Goal: Task Accomplishment & Management: Manage account settings

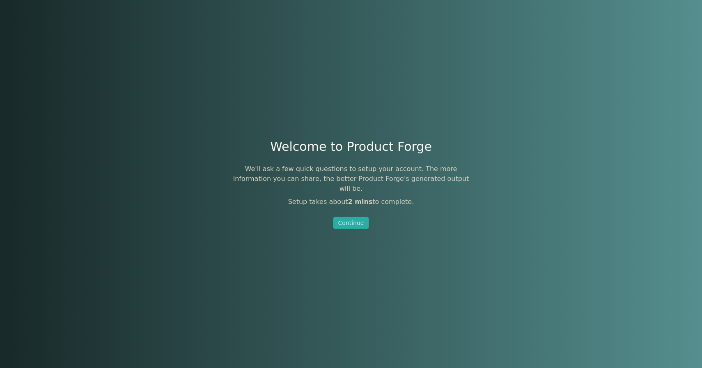
click at [324, 154] on h1 "Welcome to Product Forge" at bounding box center [351, 146] width 162 height 15
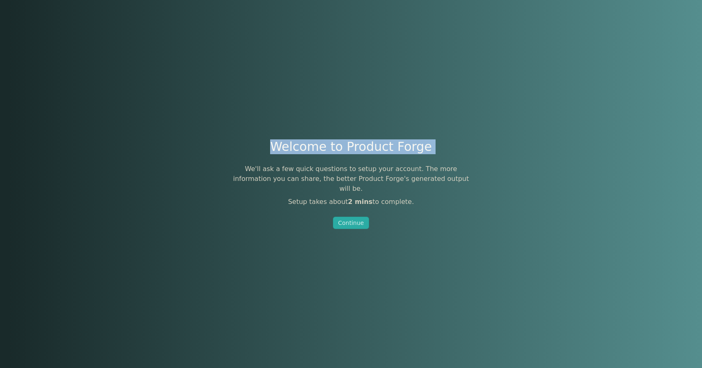
click at [324, 154] on h1 "Welcome to Product Forge" at bounding box center [351, 146] width 162 height 15
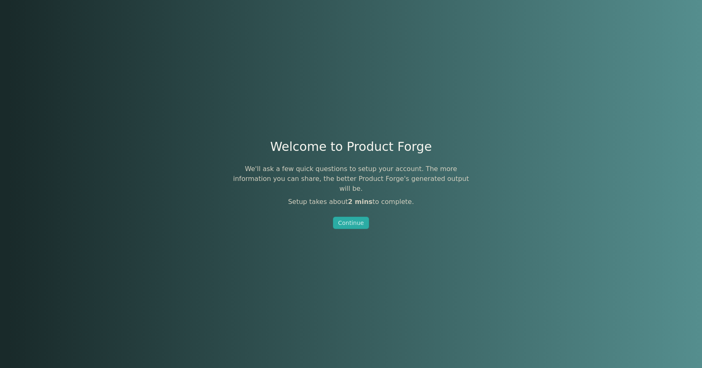
click at [325, 173] on p "We'll ask a few quick questions to setup your account. The more information you…" at bounding box center [351, 179] width 246 height 30
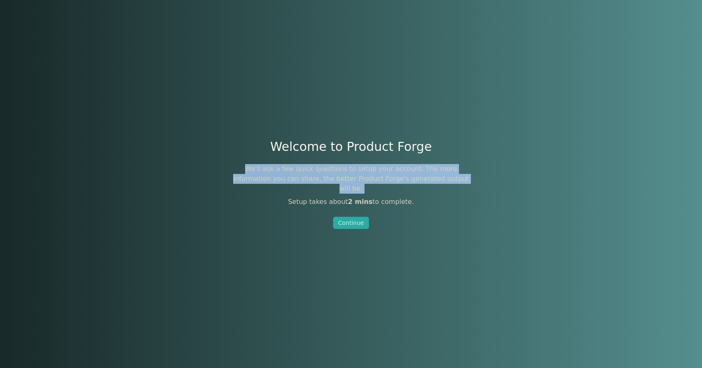
click at [325, 173] on p "We'll ask a few quick questions to setup your account. The more information you…" at bounding box center [351, 179] width 246 height 30
click at [333, 189] on div "We'll ask a few quick questions to setup your account. The more information you…" at bounding box center [351, 185] width 246 height 43
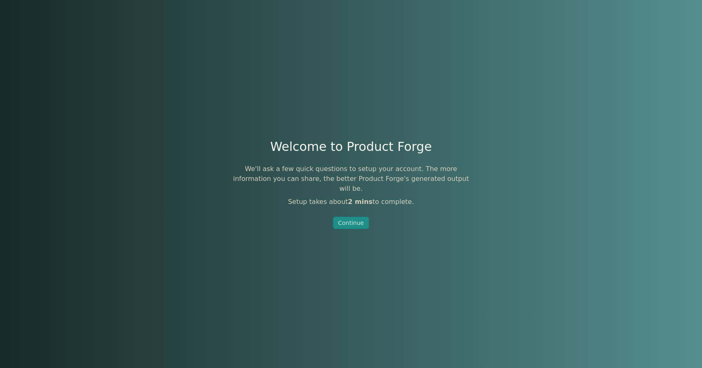
click at [352, 219] on div "Continue" at bounding box center [352, 223] width 26 height 8
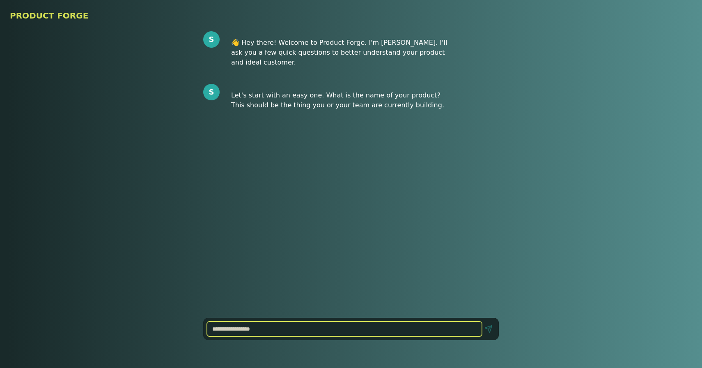
click at [273, 330] on input at bounding box center [344, 328] width 275 height 15
click at [276, 328] on input at bounding box center [344, 328] width 275 height 15
type input "*"
type input "**********"
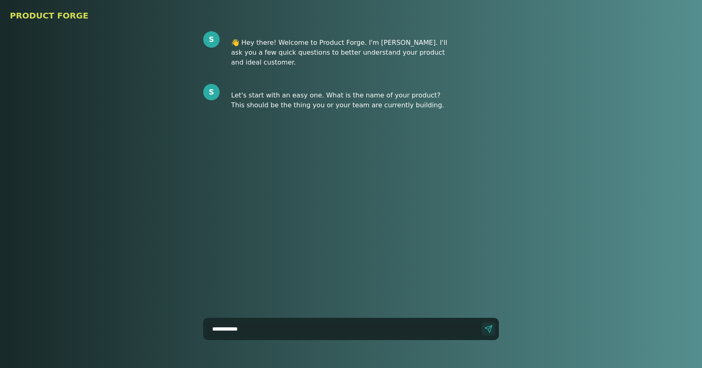
click at [489, 332] on button "Send" at bounding box center [488, 328] width 13 height 13
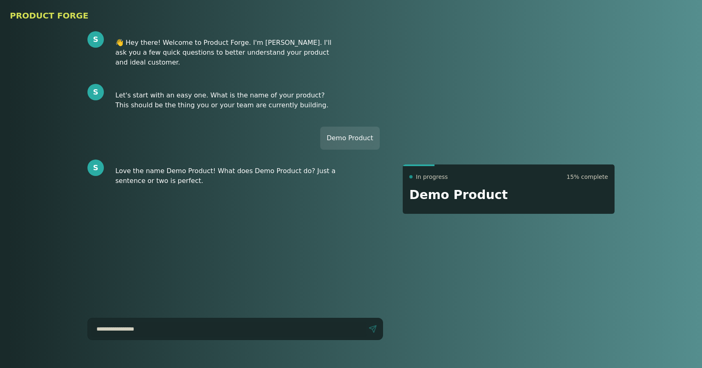
click at [207, 164] on div "Love the name Demo Product! What does Demo Product do? Just a sentence or two i…" at bounding box center [226, 175] width 234 height 33
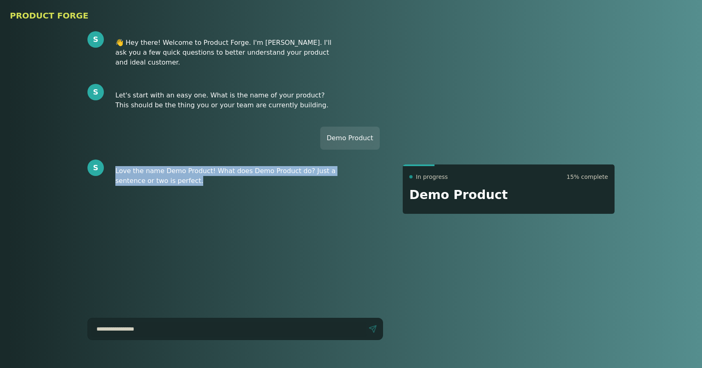
click at [207, 164] on div "Love the name Demo Product! What does Demo Product do? Just a sentence or two i…" at bounding box center [226, 175] width 234 height 33
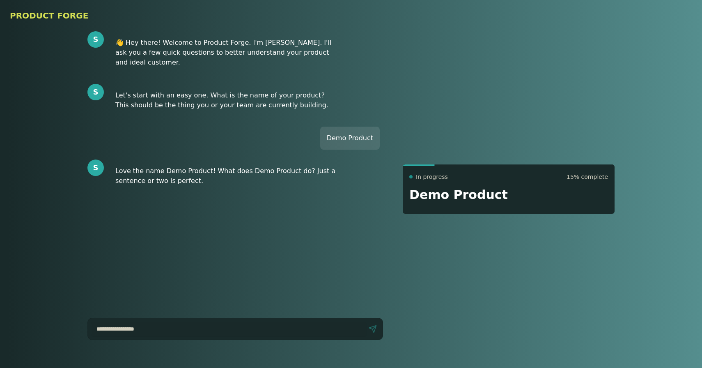
click at [193, 319] on div "Send" at bounding box center [236, 329] width 296 height 22
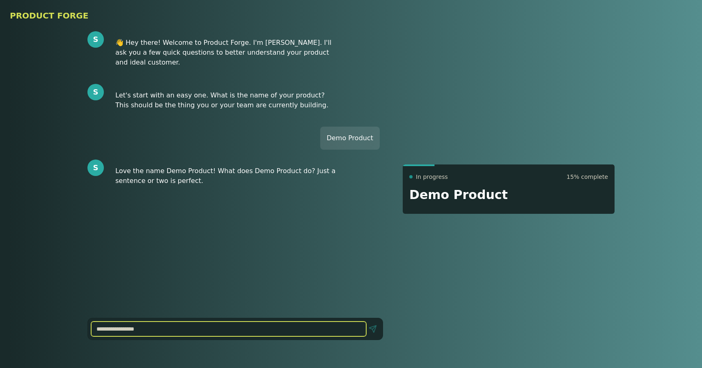
click at [197, 326] on input at bounding box center [228, 328] width 275 height 15
click at [119, 327] on input "**********" at bounding box center [228, 328] width 275 height 15
click at [116, 329] on input "**********" at bounding box center [228, 328] width 275 height 15
type input "**********"
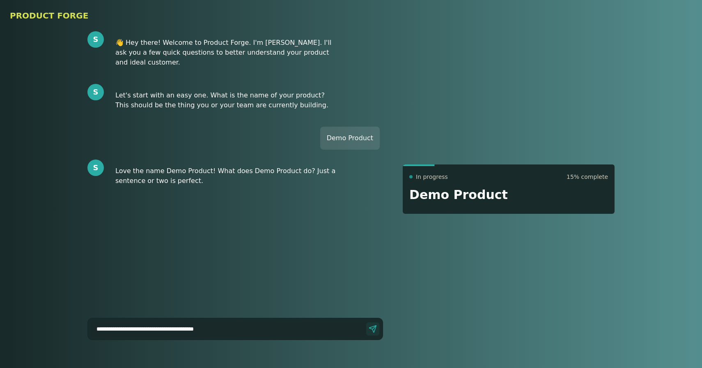
click at [376, 330] on button "Send" at bounding box center [372, 328] width 13 height 13
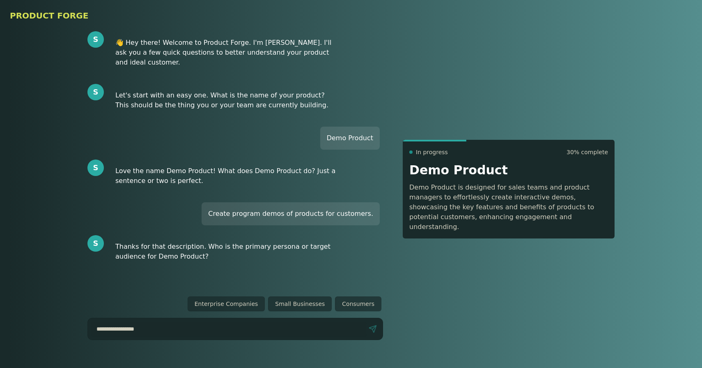
click at [432, 205] on p "Demo Product is designed for sales teams and product managers to effortlessly c…" at bounding box center [509, 206] width 199 height 49
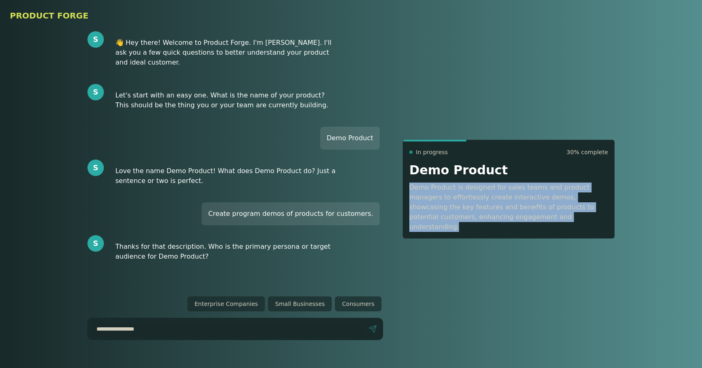
click at [432, 205] on p "Demo Product is designed for sales teams and product managers to effortlessly c…" at bounding box center [509, 206] width 199 height 49
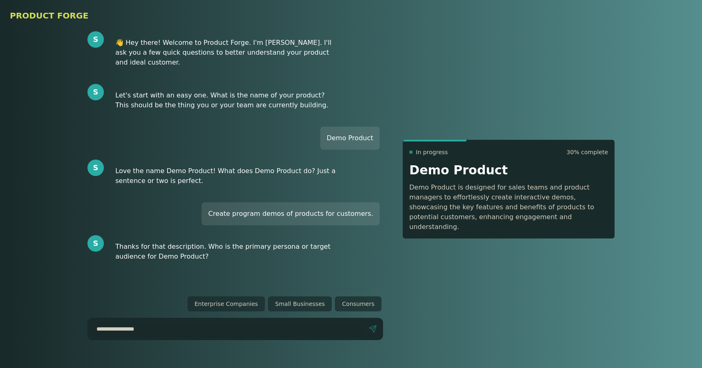
click at [474, 206] on p "Demo Product is designed for sales teams and product managers to effortlessly c…" at bounding box center [509, 206] width 199 height 49
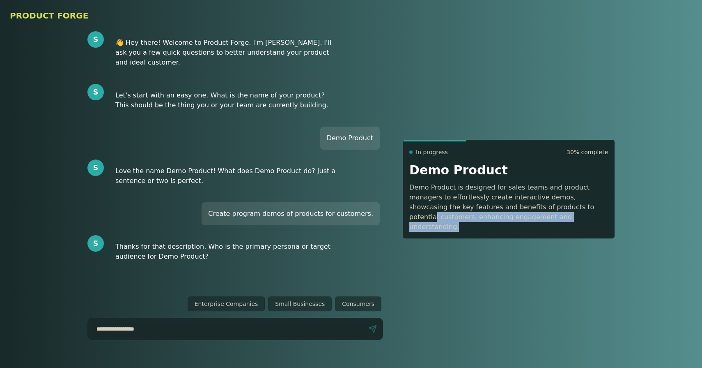
click at [544, 208] on p "Demo Product is designed for sales teams and product managers to effortlessly c…" at bounding box center [509, 206] width 199 height 49
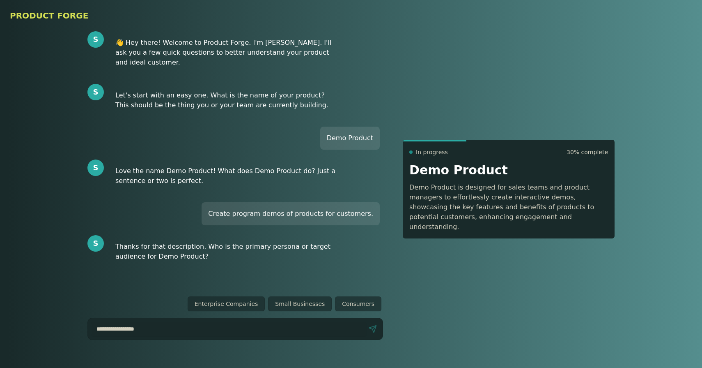
click at [564, 217] on p "Demo Product is designed for sales teams and product managers to effortlessly c…" at bounding box center [509, 206] width 199 height 49
click at [564, 219] on p "Demo Product is designed for sales teams and product managers to effortlessly c…" at bounding box center [509, 206] width 199 height 49
click at [545, 222] on p "Demo Product is designed for sales teams and product managers to effortlessly c…" at bounding box center [509, 206] width 199 height 49
click at [544, 222] on p "Demo Product is designed for sales teams and product managers to effortlessly c…" at bounding box center [509, 206] width 199 height 49
click at [535, 222] on p "Demo Product is designed for sales teams and product managers to effortlessly c…" at bounding box center [509, 206] width 199 height 49
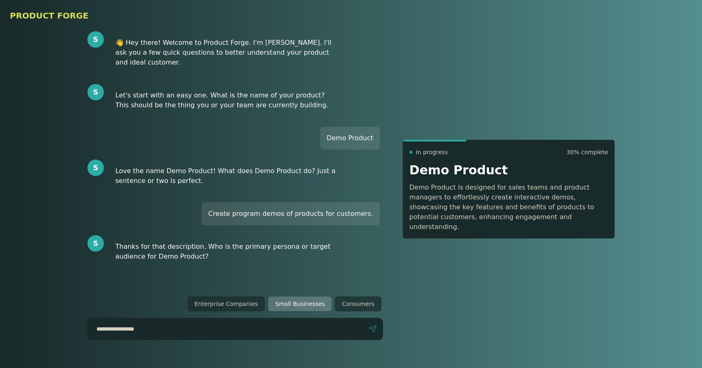
click at [294, 303] on button "Small Businesses" at bounding box center [300, 303] width 64 height 15
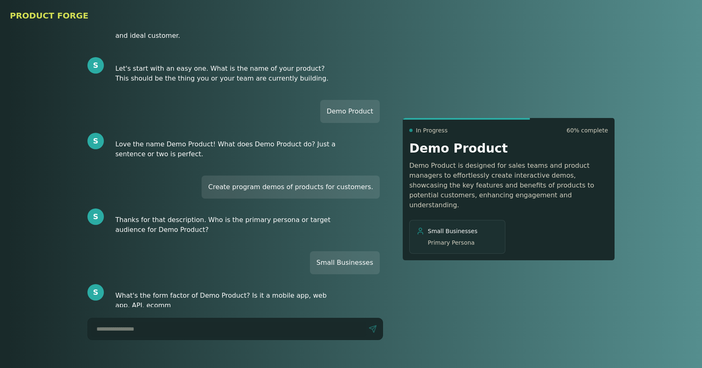
scroll to position [37, 0]
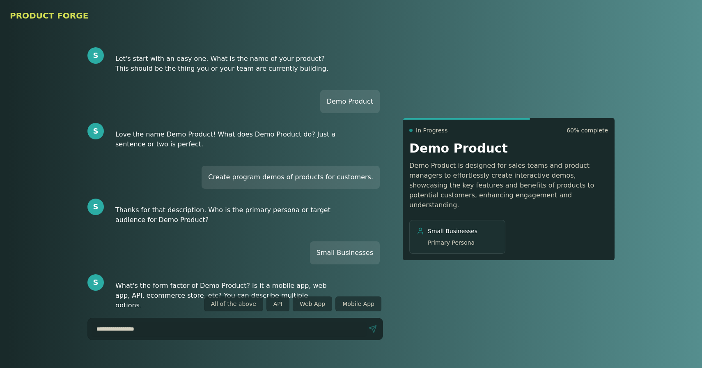
click at [150, 277] on div "What's the form factor of Demo Product? Is it a mobile app, web app, API, ecomm…" at bounding box center [226, 295] width 234 height 43
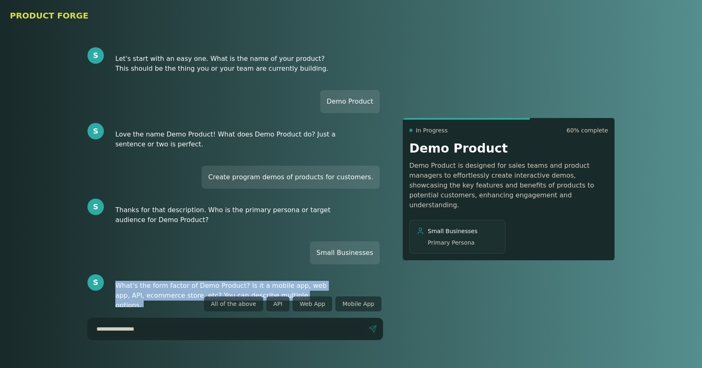
click at [150, 277] on div "What's the form factor of Demo Product? Is it a mobile app, web app, API, ecomm…" at bounding box center [226, 295] width 234 height 43
click at [151, 277] on div "What's the form factor of Demo Product? Is it a mobile app, web app, API, ecomm…" at bounding box center [226, 295] width 234 height 43
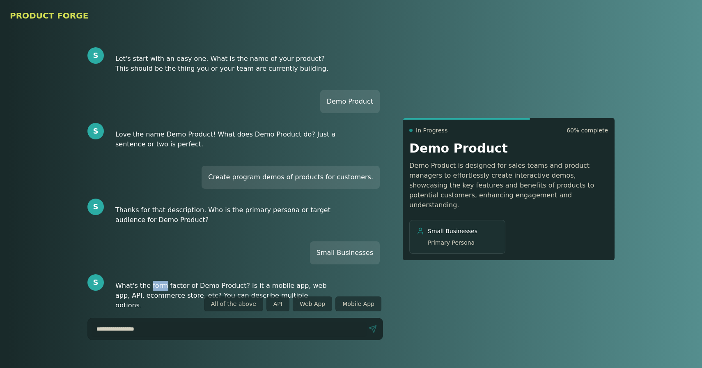
click at [151, 277] on div "What's the form factor of Demo Product? Is it a mobile app, web app, API, ecomm…" at bounding box center [226, 295] width 234 height 43
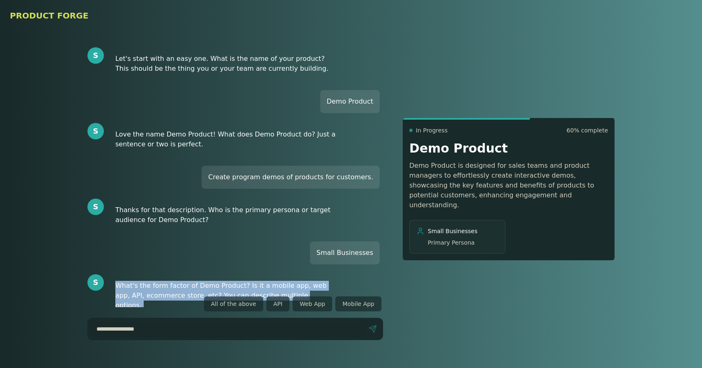
click at [151, 277] on div "What's the form factor of Demo Product? Is it a mobile app, web app, API, ecomm…" at bounding box center [226, 295] width 234 height 43
click at [252, 307] on button "All of the above" at bounding box center [233, 303] width 59 height 15
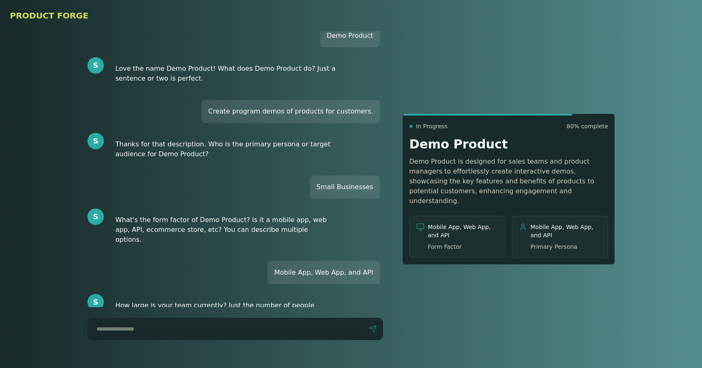
scroll to position [112, 0]
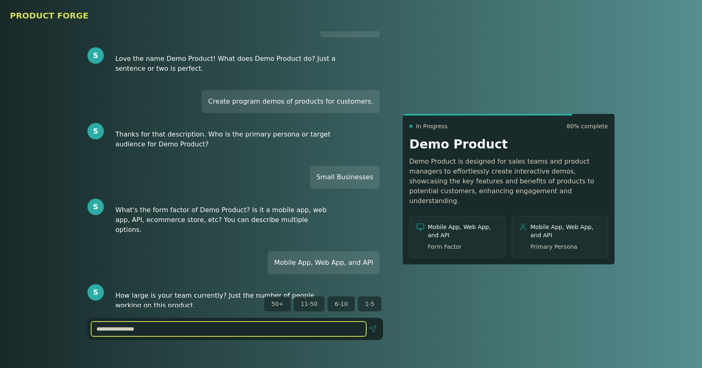
click at [237, 334] on input at bounding box center [228, 328] width 275 height 15
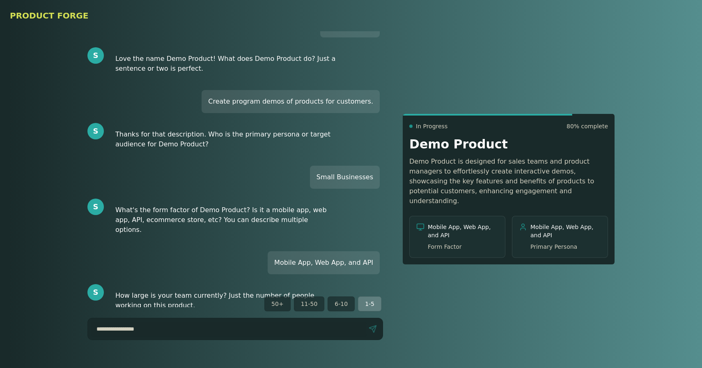
click at [370, 300] on button "1-5" at bounding box center [369, 303] width 23 height 15
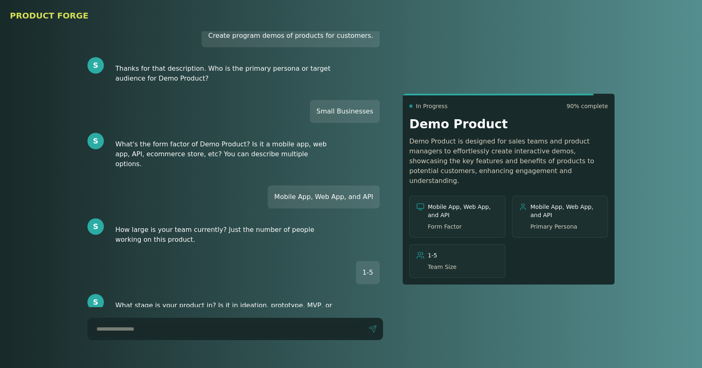
scroll to position [188, 0]
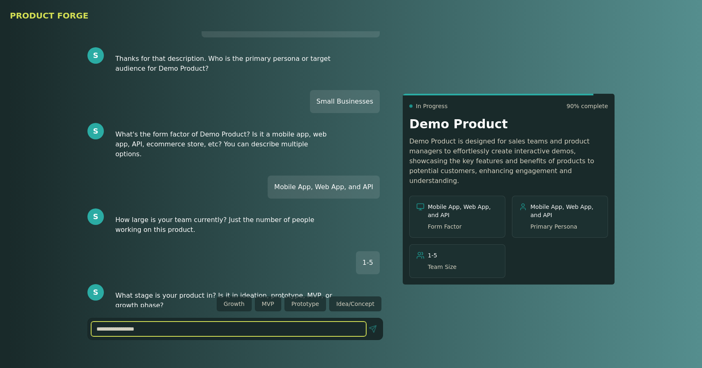
click at [266, 331] on input at bounding box center [228, 328] width 275 height 15
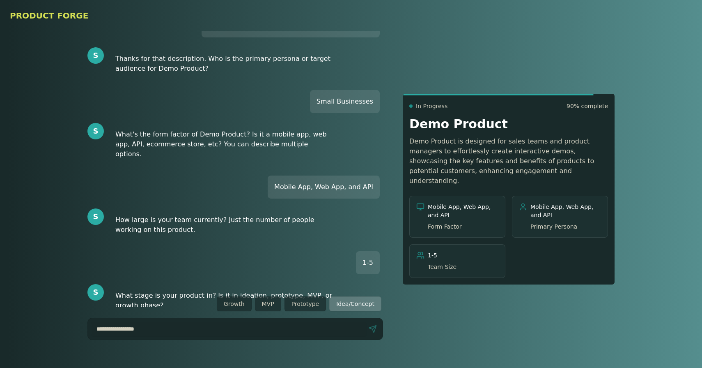
click at [350, 303] on button "Idea/Concept" at bounding box center [355, 303] width 52 height 15
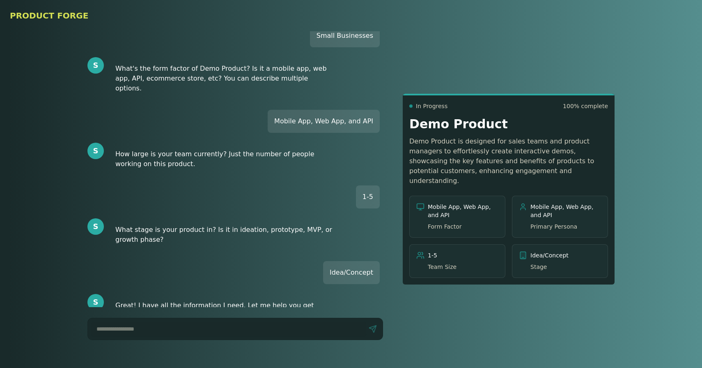
scroll to position [263, 0]
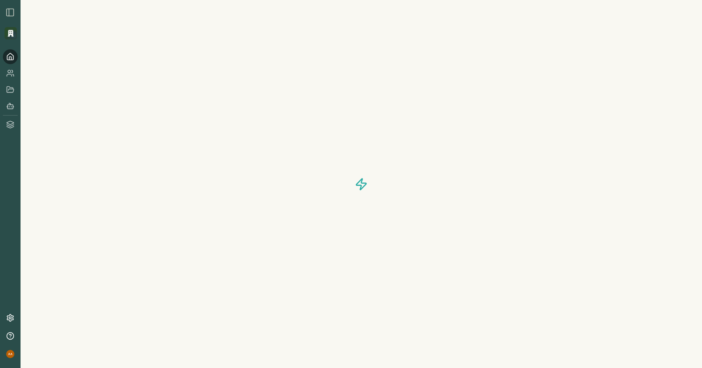
click at [170, 274] on div at bounding box center [362, 184] width 682 height 368
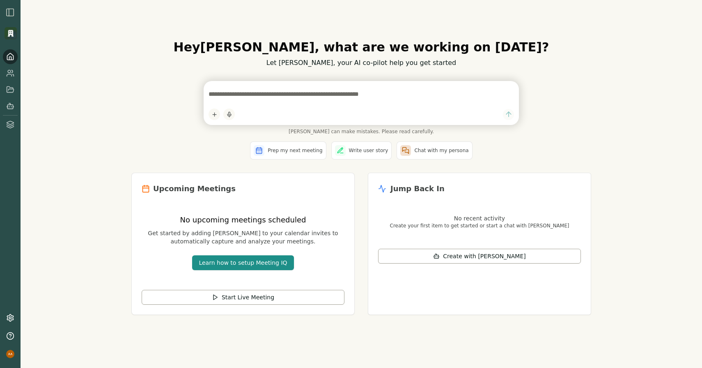
click at [174, 184] on h2 "Upcoming Meetings" at bounding box center [194, 189] width 83 height 12
click at [256, 299] on span "Start Live Meeting" at bounding box center [248, 297] width 53 height 8
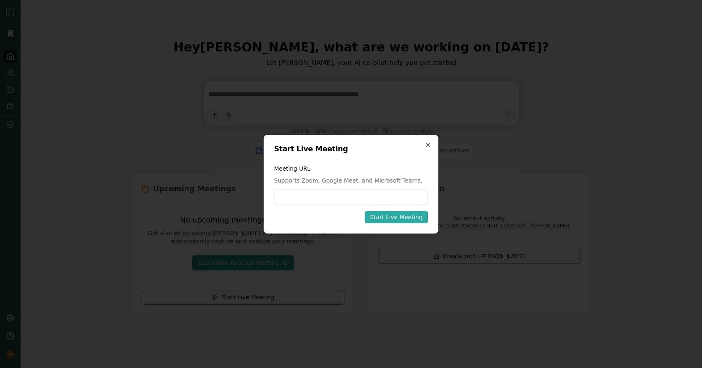
click at [329, 202] on input at bounding box center [351, 196] width 154 height 15
click at [355, 195] on input at bounding box center [351, 196] width 154 height 15
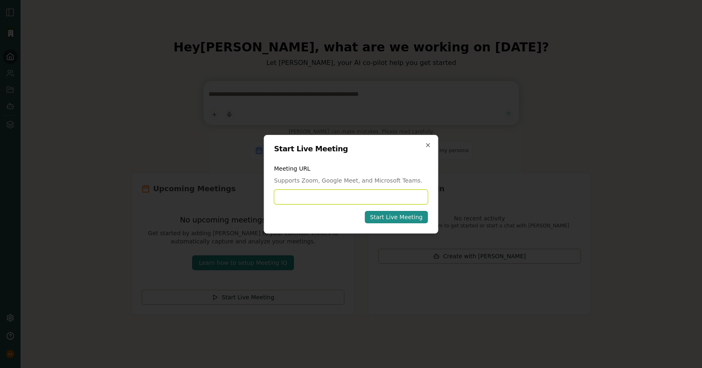
paste input "**********"
type input "**********"
click at [405, 218] on div "Start Live Meeting" at bounding box center [396, 217] width 53 height 8
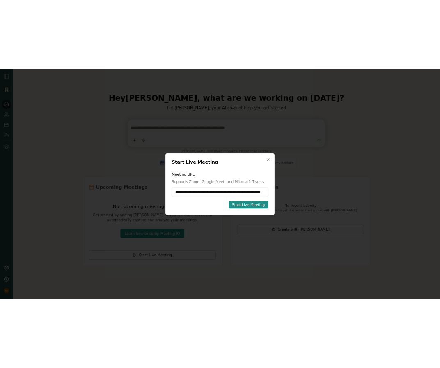
scroll to position [0, 0]
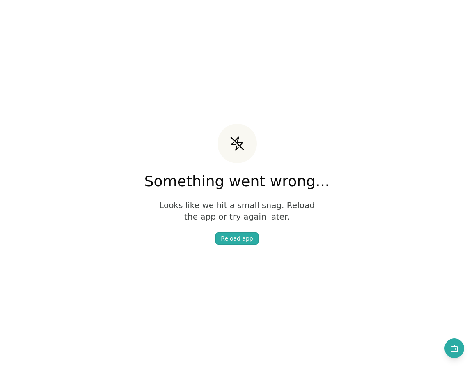
click at [420, 167] on div "Something went wrong... Looks like we hit a small snag. Reload the app or try a…" at bounding box center [237, 184] width 474 height 368
click at [322, 273] on div "Something went wrong... Looks like we hit a small snag. Reload the app or try a…" at bounding box center [237, 184] width 474 height 368
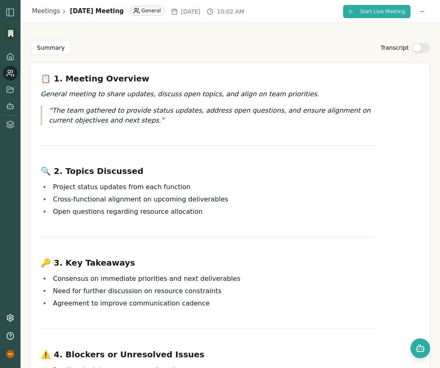
click at [369, 12] on span "Start Live Meeting" at bounding box center [382, 11] width 45 height 7
click at [351, 15] on button "Start Live Meeting" at bounding box center [376, 11] width 67 height 13
click at [412, 8] on html "Meetings [DATE] Meeting General [DATE] 10:02 AM Start Live Meeting Summary Tran…" at bounding box center [220, 184] width 440 height 368
click at [391, 31] on div "Rename Meeting" at bounding box center [391, 28] width 68 height 13
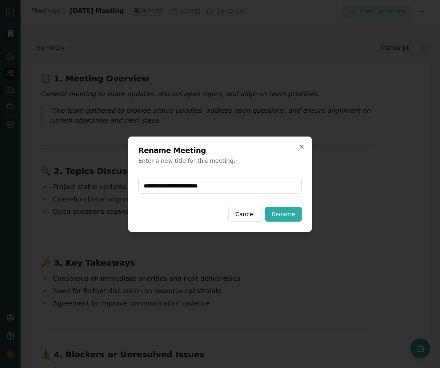
drag, startPoint x: 256, startPoint y: 178, endPoint x: 260, endPoint y: 182, distance: 4.9
click at [257, 179] on div "**********" at bounding box center [220, 185] width 164 height 29
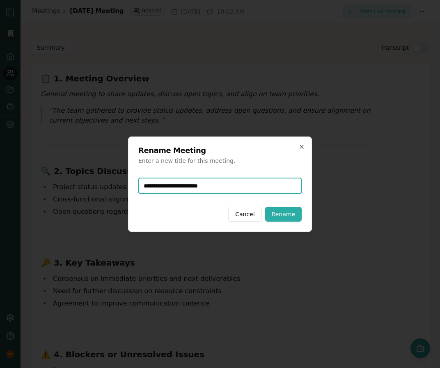
click at [263, 184] on input "**********" at bounding box center [220, 186] width 164 height 16
type input "**********"
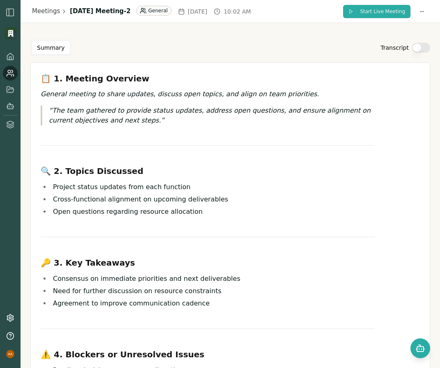
click at [389, 16] on button "Start Live Meeting" at bounding box center [376, 11] width 67 height 13
click at [366, 16] on button "Start Live Meeting" at bounding box center [376, 11] width 67 height 13
click at [251, 12] on span "10:02 AM" at bounding box center [237, 11] width 27 height 8
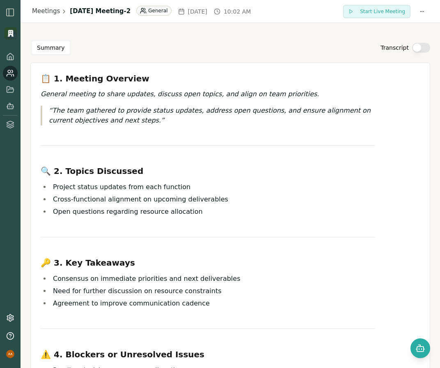
click at [207, 10] on span "[DATE]" at bounding box center [197, 11] width 19 height 8
click at [179, 12] on html "Meetings [DATE] Meeting-2 General [DATE] 10:02 AM Start Live Meeting Summary Tr…" at bounding box center [220, 184] width 440 height 368
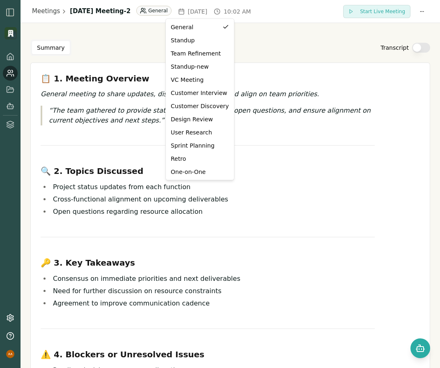
click at [237, 8] on html "Meetings [DATE] Meeting-2 General [DATE] 10:02 AM Start Live Meeting Summary Tr…" at bounding box center [220, 184] width 440 height 368
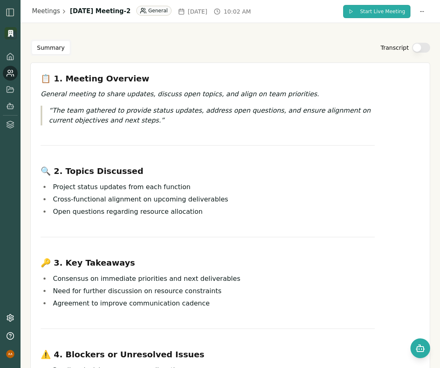
drag, startPoint x: 334, startPoint y: 15, endPoint x: 366, endPoint y: 14, distance: 31.2
click at [334, 15] on div "Meetings [DATE] Meeting-2 General [DATE] 10:02 AM Start Live Meeting" at bounding box center [230, 11] width 397 height 13
click at [373, 12] on span "Start Live Meeting" at bounding box center [382, 11] width 45 height 7
click at [387, 12] on span "Start Live Meeting" at bounding box center [382, 11] width 45 height 7
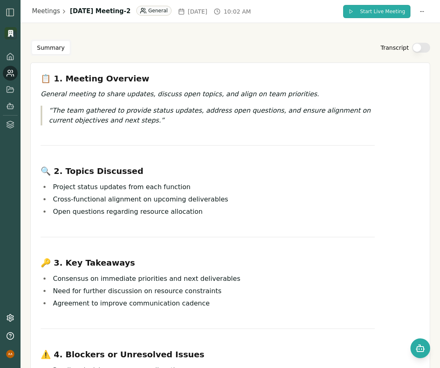
click at [387, 12] on span "Start Live Meeting" at bounding box center [382, 11] width 45 height 7
click at [419, 5] on html "Meetings [DATE] Meeting-2 General [DATE] 10:02 AM Start Live Meeting Summary Tr…" at bounding box center [220, 184] width 440 height 368
click at [421, 84] on html "Meetings [DATE] Meeting-2 General [DATE] 10:02 AM Start Live Meeting Summary Tr…" at bounding box center [220, 184] width 440 height 368
click at [415, 14] on html "Meetings [DATE] Meeting-2 General [DATE] 10:02 AM Start Live Meeting Summary Tr…" at bounding box center [220, 184] width 440 height 368
click at [363, 83] on html "Meetings [DATE] Meeting-2 General [DATE] 10:02 AM Start Live Meeting Summary Tr…" at bounding box center [220, 184] width 440 height 368
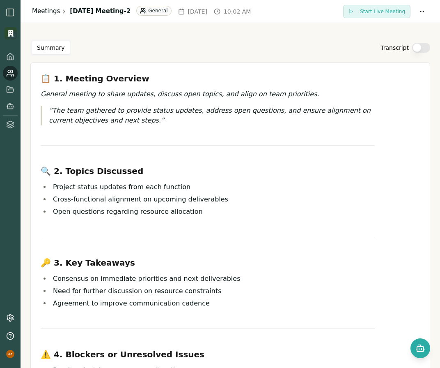
click at [53, 12] on link "Meetings" at bounding box center [46, 11] width 28 height 9
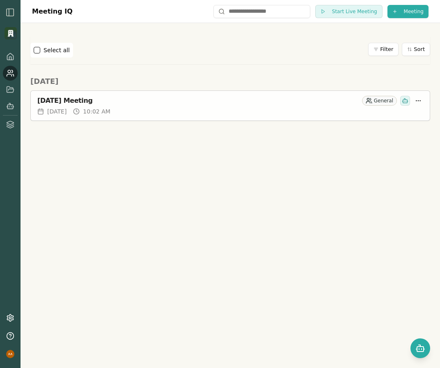
click at [424, 101] on div "[DATE] Meeting General" at bounding box center [230, 99] width 399 height 16
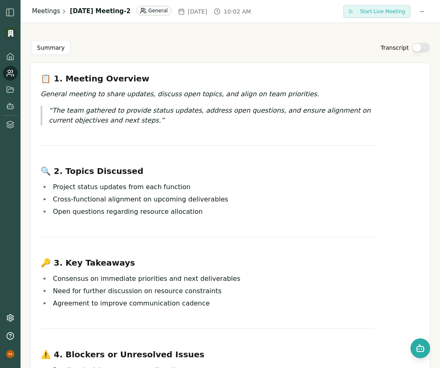
click at [47, 15] on link "Meetings" at bounding box center [46, 11] width 28 height 9
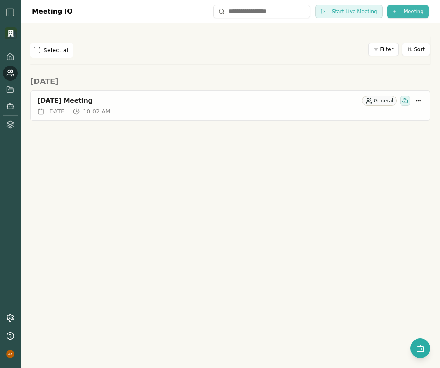
click at [405, 11] on html "Meeting IQ Start Live Meeting Meeting Select all Filter Sort [DATE] [DATE] Meet…" at bounding box center [220, 184] width 440 height 368
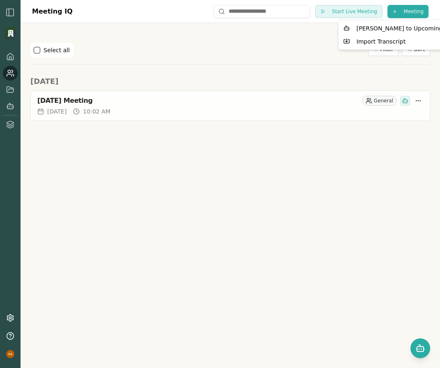
click at [345, 159] on html "Meeting IQ Start Live Meeting Meeting Select all Filter Sort [DATE] [DATE] Meet…" at bounding box center [220, 184] width 440 height 368
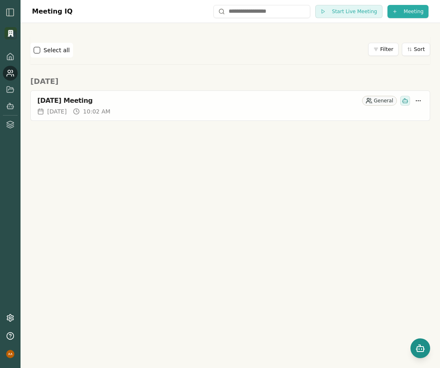
drag, startPoint x: 408, startPoint y: 347, endPoint x: 421, endPoint y: 350, distance: 13.7
click at [409, 347] on div "Meeting IQ Start Live Meeting Meeting Select all Filter Sort [DATE] [DATE] Meet…" at bounding box center [231, 184] width 420 height 368
click at [424, 350] on rect "Open chat" at bounding box center [420, 348] width 7 height 5
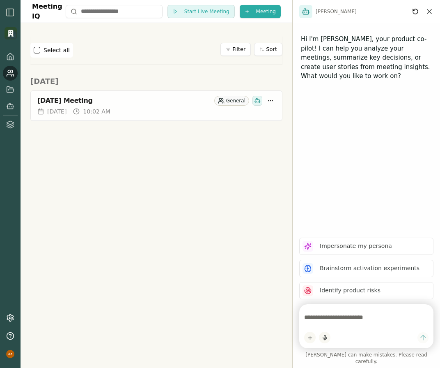
click at [431, 13] on icon "Close chat" at bounding box center [430, 11] width 8 height 8
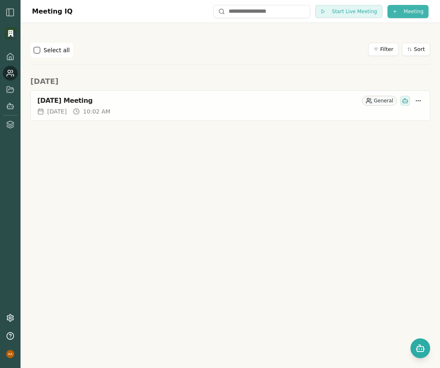
click at [403, 9] on html "Meeting IQ Start Live Meeting Meeting Select all Filter Sort [DATE] [DATE] Meet…" at bounding box center [220, 184] width 440 height 368
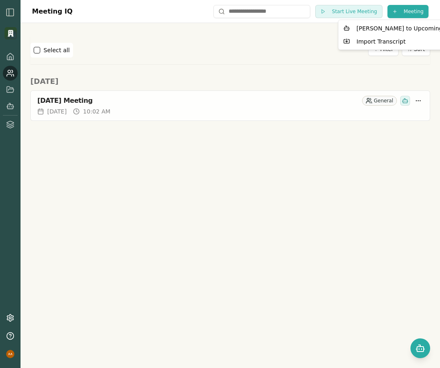
click at [242, 61] on html "Meeting IQ Start Live Meeting Meeting Select all Filter Sort [DATE] [DATE] Meet…" at bounding box center [220, 184] width 440 height 368
click at [13, 14] on img "button" at bounding box center [10, 12] width 10 height 10
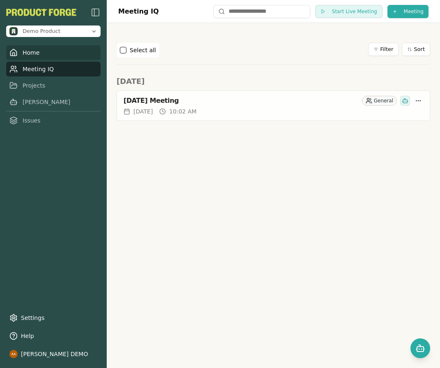
click at [27, 48] on link "Home" at bounding box center [53, 52] width 94 height 15
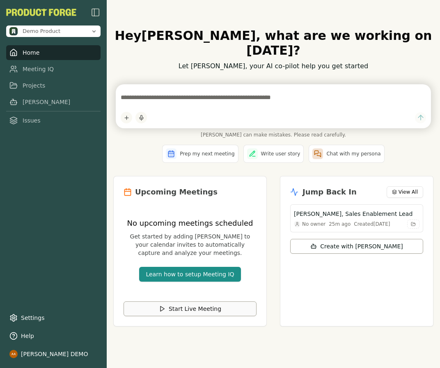
click at [212, 304] on span "Start Live Meeting" at bounding box center [195, 308] width 53 height 8
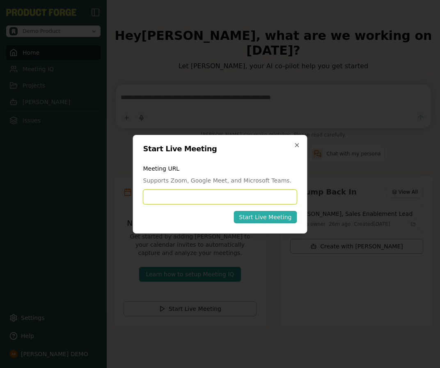
paste input "**********"
type input "**********"
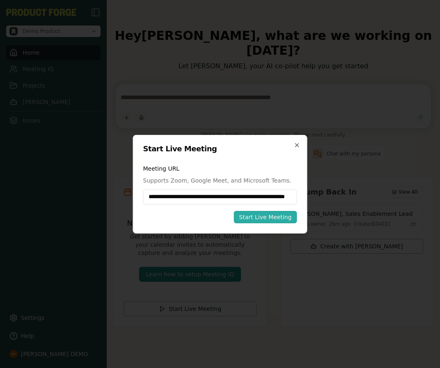
scroll to position [0, 0]
click at [270, 218] on div "Start Live Meeting" at bounding box center [265, 217] width 53 height 8
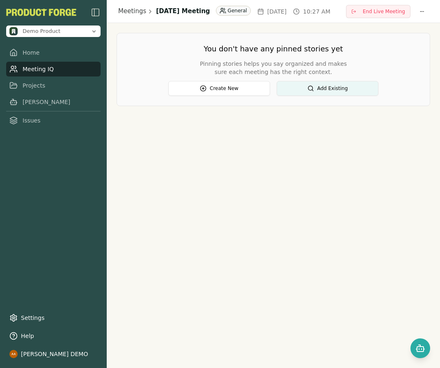
click at [303, 16] on span "10:27 AM" at bounding box center [316, 11] width 27 height 8
click at [287, 9] on span "[DATE]" at bounding box center [276, 11] width 19 height 8
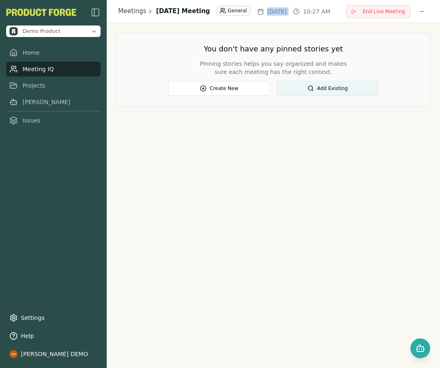
click at [287, 9] on span "Thu, Sep 18, 2025" at bounding box center [276, 11] width 19 height 8
click at [303, 15] on span "10:27 AM" at bounding box center [316, 11] width 27 height 8
click at [303, 16] on span "10:27 AM" at bounding box center [316, 11] width 27 height 8
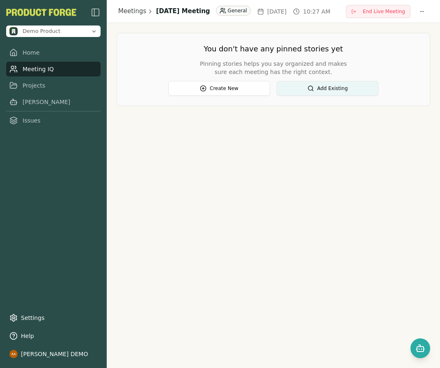
click at [346, 118] on div "Meetings September 18, 2025 Meeting General Thu, Sep 18, 2025 10:27 AM End Live…" at bounding box center [274, 184] width 334 height 368
click at [355, 153] on div "Meetings September 18, 2025 Meeting General Thu, Sep 18, 2025 10:27 AM End Live…" at bounding box center [274, 184] width 334 height 368
click at [372, 12] on span "End Live Meeting" at bounding box center [384, 11] width 42 height 7
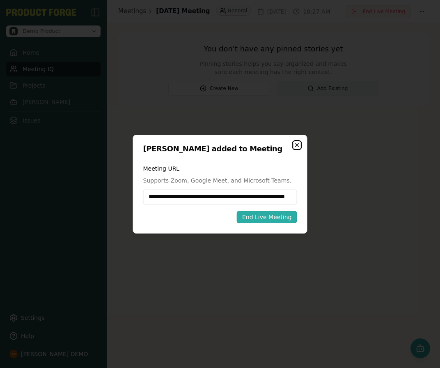
click at [300, 143] on icon "button" at bounding box center [297, 145] width 7 height 7
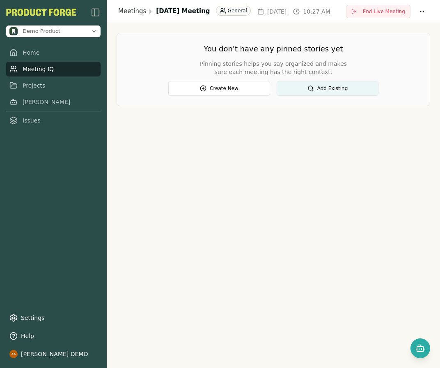
click at [376, 122] on div "Meetings September 18, 2025 Meeting General Thu, Sep 18, 2025 10:27 AM End Live…" at bounding box center [274, 184] width 334 height 368
click at [382, 13] on span "End Live Meeting" at bounding box center [384, 11] width 42 height 7
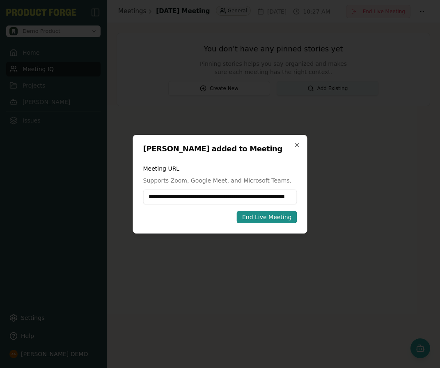
click at [285, 218] on div "End Live Meeting" at bounding box center [267, 217] width 50 height 8
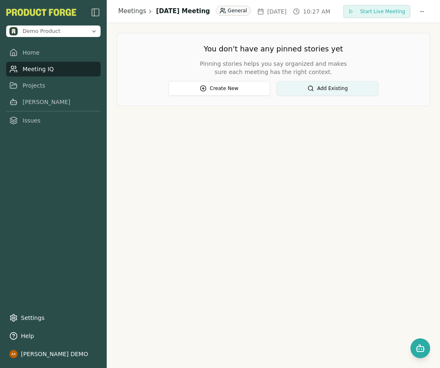
click at [285, 218] on div "Meetings September 18, 2025 Meeting General Thu, Sep 18, 2025 10:27 AM Start Li…" at bounding box center [274, 184] width 334 height 368
click at [53, 56] on link "Home" at bounding box center [53, 52] width 94 height 15
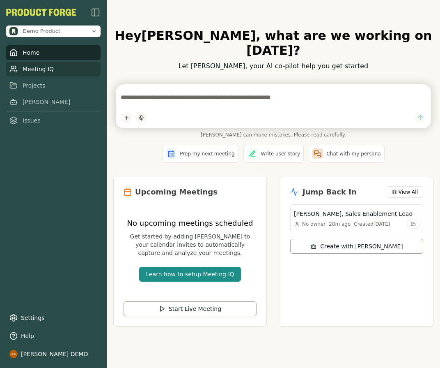
click at [49, 67] on link "Meeting IQ" at bounding box center [53, 69] width 94 height 15
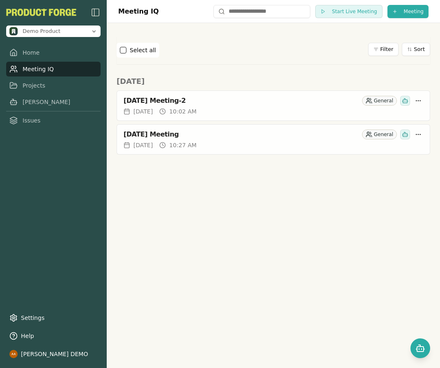
click at [386, 201] on div "Meeting IQ Start Live Meeting Meeting Select all Filter Sort Today September 18…" at bounding box center [274, 184] width 334 height 368
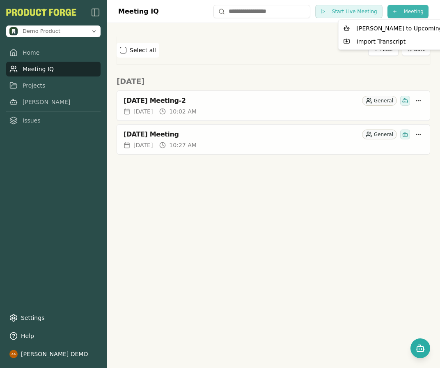
click at [408, 7] on html "Demo Product Home Meeting IQ Projects Smith Issues Settings Help Alvaro Arteaga…" at bounding box center [220, 184] width 440 height 368
click at [263, 219] on html "Demo Product Home Meeting IQ Projects Smith Issues Settings Help Alvaro Arteaga…" at bounding box center [220, 184] width 440 height 368
click at [404, 8] on html "Demo Product Home Meeting IQ Projects Smith Issues Settings Help Alvaro Arteaga…" at bounding box center [220, 184] width 440 height 368
click at [407, 30] on div "[PERSON_NAME] to Upcoming" at bounding box center [394, 28] width 106 height 13
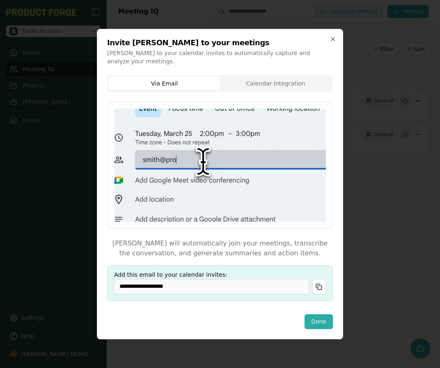
click at [309, 67] on div "**********" at bounding box center [220, 184] width 246 height 310
click at [303, 84] on body "**********" at bounding box center [220, 184] width 440 height 368
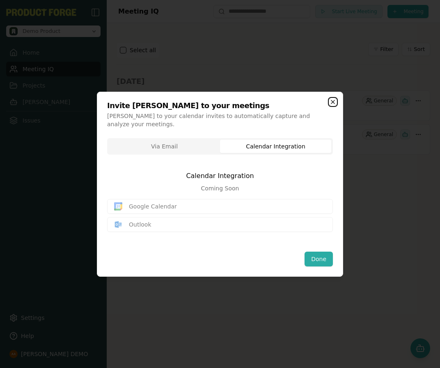
click at [332, 99] on icon "button" at bounding box center [333, 102] width 7 height 7
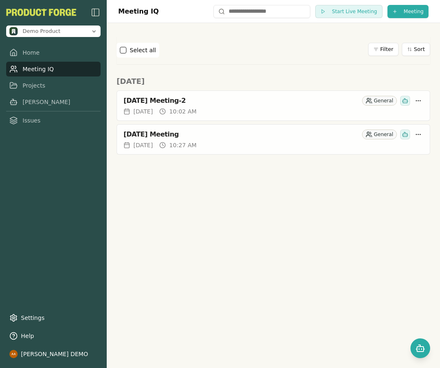
click at [415, 18] on div "Meeting IQ Start Live Meeting Meeting" at bounding box center [274, 11] width 334 height 23
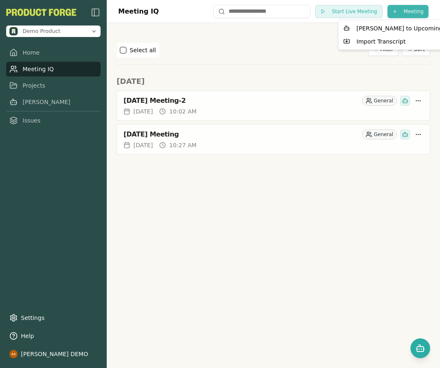
click at [416, 13] on html "Demo Product Home Meeting IQ Projects Smith Issues Settings Help Alvaro Arteaga…" at bounding box center [220, 184] width 440 height 368
click at [407, 43] on div "Import Transcript" at bounding box center [394, 41] width 106 height 13
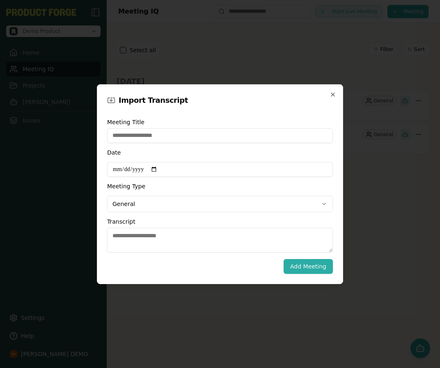
click at [341, 231] on div "**********" at bounding box center [220, 184] width 246 height 200
click at [337, 92] on div "**********" at bounding box center [220, 184] width 246 height 200
click at [336, 92] on div "**********" at bounding box center [220, 184] width 246 height 200
click at [333, 95] on icon "button" at bounding box center [333, 94] width 7 height 7
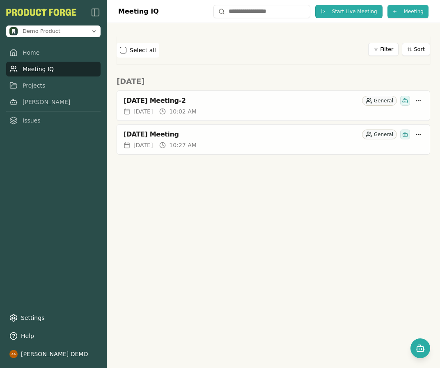
click at [361, 10] on span "Start Live Meeting" at bounding box center [354, 11] width 45 height 7
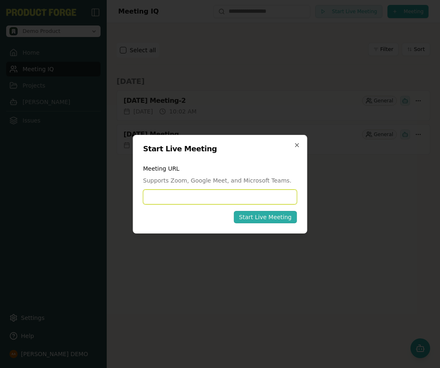
paste input "**********"
type input "**********"
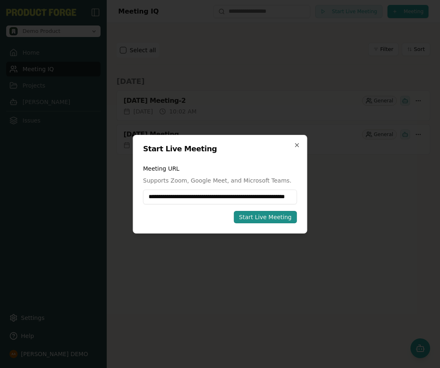
click at [269, 216] on div "Start Live Meeting" at bounding box center [265, 217] width 53 height 8
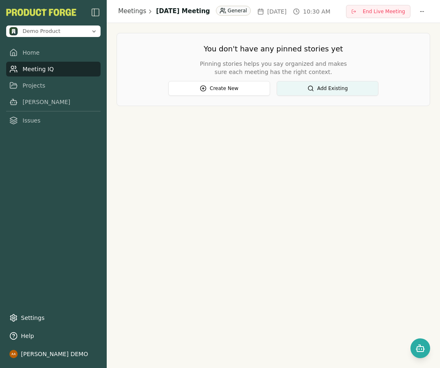
click at [295, 67] on p "Pinning stories helps you say organized and makes sure each meeting has the rig…" at bounding box center [274, 68] width 158 height 16
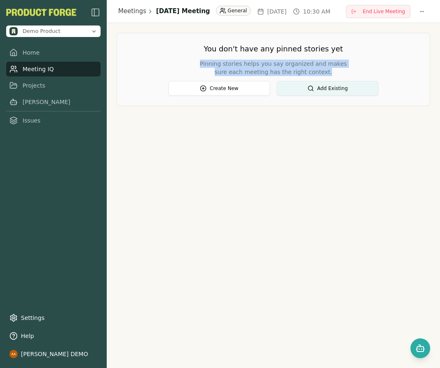
click at [295, 67] on p "Pinning stories helps you say organized and makes sure each meeting has the rig…" at bounding box center [274, 68] width 158 height 16
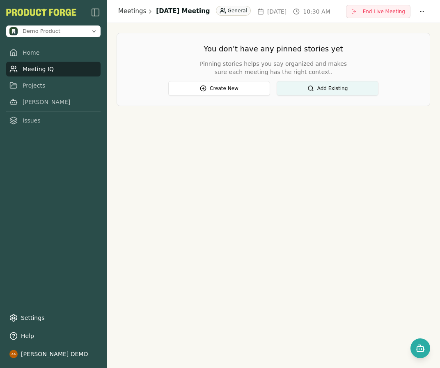
click at [345, 172] on div "Meetings September 18, 2025 Meeting General Thu, Sep 18, 2025 10:30 AM End Live…" at bounding box center [274, 184] width 334 height 368
click at [375, 6] on button "End Live Meeting" at bounding box center [378, 11] width 64 height 13
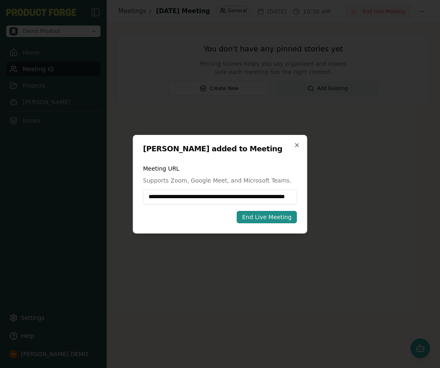
click at [279, 219] on div "End Live Meeting" at bounding box center [267, 217] width 50 height 8
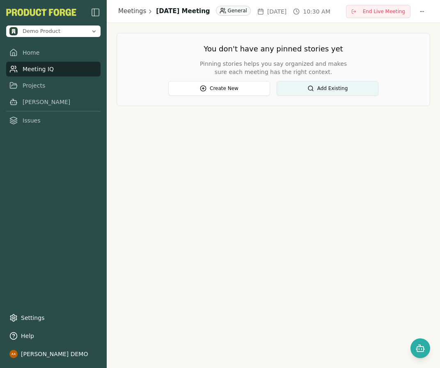
click at [395, 153] on div "Meetings September 18, 2025 Meeting General Thu, Sep 18, 2025 10:30 AM End Live…" at bounding box center [274, 184] width 334 height 368
click at [428, 13] on html "Demo Product Home Meeting IQ Projects Smith Issues Settings Help Alvaro Arteaga…" at bounding box center [220, 184] width 440 height 368
click at [387, 102] on html "Demo Product Home Meeting IQ Projects Smith Issues Settings Help Alvaro Arteaga…" at bounding box center [220, 184] width 440 height 368
click at [51, 68] on link "Meeting IQ" at bounding box center [53, 69] width 94 height 15
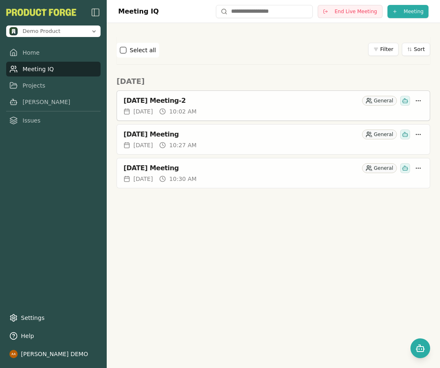
click at [196, 111] on div "10:02 AM" at bounding box center [177, 111] width 37 height 8
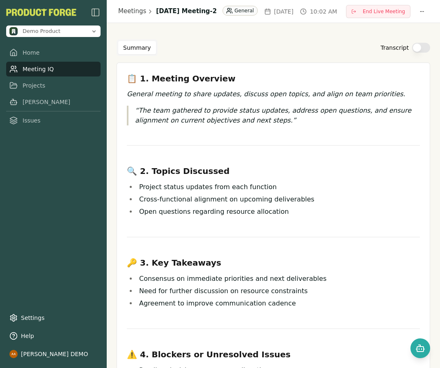
click at [415, 51] on button "Transcript" at bounding box center [421, 48] width 18 height 10
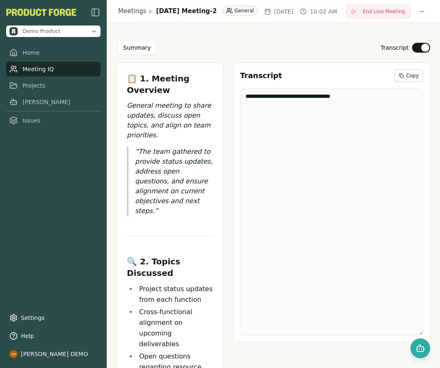
click at [414, 48] on button "Transcript" at bounding box center [421, 48] width 18 height 10
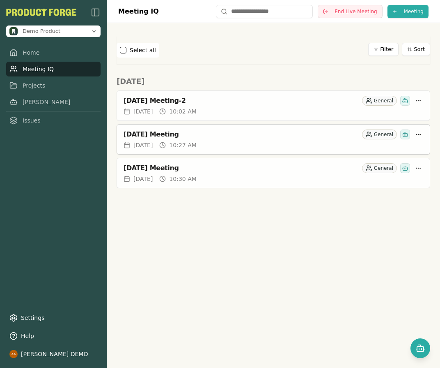
click at [320, 133] on div "September 18, 2025 Meeting" at bounding box center [241, 134] width 235 height 8
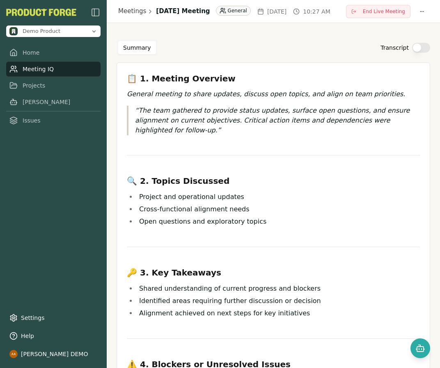
click at [412, 46] on button "Transcript" at bounding box center [421, 48] width 18 height 10
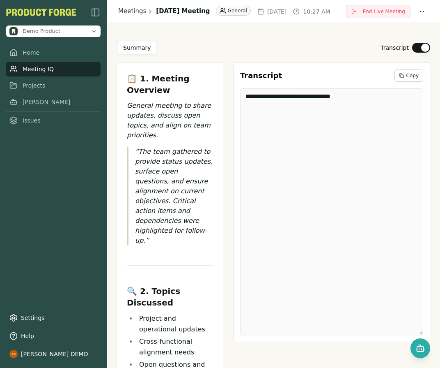
click at [412, 46] on button "Transcript" at bounding box center [421, 48] width 18 height 10
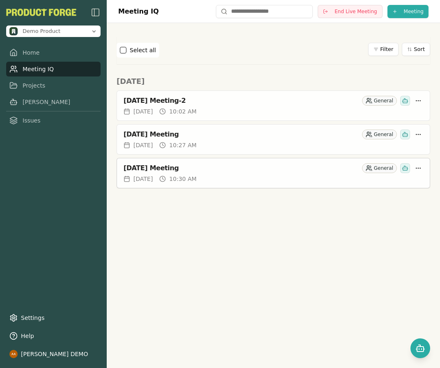
click at [207, 164] on div "September 18, 2025 Meeting" at bounding box center [241, 168] width 235 height 8
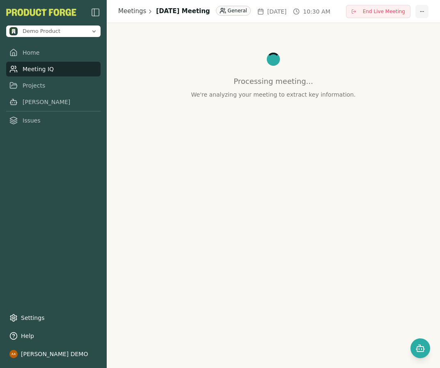
click at [425, 15] on html "Demo Product Home Meeting IQ Projects Smith Issues Settings Help Alvaro Arteaga…" at bounding box center [220, 184] width 440 height 368
click at [422, 97] on html "Demo Product Home Meeting IQ Projects Smith Issues Settings Help Alvaro Arteaga…" at bounding box center [220, 184] width 440 height 368
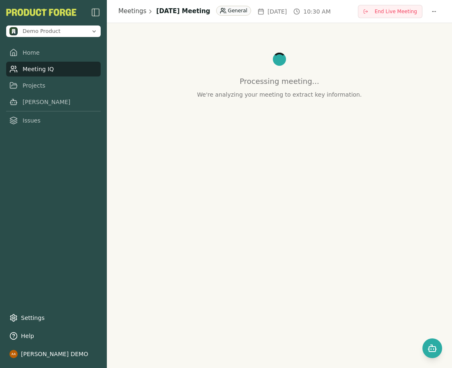
click at [423, 14] on div "End Live Meeting" at bounding box center [399, 11] width 83 height 13
click at [435, 10] on html "Demo Product Home Meeting IQ Projects Smith Issues Settings Help Alvaro Arteaga…" at bounding box center [226, 184] width 452 height 368
click at [314, 147] on html "Demo Product Home Meeting IQ Projects Smith Issues Settings Help Alvaro Arteaga…" at bounding box center [226, 184] width 452 height 368
click at [440, 14] on div "Meetings September 18, 2025 Meeting General Thu, Sep 18, 2025 10:30 AM End Live…" at bounding box center [279, 11] width 345 height 23
click at [434, 11] on html "Demo Product Home Meeting IQ Projects Smith Issues Settings Help Alvaro Arteaga…" at bounding box center [226, 184] width 452 height 368
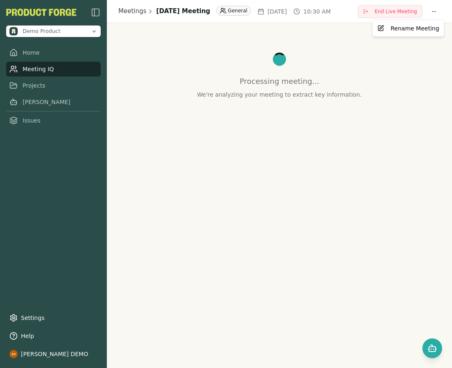
click at [400, 94] on html "Demo Product Home Meeting IQ Projects Smith Issues Settings Help Alvaro Arteaga…" at bounding box center [226, 184] width 452 height 368
click at [56, 68] on link "Meeting IQ" at bounding box center [53, 69] width 94 height 15
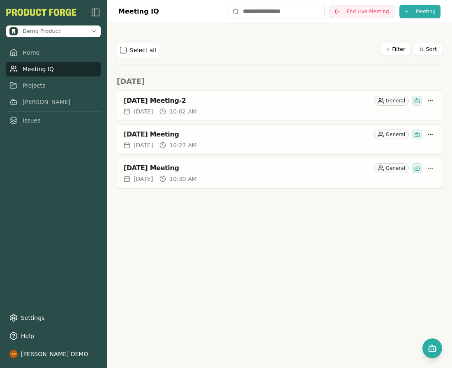
click at [261, 179] on div "Thu, Sep 18, 2025 10:30 AM" at bounding box center [279, 179] width 311 height 8
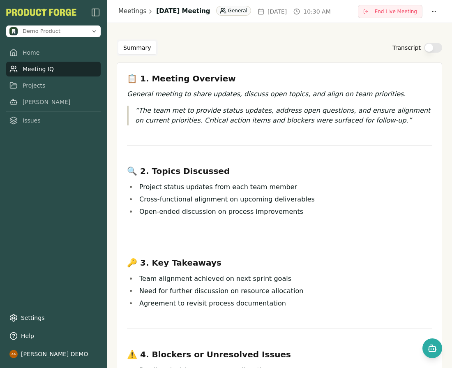
click at [437, 49] on div "Summary Transcript 📋 1. Meeting Overview General meeting to share updates, disc…" at bounding box center [279, 322] width 345 height 599
click at [424, 47] on button "Transcript" at bounding box center [433, 48] width 18 height 10
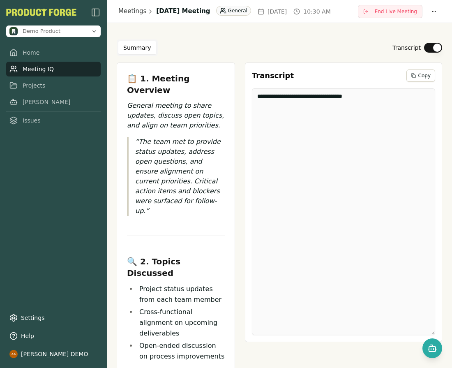
click at [424, 47] on button "Transcript" at bounding box center [433, 48] width 18 height 10
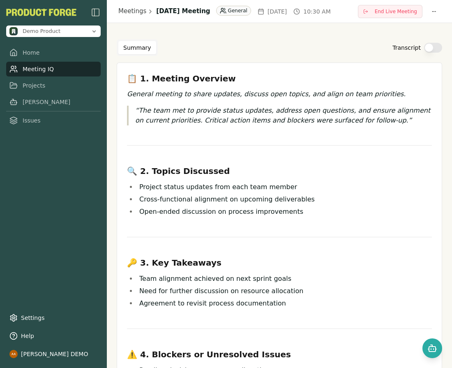
click at [27, 62] on link "Meeting IQ" at bounding box center [53, 69] width 94 height 15
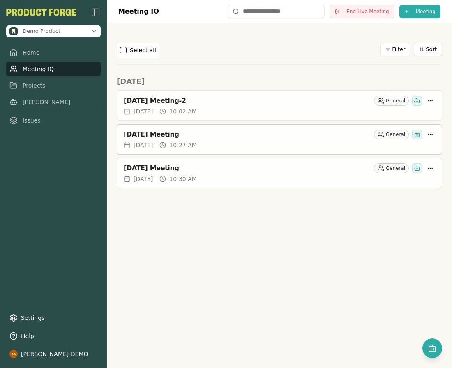
click at [190, 126] on div "September 18, 2025 Meeting General" at bounding box center [279, 132] width 325 height 16
click at [189, 136] on div "September 18, 2025 Meeting" at bounding box center [247, 134] width 247 height 8
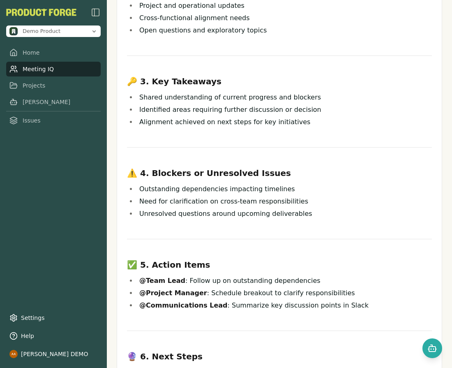
scroll to position [254, 0]
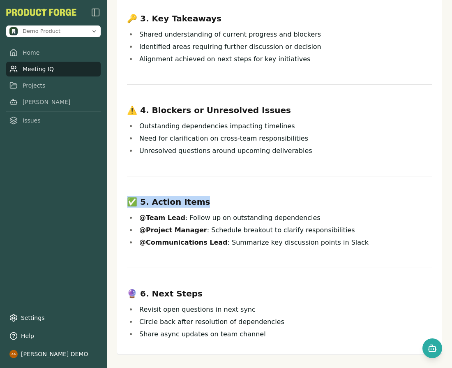
drag, startPoint x: 445, startPoint y: 189, endPoint x: 443, endPoint y: 159, distance: 30.0
click at [440, 159] on div "Summary Transcript 📋 1. Meeting Overview General meeting to share updates, disc…" at bounding box center [279, 73] width 345 height 608
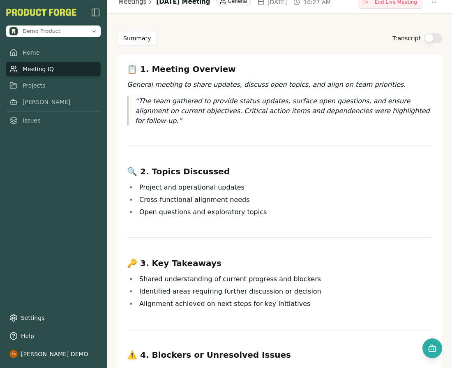
scroll to position [9, 0]
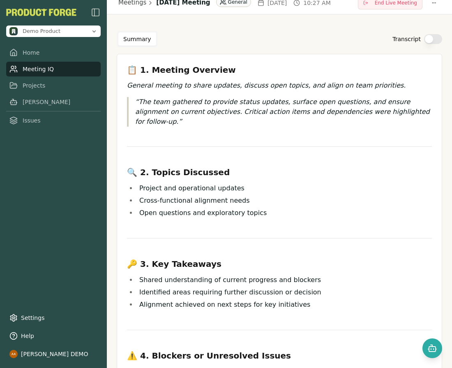
click at [286, 108] on p "The team gathered to provide status updates, surface open questions, and ensure…" at bounding box center [283, 112] width 297 height 30
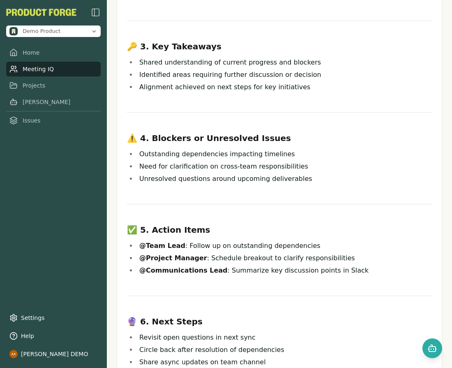
scroll to position [254, 0]
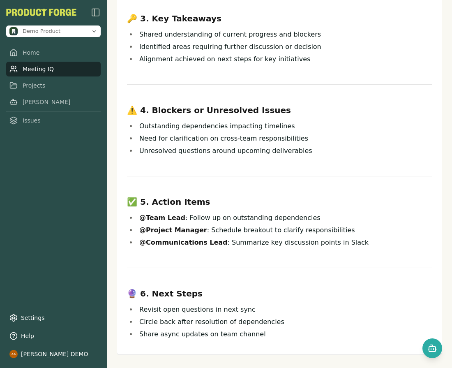
click at [170, 304] on li "Revisit open questions in next sync" at bounding box center [284, 309] width 295 height 11
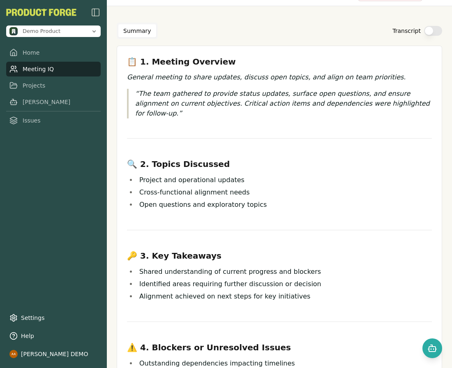
scroll to position [0, 0]
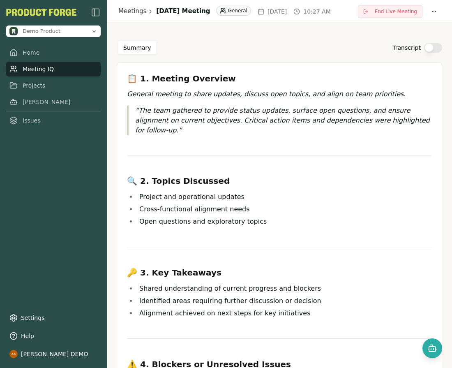
click at [330, 191] on li "Project and operational updates" at bounding box center [284, 196] width 295 height 11
click at [144, 47] on button "Summary" at bounding box center [137, 47] width 38 height 13
click at [146, 48] on button "Summary" at bounding box center [137, 47] width 38 height 13
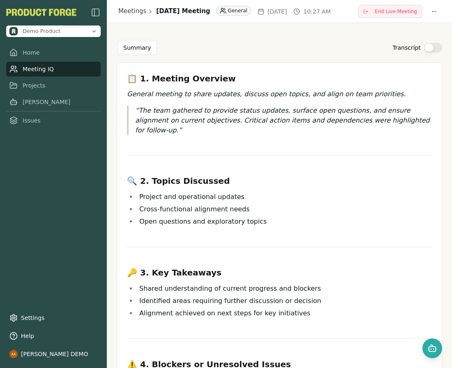
click at [219, 47] on div "Summary Transcript" at bounding box center [279, 47] width 325 height 16
click at [146, 57] on div "Summary Transcript 📋 1. Meeting Overview General meeting to share updates, disc…" at bounding box center [279, 323] width 325 height 569
click at [143, 57] on div "Summary Transcript 📋 1. Meeting Overview General meeting to share updates, disc…" at bounding box center [279, 323] width 325 height 569
click at [142, 40] on div "Summary" at bounding box center [137, 47] width 41 height 16
click at [432, 50] on button "Transcript" at bounding box center [433, 48] width 18 height 10
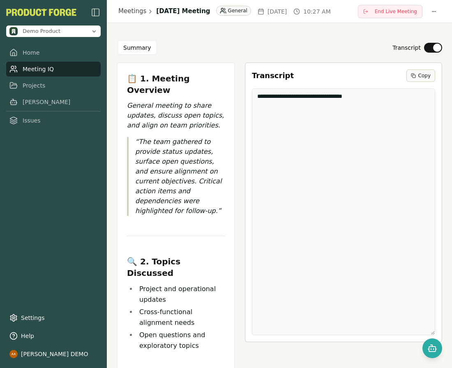
click at [412, 81] on button "Copy" at bounding box center [420, 75] width 29 height 12
click at [414, 76] on span "Copied" at bounding box center [421, 75] width 17 height 7
click at [427, 46] on button "Transcript" at bounding box center [433, 48] width 18 height 10
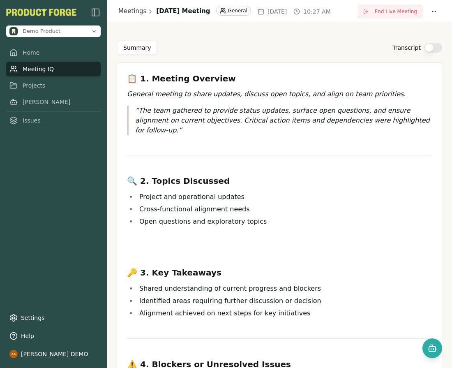
click at [298, 52] on div "Summary Transcript" at bounding box center [279, 47] width 325 height 16
click at [293, 15] on icon at bounding box center [296, 11] width 7 height 7
click at [264, 8] on icon at bounding box center [261, 11] width 7 height 7
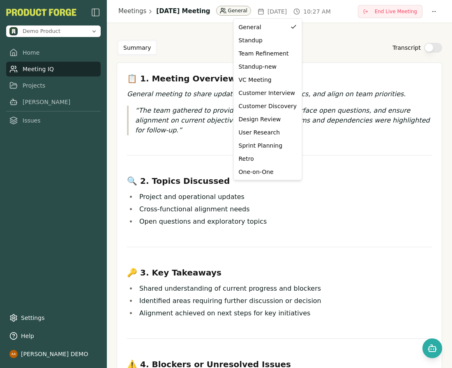
click at [248, 13] on html "Demo Product Home Meeting IQ Projects Smith Issues Settings Help Alvaro Arteaga…" at bounding box center [226, 184] width 452 height 368
click at [267, 37] on div "Standup" at bounding box center [268, 40] width 58 height 8
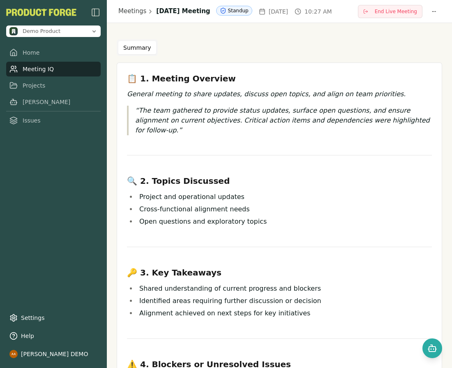
click at [318, 54] on div "Summary" at bounding box center [279, 47] width 325 height 16
click at [322, 46] on div "Summary" at bounding box center [279, 47] width 325 height 16
click at [254, 15] on html "Demo Product Home Meeting IQ Projects Smith Issues Settings Help Alvaro Arteaga…" at bounding box center [226, 184] width 452 height 368
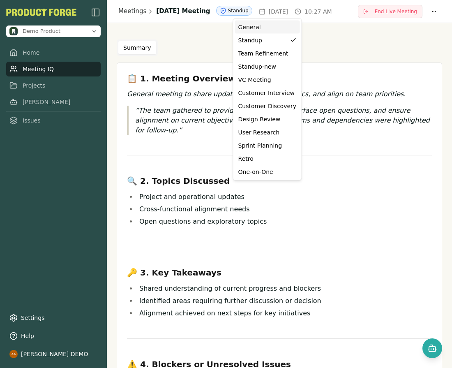
click at [258, 31] on div "General" at bounding box center [267, 27] width 65 height 13
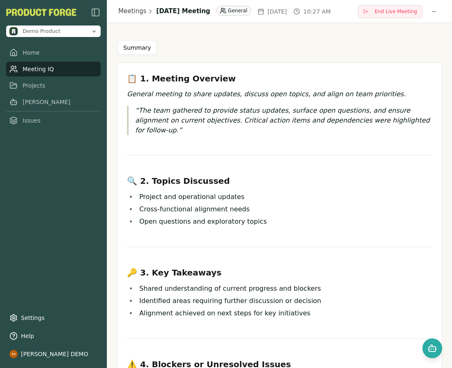
click at [305, 46] on div "Summary" at bounding box center [279, 47] width 325 height 16
click at [395, 49] on div "Summary" at bounding box center [279, 47] width 325 height 16
click at [66, 67] on link "Meeting IQ" at bounding box center [53, 69] width 94 height 15
click at [36, 55] on link "Home" at bounding box center [53, 52] width 94 height 15
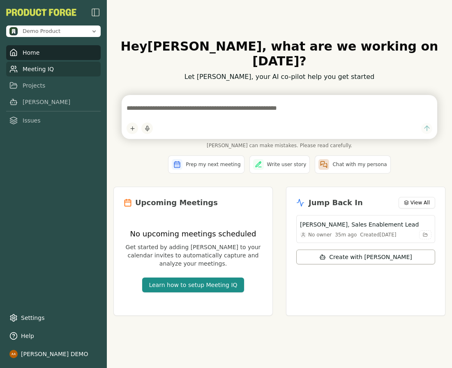
click at [45, 71] on link "Meeting IQ" at bounding box center [53, 69] width 94 height 15
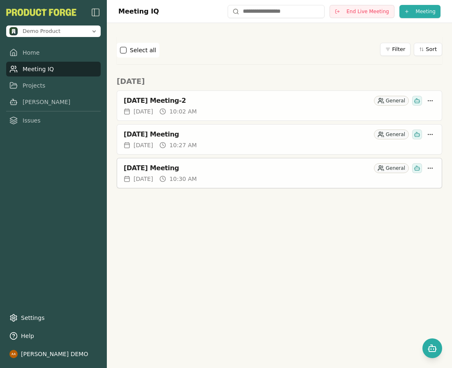
click at [191, 169] on div "September 18, 2025 Meeting" at bounding box center [247, 168] width 247 height 8
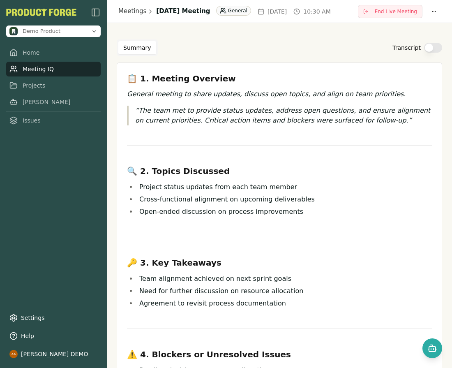
click at [417, 44] on div "Transcript" at bounding box center [417, 48] width 50 height 10
click at [424, 46] on button "Transcript" at bounding box center [433, 48] width 18 height 10
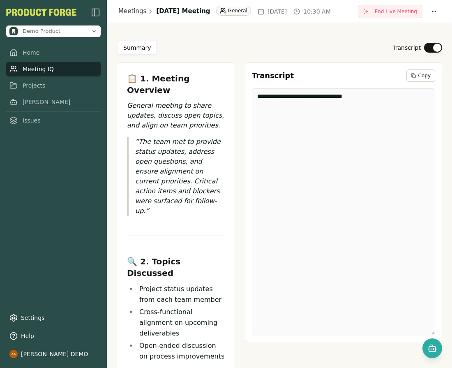
click at [424, 46] on button "Transcript" at bounding box center [433, 48] width 18 height 10
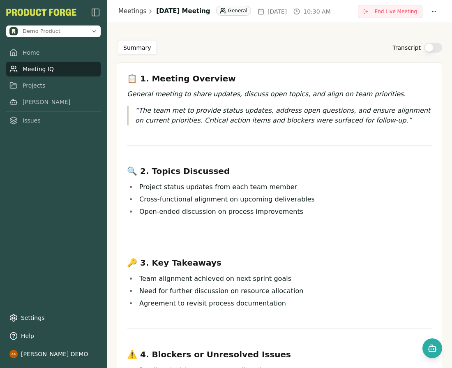
click at [438, 7] on div "Meetings September 18, 2025 Meeting General Thu, Sep 18, 2025 10:30 AM End Live…" at bounding box center [279, 11] width 345 height 23
click at [431, 12] on html "Demo Product Home Meeting IQ Projects Smith Issues Settings Help Alvaro Arteaga…" at bounding box center [226, 184] width 452 height 368
click at [209, 10] on h1 "September 18, 2025 Meeting" at bounding box center [183, 11] width 54 height 9
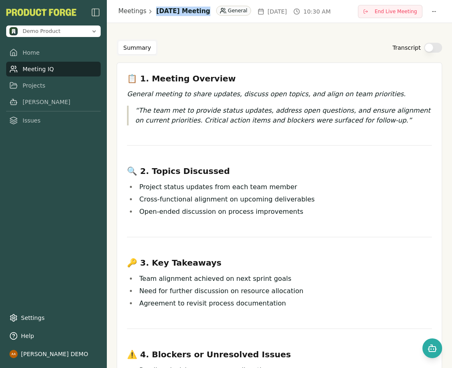
click at [209, 10] on h1 "September 18, 2025 Meeting" at bounding box center [183, 11] width 54 height 9
click at [66, 71] on link "Meeting IQ" at bounding box center [53, 69] width 94 height 15
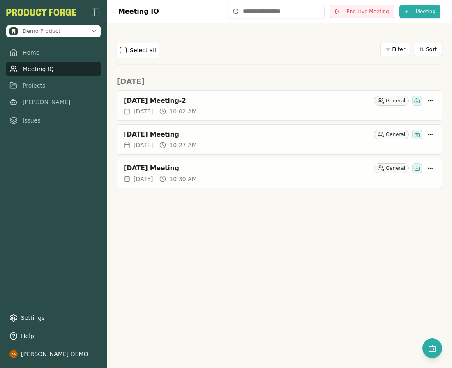
click at [432, 89] on div "Today September 18, 2025 Meeting-2 General Thu, Sep 18, 2025 10:02 AM September…" at bounding box center [279, 132] width 325 height 113
click at [431, 103] on html "Demo Product Home Meeting IQ Projects Smith Issues Settings Help Alvaro Arteaga…" at bounding box center [226, 184] width 452 height 368
click at [440, 88] on html "Demo Product Home Meeting IQ Projects Smith Issues Settings Help Alvaro Arteaga…" at bounding box center [226, 184] width 452 height 368
drag, startPoint x: 438, startPoint y: 129, endPoint x: 435, endPoint y: 133, distance: 5.3
click at [438, 129] on div "September 18, 2025 Meeting General" at bounding box center [279, 132] width 325 height 16
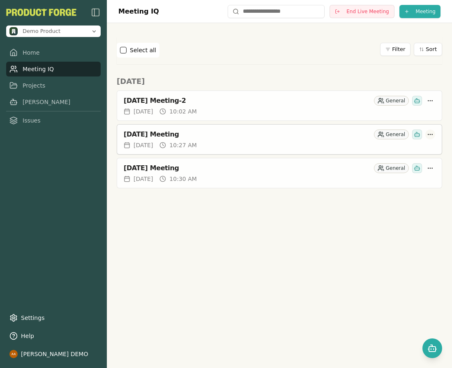
click at [434, 134] on html "Demo Product Home Meeting IQ Projects Smith Issues Settings Help Alvaro Arteaga…" at bounding box center [226, 184] width 452 height 368
click at [433, 168] on html "Demo Product Home Meeting IQ Projects Smith Issues Settings Help Alvaro Arteaga…" at bounding box center [226, 184] width 452 height 368
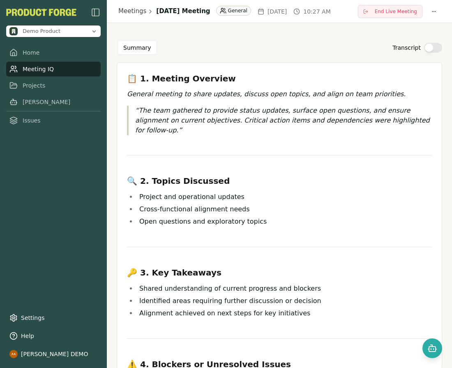
click at [63, 67] on link "Meeting IQ" at bounding box center [53, 69] width 94 height 15
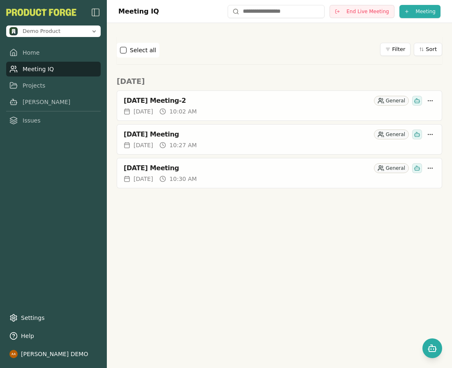
click at [139, 53] on label "Select all" at bounding box center [143, 50] width 26 height 8
click at [125, 52] on button "button" at bounding box center [123, 50] width 7 height 7
click at [125, 51] on button "button" at bounding box center [123, 50] width 7 height 7
click at [387, 51] on html "Demo Product Home Meeting IQ Projects Smith Issues Settings Help Alvaro Arteaga…" at bounding box center [226, 184] width 452 height 368
click at [433, 48] on html "Demo Product Home Meeting IQ Projects Smith Issues Settings Help Alvaro Arteaga…" at bounding box center [226, 184] width 452 height 368
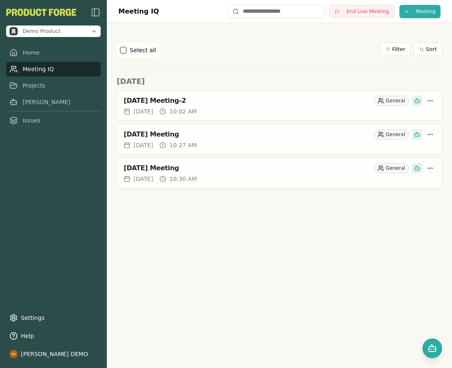
click at [433, 48] on button "Sort" at bounding box center [428, 49] width 28 height 13
click at [399, 81] on li "Date Created" at bounding box center [409, 77] width 66 height 12
click at [433, 46] on button "Sort" at bounding box center [428, 49] width 28 height 13
click at [425, 85] on li "Meeting Date" at bounding box center [409, 88] width 66 height 12
click at [432, 54] on button "Sort" at bounding box center [428, 49] width 28 height 13
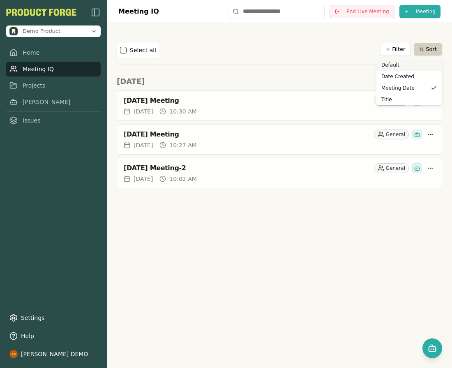
click at [418, 66] on li "Default" at bounding box center [409, 65] width 66 height 12
click at [427, 48] on button "Sort" at bounding box center [428, 49] width 28 height 13
click at [404, 96] on li "Title" at bounding box center [409, 100] width 66 height 12
click at [391, 33] on div "Select all Filter Sort Today September 18, 2025 Meeting General Thu, Sep 18, 20…" at bounding box center [279, 112] width 345 height 178
click at [392, 48] on html "Demo Product Home Meeting IQ Projects Smith Issues Settings Help Alvaro Arteaga…" at bounding box center [226, 184] width 452 height 368
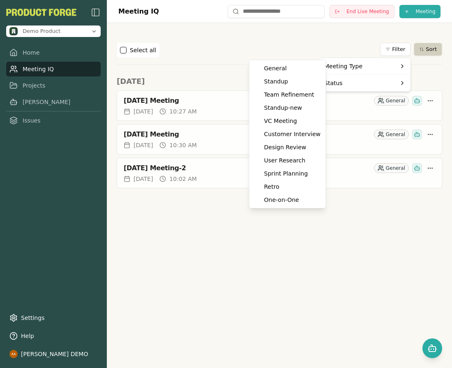
click at [371, 47] on html "Demo Product Home Meeting IQ Projects Smith Issues Settings Help Alvaro Arteaga…" at bounding box center [226, 184] width 452 height 368
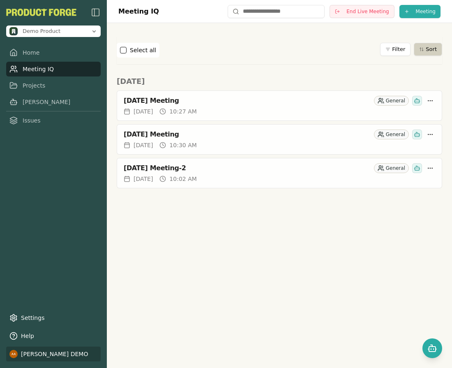
click at [44, 356] on html "Demo Product Home Meeting IQ Projects Smith Issues Settings Help Alvaro Arteaga…" at bounding box center [226, 184] width 452 height 368
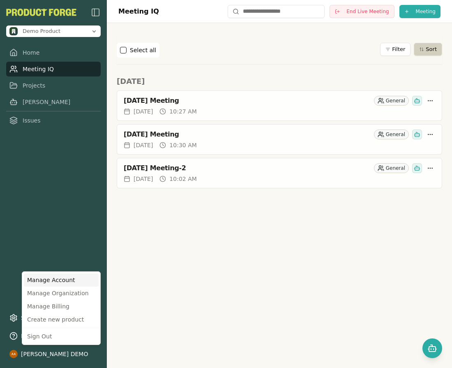
click at [64, 277] on div "Manage Account" at bounding box center [61, 279] width 75 height 13
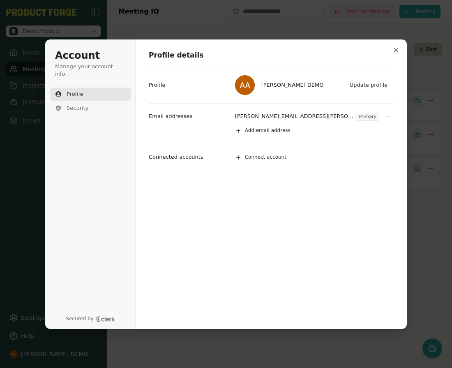
click at [181, 129] on div "alvaro.arteaga+demo1@productforge.ai Primary Add email address Email addresses" at bounding box center [271, 123] width 245 height 41
click at [384, 117] on icon "Open menu" at bounding box center [387, 117] width 8 height 8
drag, startPoint x: 217, startPoint y: 115, endPoint x: 132, endPoint y: 119, distance: 85.5
click at [217, 115] on div "Email addresses" at bounding box center [185, 116] width 72 height 7
click at [83, 104] on span "Security" at bounding box center [78, 107] width 22 height 7
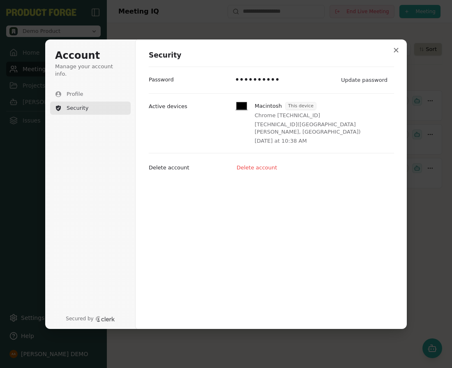
click at [110, 313] on div "Account Manage your account info. Profile Security Secured by" at bounding box center [92, 183] width 94 height 289
click at [398, 49] on icon "Close modal" at bounding box center [396, 50] width 5 height 5
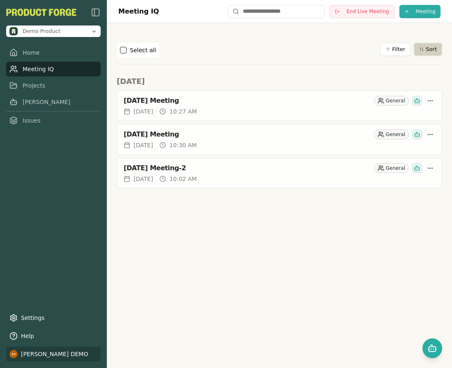
click at [45, 355] on html "Demo Product Home Meeting IQ Projects Smith Issues Settings Help Alvaro Arteaga…" at bounding box center [226, 184] width 452 height 368
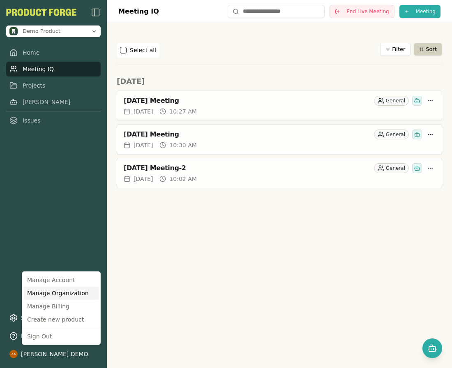
click at [83, 295] on div "Manage Organization" at bounding box center [61, 292] width 75 height 13
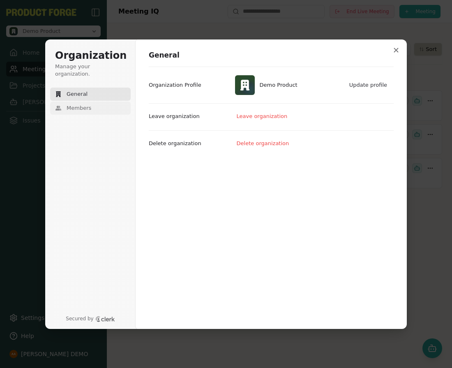
click at [80, 104] on span "Members" at bounding box center [79, 107] width 25 height 7
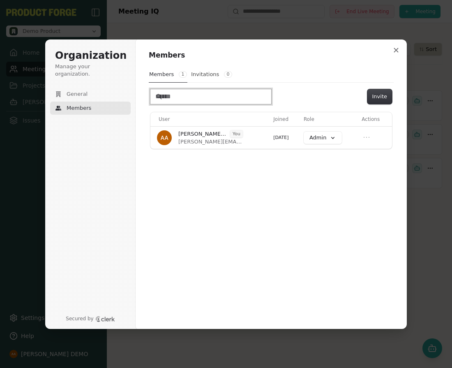
click at [191, 94] on input "Search" at bounding box center [210, 96] width 121 height 15
click at [212, 102] on input "Search" at bounding box center [210, 96] width 121 height 15
click at [155, 99] on input "Search" at bounding box center [210, 96] width 121 height 15
click at [171, 97] on input "Search" at bounding box center [210, 96] width 121 height 15
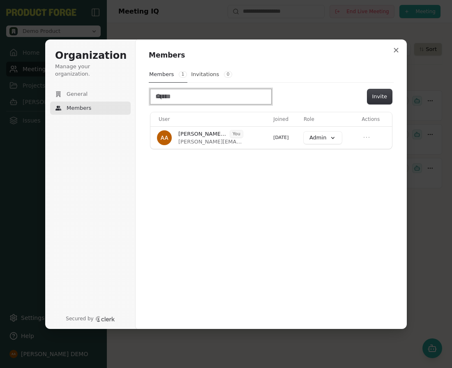
click at [171, 97] on input "Search" at bounding box center [210, 96] width 121 height 15
click at [199, 97] on input "Search" at bounding box center [210, 96] width 121 height 15
click at [208, 72] on button "Invitations 0" at bounding box center [212, 75] width 42 height 16
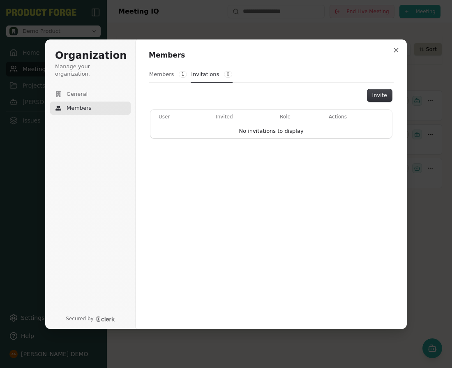
click at [163, 74] on button "Members 1" at bounding box center [168, 75] width 39 height 16
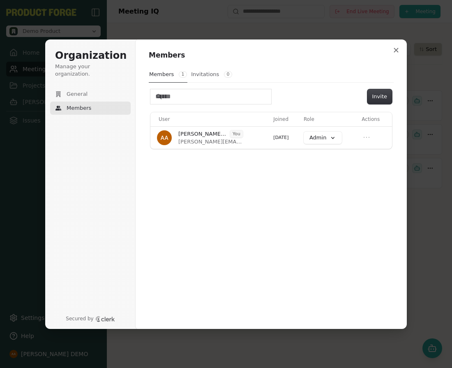
click at [199, 70] on button "Invitations 0" at bounding box center [212, 75] width 42 height 16
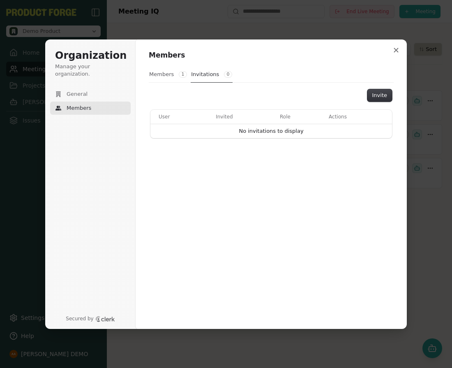
click at [173, 76] on button "Members 1" at bounding box center [168, 75] width 39 height 16
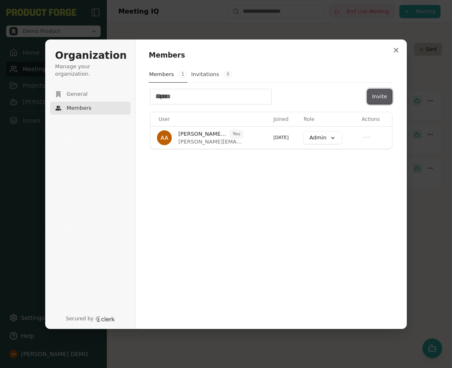
click at [376, 102] on button "Invite" at bounding box center [379, 96] width 25 height 15
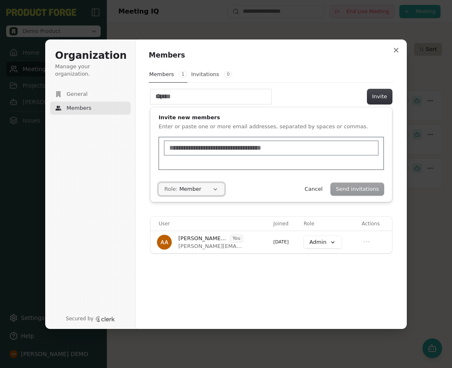
click at [207, 186] on button "Role: Member" at bounding box center [192, 189] width 66 height 12
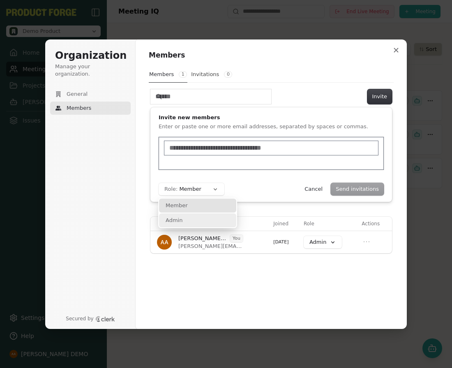
click at [208, 216] on div "Admin" at bounding box center [197, 220] width 77 height 14
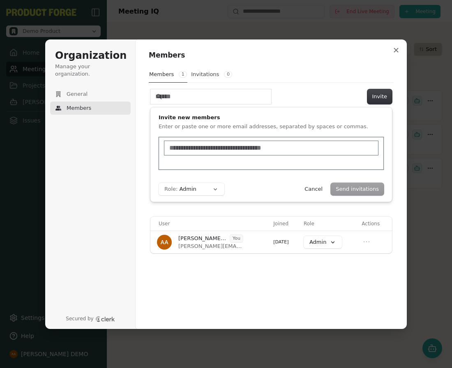
click at [347, 191] on div "Send invitations Cancel" at bounding box center [341, 189] width 84 height 12
click at [346, 188] on div "Send invitations Cancel" at bounding box center [341, 189] width 84 height 12
click at [316, 189] on button "Cancel" at bounding box center [313, 189] width 28 height 12
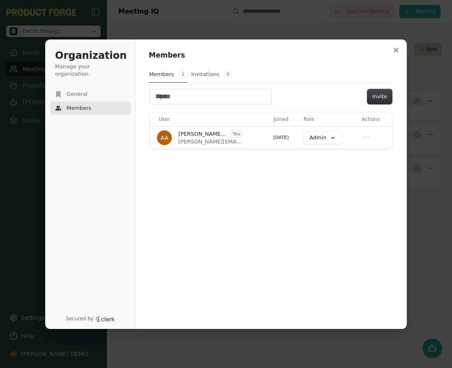
click at [203, 79] on button "Invitations 0" at bounding box center [212, 75] width 42 height 16
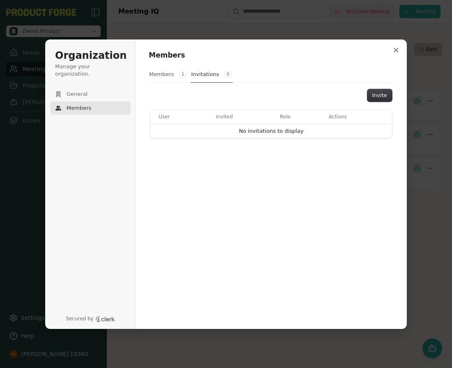
click at [167, 71] on button "Members 1" at bounding box center [168, 75] width 39 height 16
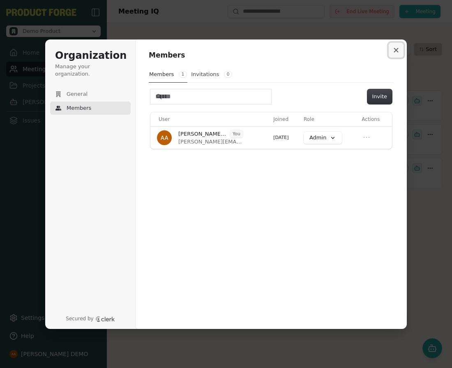
click at [395, 46] on button "Close modal" at bounding box center [396, 50] width 15 height 15
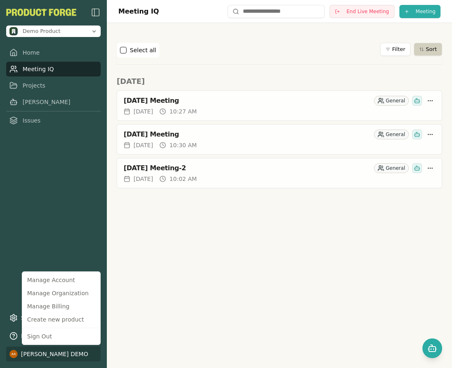
click at [61, 349] on html "Demo Product Home Meeting IQ Projects Smith Issues Settings Help Alvaro Arteaga…" at bounding box center [226, 184] width 452 height 368
click at [70, 303] on div "Manage Billing" at bounding box center [61, 305] width 75 height 13
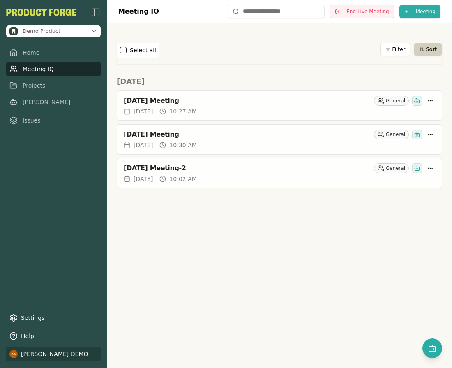
click at [70, 354] on html "Demo Product Home Meeting IQ Projects Smith Issues Settings Help Alvaro Arteaga…" at bounding box center [226, 184] width 452 height 368
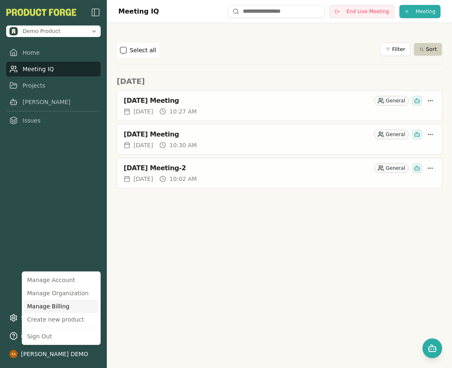
click at [61, 305] on div "Manage Billing" at bounding box center [61, 305] width 75 height 13
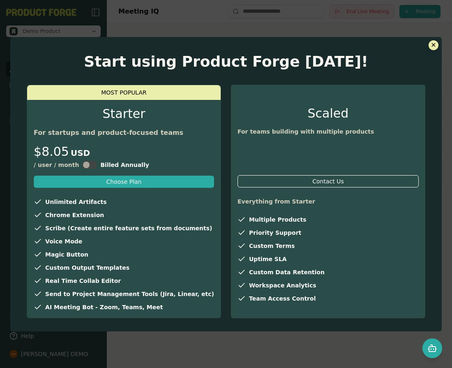
click at [370, 9] on div "✕ Start using Product Forge today! MOST POPULAR Starter For startups and produc…" at bounding box center [226, 184] width 452 height 368
click at [428, 44] on button "✕" at bounding box center [433, 45] width 10 height 10
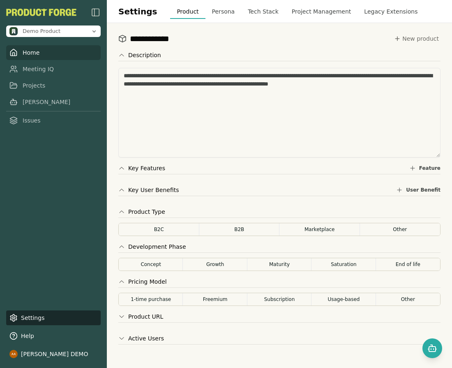
click at [34, 57] on link "Home" at bounding box center [53, 52] width 94 height 15
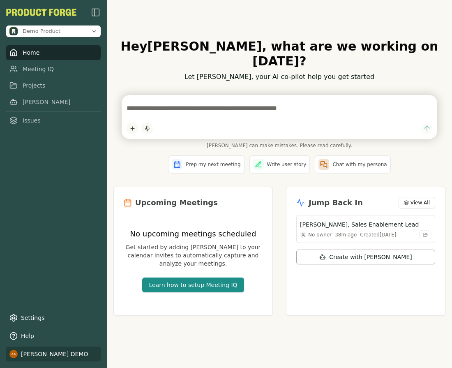
click at [51, 349] on html "Demo Product Home Meeting IQ Projects Smith Issues Settings Help Alvaro Arteaga…" at bounding box center [226, 184] width 452 height 368
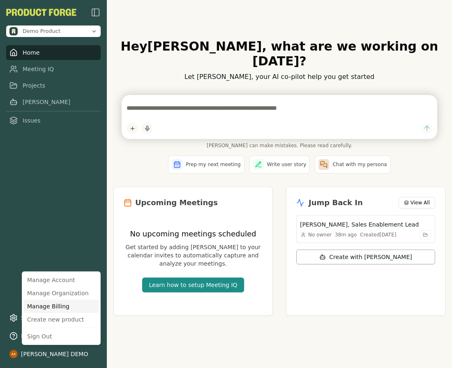
click at [71, 305] on div "Manage Billing" at bounding box center [61, 305] width 75 height 13
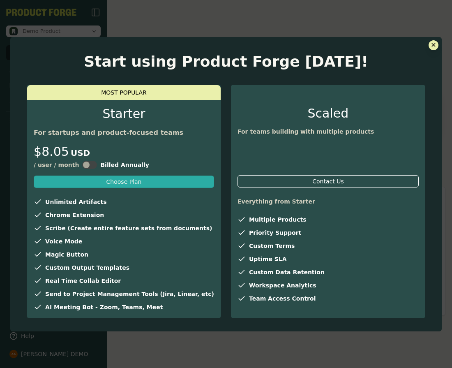
scroll to position [3, 0]
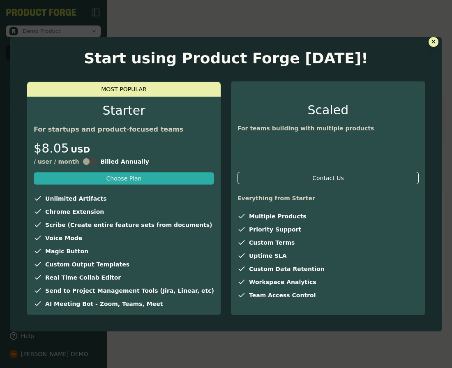
click at [83, 130] on p "For startups and product-focused teams" at bounding box center [124, 129] width 180 height 10
click at [273, 128] on p "For teams building with multiple products" at bounding box center [327, 128] width 181 height 8
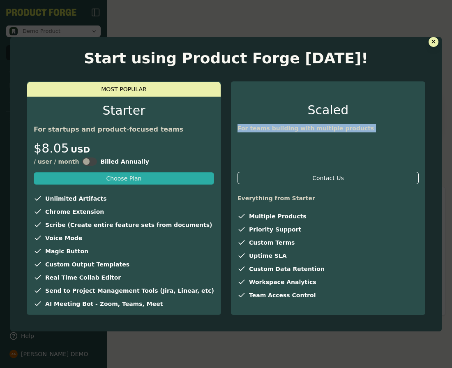
click at [273, 128] on p "For teams building with multiple products" at bounding box center [327, 128] width 181 height 8
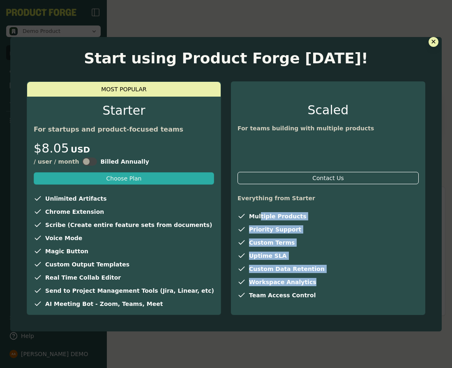
drag, startPoint x: 257, startPoint y: 221, endPoint x: 311, endPoint y: 286, distance: 85.5
click at [310, 286] on ul "Multiple Products Priority Support Custom Terms Uptime SLA Custom Data Retentio…" at bounding box center [327, 255] width 181 height 87
click at [311, 286] on ul "Multiple Products Priority Support Custom Terms Uptime SLA Custom Data Retentio…" at bounding box center [327, 255] width 181 height 87
drag, startPoint x: 318, startPoint y: 293, endPoint x: 250, endPoint y: 209, distance: 108.6
click at [250, 210] on div "Contact Us Everything from Starter Multiple Products Priority Support Custom Te…" at bounding box center [328, 239] width 194 height 134
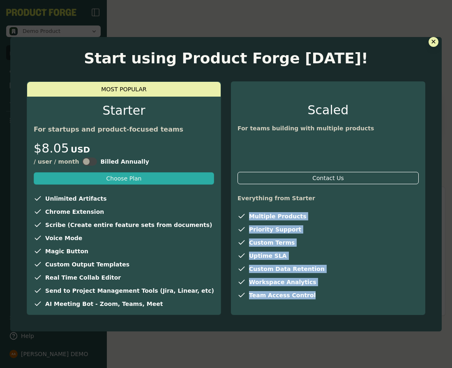
click at [250, 209] on div "Contact Us Everything from Starter Multiple Products Priority Support Custom Te…" at bounding box center [328, 239] width 194 height 134
drag, startPoint x: 242, startPoint y: 212, endPoint x: 319, endPoint y: 296, distance: 114.2
click at [319, 296] on ul "Multiple Products Priority Support Custom Terms Uptime SLA Custom Data Retentio…" at bounding box center [327, 255] width 181 height 87
click at [319, 296] on li "Team Access Control" at bounding box center [327, 295] width 181 height 8
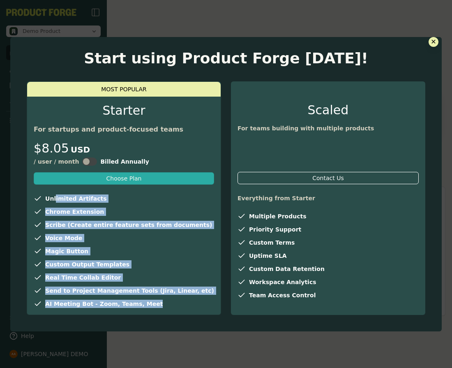
drag, startPoint x: 174, startPoint y: 306, endPoint x: 75, endPoint y: 202, distance: 144.1
click at [75, 202] on ul "Unlimited Artifacts Chrome Extension Scribe (Create entire feature sets from do…" at bounding box center [124, 250] width 180 height 113
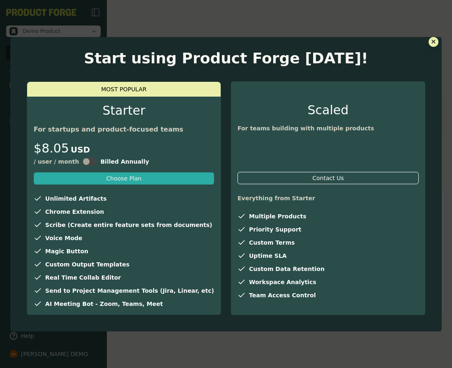
click at [90, 154] on span "USD" at bounding box center [80, 150] width 19 height 12
click at [97, 157] on div at bounding box center [89, 161] width 15 height 8
click at [97, 162] on div at bounding box center [89, 161] width 15 height 8
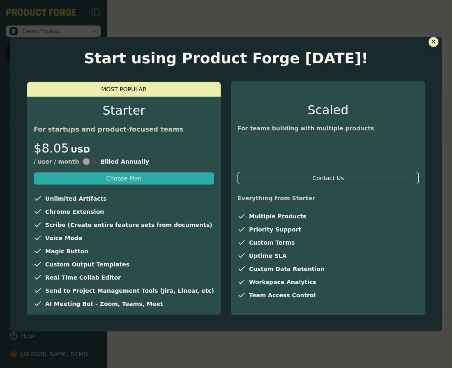
click at [97, 162] on div at bounding box center [89, 161] width 15 height 8
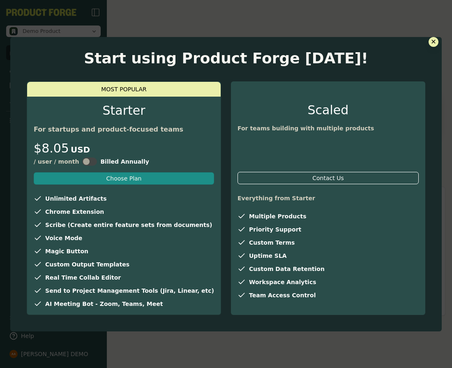
click at [129, 181] on div "Choose Plan" at bounding box center [123, 178] width 35 height 8
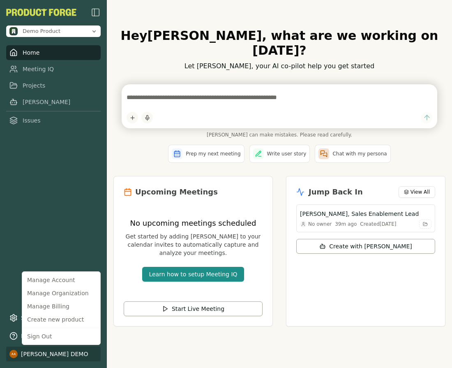
click at [27, 351] on html "Demo Product Home Meeting IQ Projects Smith Issues Settings Help Alvaro Arteaga…" at bounding box center [226, 184] width 452 height 368
click at [71, 306] on div "Manage Billing" at bounding box center [61, 305] width 75 height 13
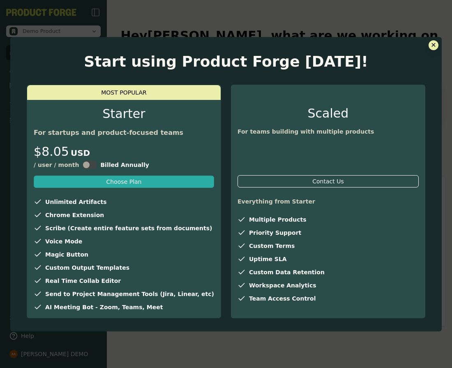
click at [428, 47] on button "✕" at bounding box center [433, 45] width 10 height 10
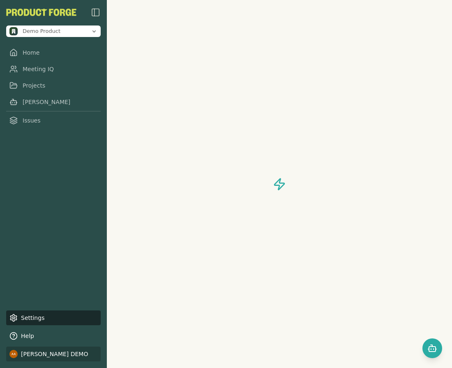
click at [64, 352] on html "Demo Product Home Meeting IQ Projects Smith Issues Settings Help Alvaro Arteaga…" at bounding box center [226, 184] width 452 height 368
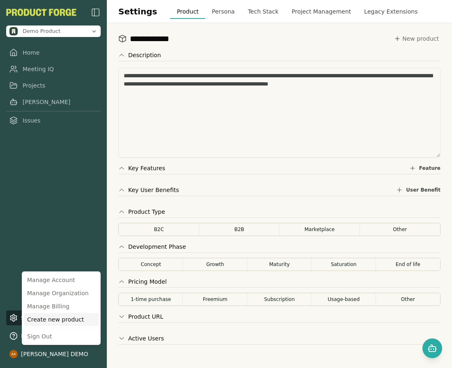
click at [82, 322] on div "Create new product" at bounding box center [61, 319] width 75 height 13
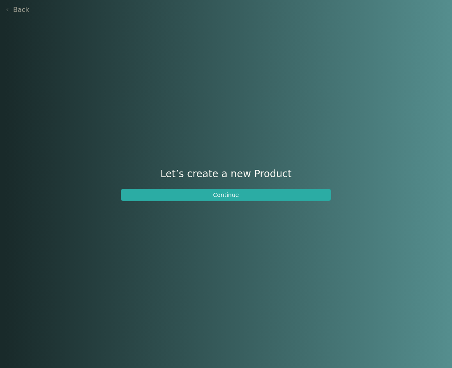
click at [18, 9] on button "Back" at bounding box center [17, 10] width 24 height 10
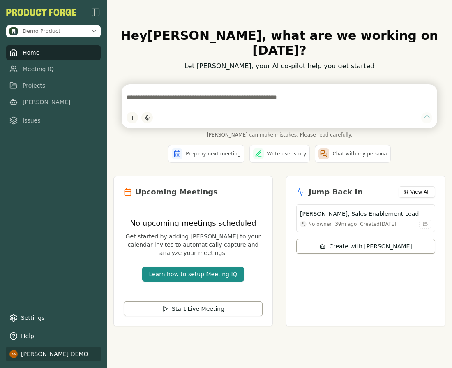
click at [56, 354] on html "Demo Product Home Meeting IQ Projects Smith Issues Settings Help Alvaro Arteaga…" at bounding box center [226, 184] width 452 height 368
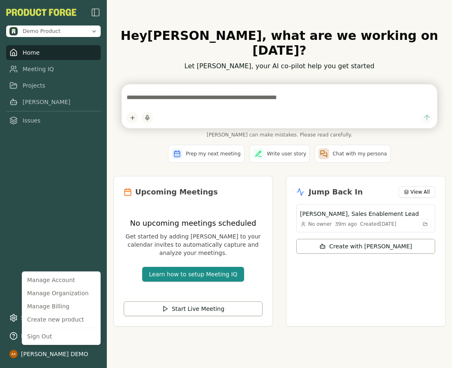
click at [72, 239] on html "Demo Product Home Meeting IQ Projects Smith Issues Settings Help Alvaro Arteaga…" at bounding box center [226, 184] width 452 height 368
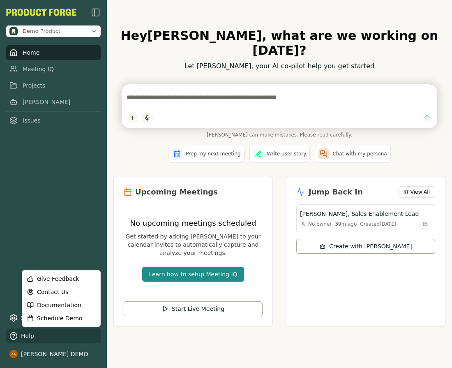
click at [37, 330] on html "Demo Product Home Meeting IQ Projects Smith Issues Settings Help Alvaro Arteaga…" at bounding box center [226, 184] width 452 height 368
click at [58, 276] on link "Give Feedback" at bounding box center [61, 278] width 75 height 13
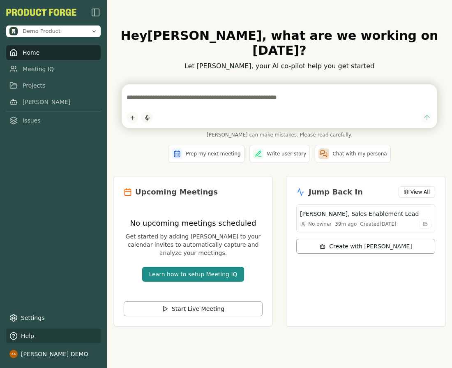
click at [39, 339] on html "Demo Product Home Meeting IQ Projects Smith Issues Settings Help Alvaro Arteaga…" at bounding box center [226, 184] width 452 height 368
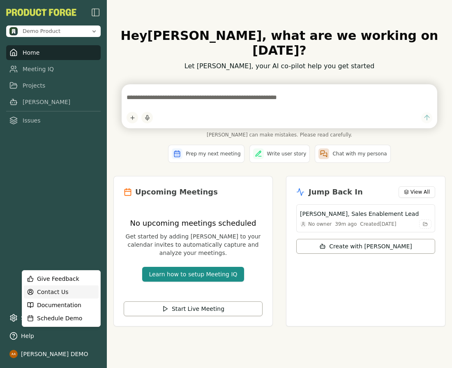
click at [69, 293] on link "Contact Us" at bounding box center [61, 291] width 75 height 13
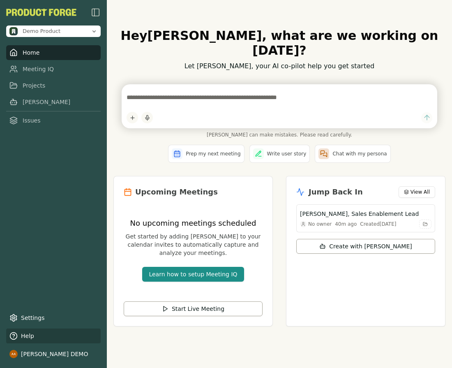
click at [37, 331] on html "Demo Product Home Meeting IQ Projects Smith Issues Settings Help Alvaro Arteaga…" at bounding box center [226, 184] width 452 height 368
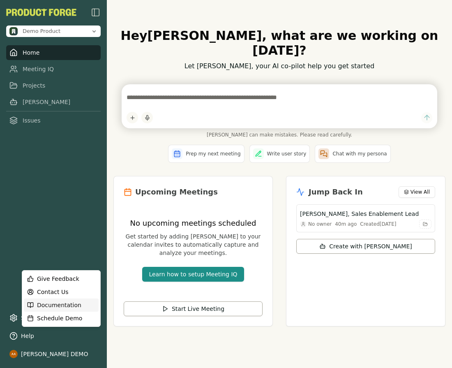
click at [78, 305] on link "Documentation" at bounding box center [61, 304] width 75 height 13
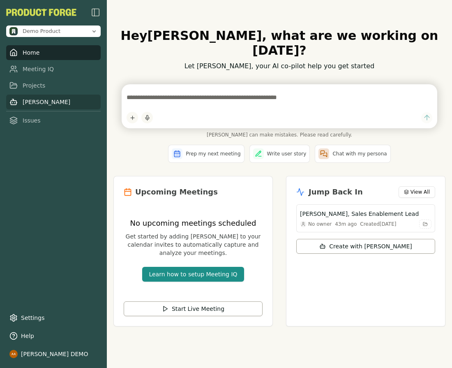
click at [24, 106] on link "[PERSON_NAME]" at bounding box center [53, 101] width 94 height 15
click at [24, 120] on link "Issues" at bounding box center [53, 120] width 94 height 15
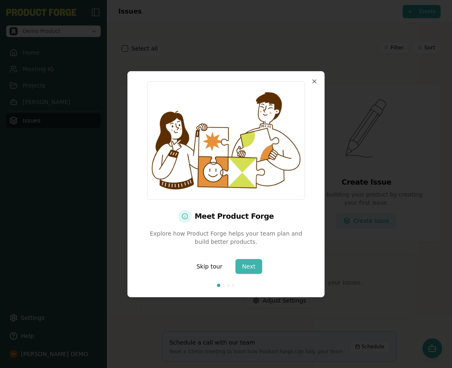
click at [252, 270] on button "Next" at bounding box center [248, 266] width 27 height 15
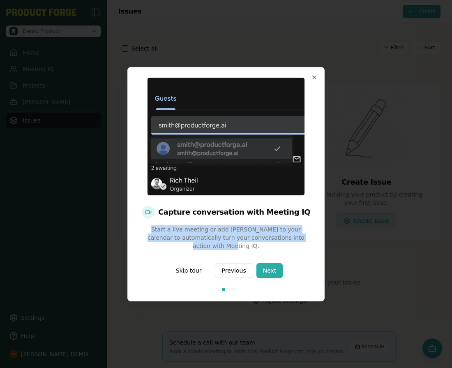
drag, startPoint x: 155, startPoint y: 227, endPoint x: 265, endPoint y: 247, distance: 111.9
click at [265, 247] on p "Start a live meeting or add Smith to your calendar to automatically turn your c…" at bounding box center [226, 237] width 177 height 25
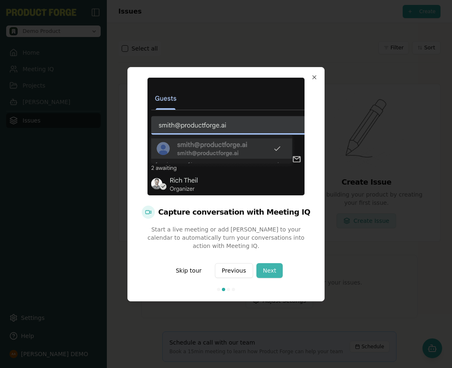
click at [272, 271] on button "Next" at bounding box center [269, 270] width 27 height 15
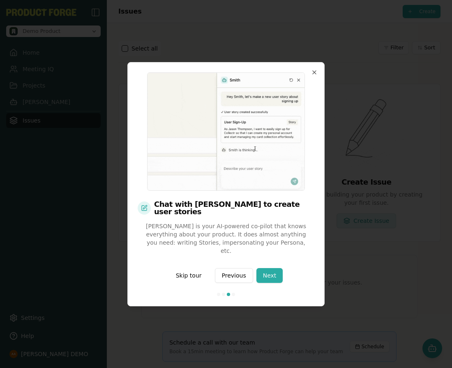
click at [226, 215] on h2 "Chat with Smith to create user stories" at bounding box center [226, 207] width 177 height 15
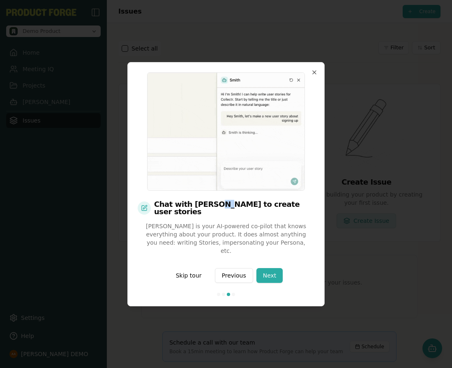
click at [226, 215] on h2 "Chat with Smith to create user stories" at bounding box center [226, 207] width 177 height 15
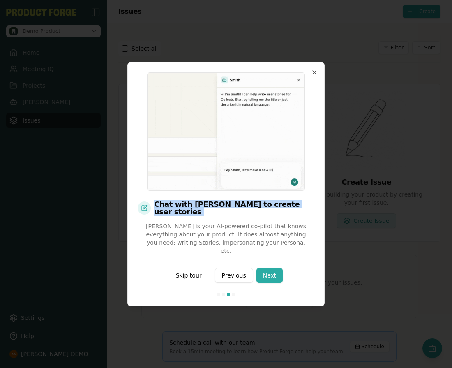
click at [226, 215] on h2 "Chat with Smith to create user stories" at bounding box center [226, 207] width 177 height 15
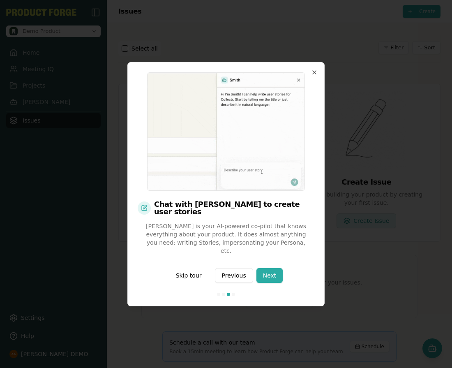
click at [210, 231] on p "Smith is your AI-powered co-pilot that knows everything about your product. It …" at bounding box center [226, 238] width 177 height 33
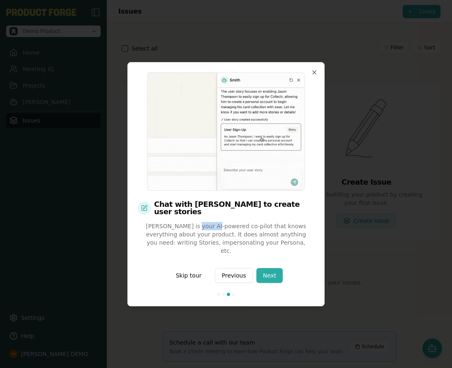
click at [210, 231] on p "Smith is your AI-powered co-pilot that knows everything about your product. It …" at bounding box center [226, 238] width 177 height 33
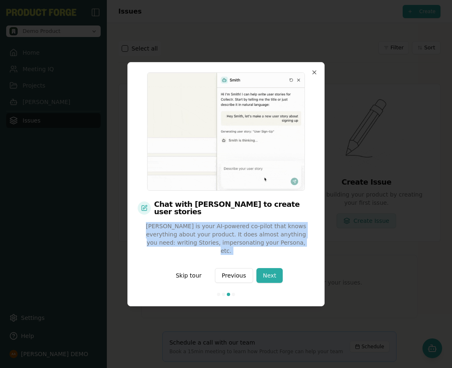
click at [210, 231] on p "Smith is your AI-powered co-pilot that knows everything about your product. It …" at bounding box center [226, 238] width 177 height 33
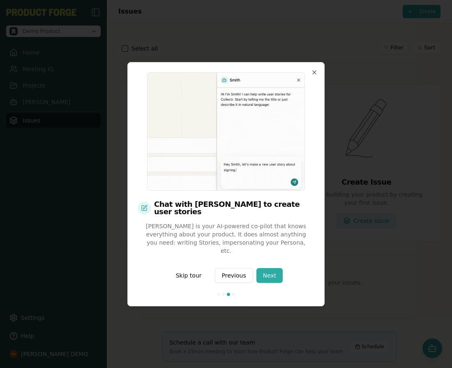
click at [222, 239] on p "Smith is your AI-powered co-pilot that knows everything about your product. It …" at bounding box center [226, 238] width 177 height 33
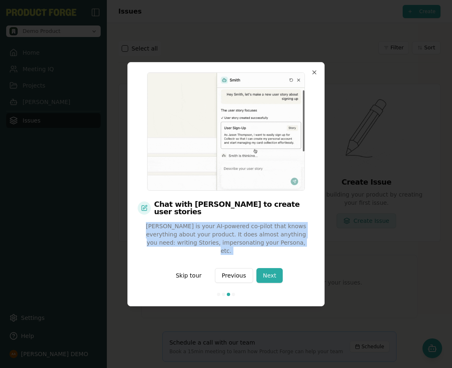
click at [222, 239] on p "Smith is your AI-powered co-pilot that knows everything about your product. It …" at bounding box center [226, 238] width 177 height 33
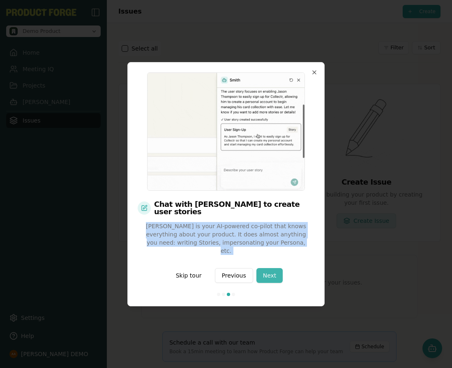
click at [274, 275] on button "Next" at bounding box center [269, 275] width 27 height 15
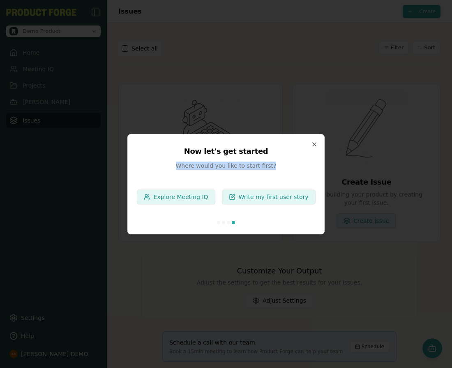
click at [240, 171] on div "Now let's get started Where would you like to start first? Explore Meeting IQ W…" at bounding box center [226, 177] width 192 height 67
click at [246, 159] on div "Now let's get started Where would you like to start first? Explore Meeting IQ W…" at bounding box center [226, 177] width 192 height 67
click at [314, 136] on div "Now let's get started Where would you like to start first? Explore Meeting IQ W…" at bounding box center [225, 184] width 197 height 100
click at [316, 138] on div "Now let's get started Where would you like to start first? Explore Meeting IQ W…" at bounding box center [225, 184] width 197 height 100
click at [315, 142] on icon "button" at bounding box center [314, 144] width 7 height 7
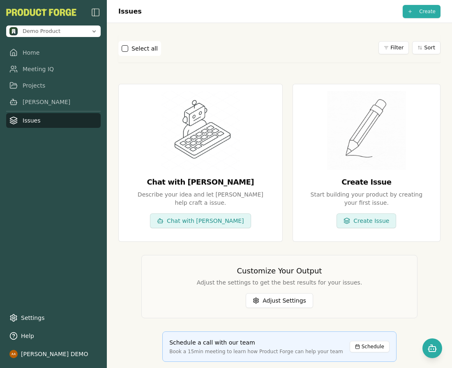
click at [341, 196] on div "Start building your product by creating your first issue." at bounding box center [366, 198] width 121 height 16
click at [353, 203] on div "Start building your product by creating your first issue." at bounding box center [366, 198] width 121 height 16
click at [355, 217] on button "Create Issue" at bounding box center [366, 220] width 60 height 15
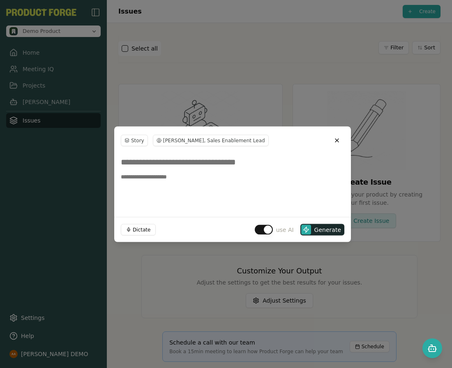
click at [214, 161] on input at bounding box center [232, 161] width 223 height 15
type input "*"
type input "**********"
click at [169, 141] on html "**********" at bounding box center [226, 184] width 452 height 368
click at [190, 157] on div "Jamie Patel, Sales Enablement Lead" at bounding box center [216, 156] width 125 height 13
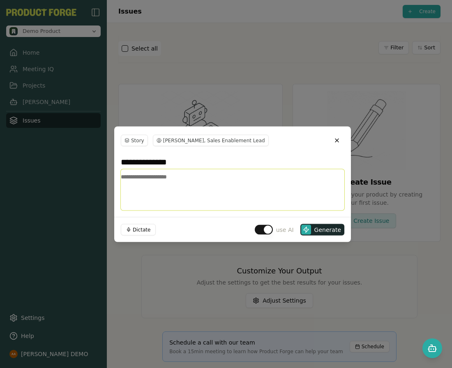
click at [175, 187] on textarea at bounding box center [232, 189] width 223 height 41
type textarea "**********"
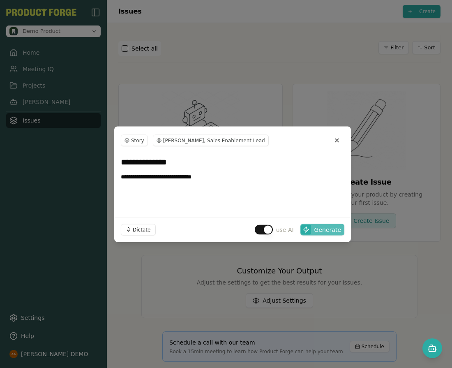
click at [332, 228] on span "Generate" at bounding box center [327, 229] width 27 height 8
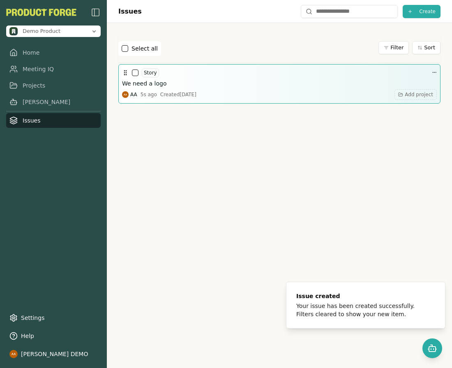
click at [134, 72] on button "button" at bounding box center [135, 72] width 7 height 7
click at [135, 73] on button "button" at bounding box center [135, 72] width 7 height 7
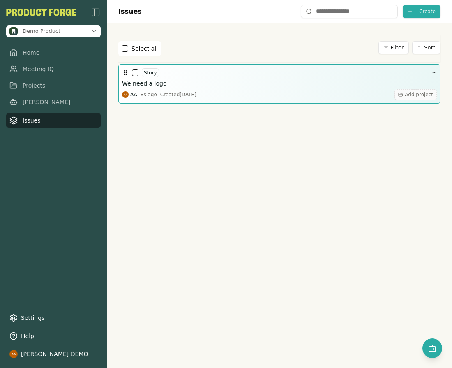
click at [411, 97] on span "Add project" at bounding box center [419, 94] width 28 height 7
click at [413, 94] on span "Add project" at bounding box center [419, 94] width 28 height 7
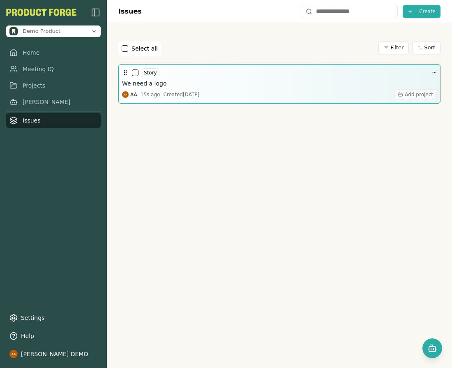
click at [413, 94] on span "Add project" at bounding box center [419, 94] width 28 height 7
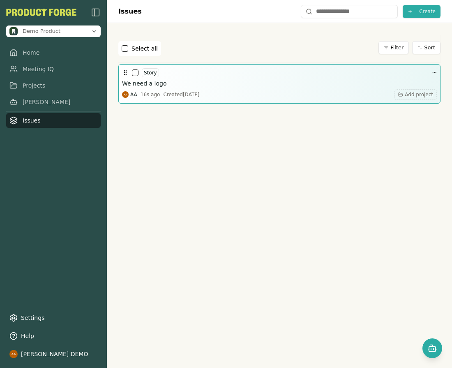
click at [140, 74] on div "Story" at bounding box center [140, 73] width 37 height 10
click at [138, 74] on button "button" at bounding box center [135, 72] width 7 height 7
click at [137, 74] on button "button" at bounding box center [135, 72] width 7 height 7
click at [431, 74] on div "Story We need a logo AA 18s ago Created Thu, Sep 18, 2025 Add project" at bounding box center [279, 83] width 322 height 39
click at [428, 72] on html "Demo Product Home Meeting IQ Projects Smith Issues Settings Help Alvaro Arteaga…" at bounding box center [226, 184] width 452 height 368
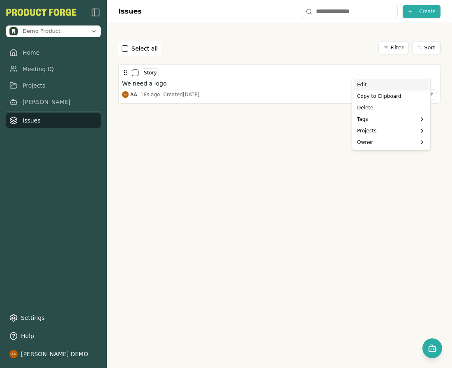
click at [376, 83] on div "Edit" at bounding box center [391, 85] width 75 height 12
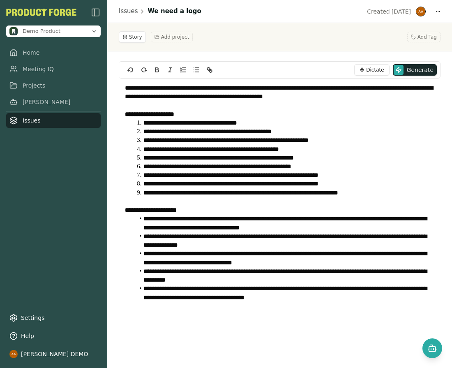
click at [349, 41] on div "Story Add project Add Tag" at bounding box center [280, 37] width 322 height 12
click at [422, 37] on span "Add Tag" at bounding box center [426, 37] width 19 height 7
click at [425, 35] on span "Add Tag" at bounding box center [426, 37] width 19 height 7
click at [417, 53] on span "No tag" at bounding box center [421, 54] width 12 height 13
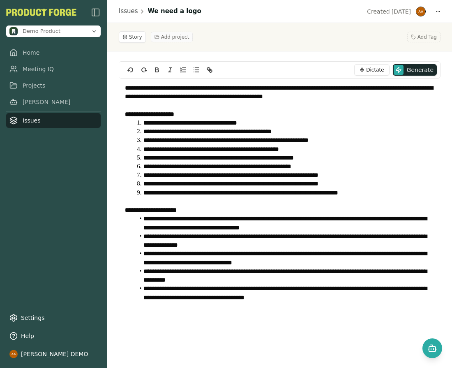
click at [173, 37] on span "Add project" at bounding box center [175, 37] width 28 height 7
click at [174, 90] on p "**********" at bounding box center [279, 92] width 309 height 18
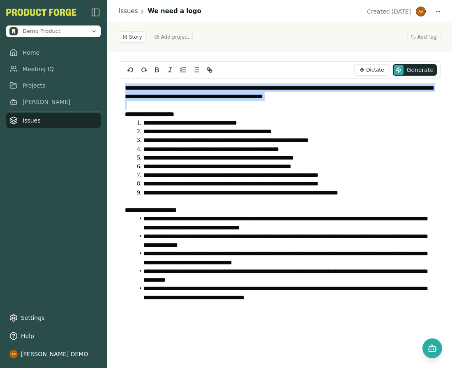
click at [174, 90] on p "**********" at bounding box center [279, 92] width 309 height 18
click at [220, 108] on p at bounding box center [279, 105] width 309 height 9
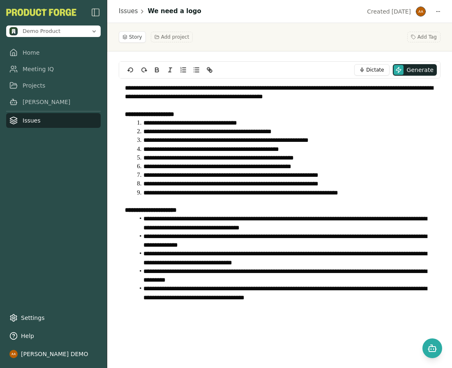
click at [347, 314] on div "**********" at bounding box center [280, 196] width 322 height 237
click at [129, 13] on link "Issues" at bounding box center [128, 11] width 19 height 9
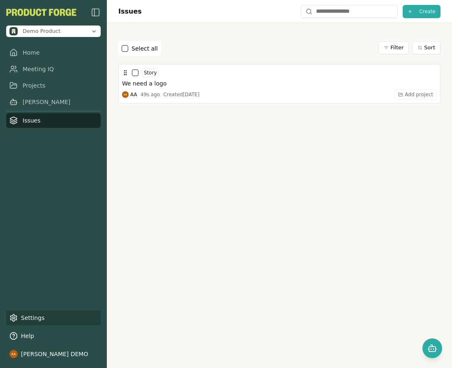
click at [45, 318] on link "Settings" at bounding box center [53, 317] width 94 height 15
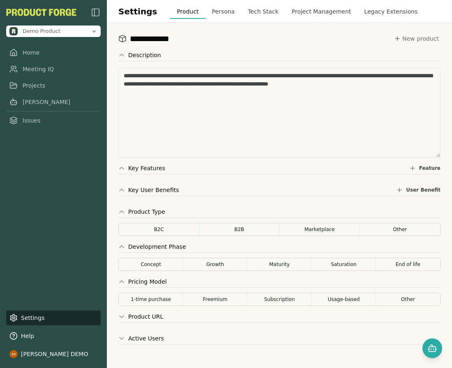
click at [218, 14] on button "Persona" at bounding box center [223, 11] width 36 height 15
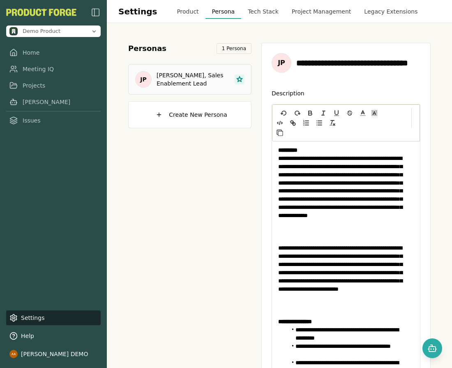
click at [240, 81] on icon at bounding box center [240, 79] width 6 height 6
click at [332, 64] on input "**********" at bounding box center [358, 63] width 124 height 12
click at [371, 70] on div "**********" at bounding box center [346, 63] width 149 height 20
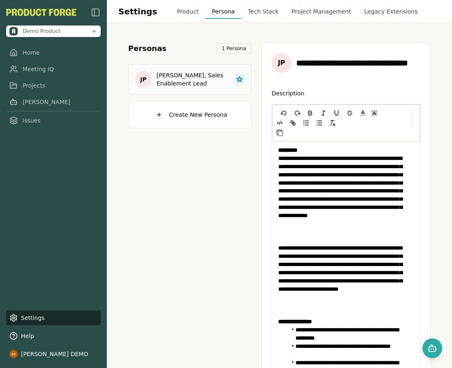
drag, startPoint x: 340, startPoint y: 61, endPoint x: 258, endPoint y: 55, distance: 82.0
click at [258, 55] on div "**********" at bounding box center [279, 195] width 302 height 305
drag, startPoint x: 348, startPoint y: 62, endPoint x: 454, endPoint y: 63, distance: 106.0
click at [451, 63] on html "**********" at bounding box center [226, 184] width 452 height 368
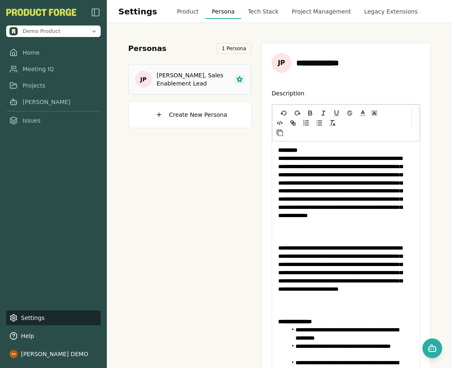
scroll to position [0, 0]
type input "**********"
click at [289, 156] on p "**********" at bounding box center [339, 195] width 123 height 82
click at [331, 174] on p "**********" at bounding box center [339, 195] width 123 height 82
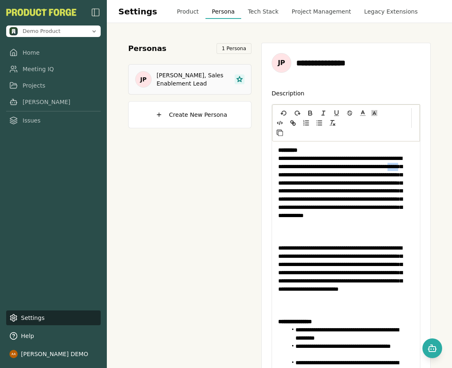
click at [331, 174] on p "**********" at bounding box center [339, 195] width 123 height 82
click at [406, 202] on div "**********" at bounding box center [346, 284] width 148 height 286
click at [315, 214] on p "**********" at bounding box center [339, 195] width 123 height 82
click at [285, 250] on p "**********" at bounding box center [339, 276] width 123 height 65
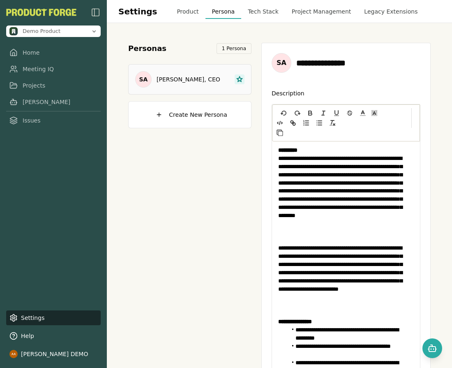
click at [286, 248] on p "**********" at bounding box center [339, 276] width 123 height 65
click at [364, 281] on p "**********" at bounding box center [339, 276] width 123 height 65
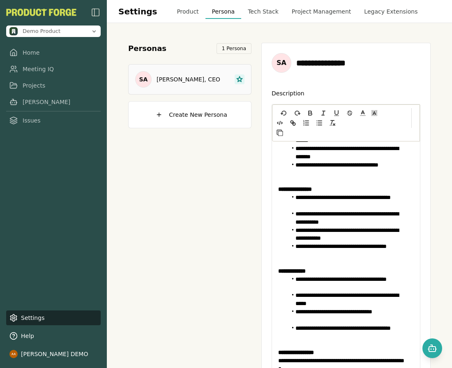
click at [206, 191] on div "Personas 1 Persona SA Sam Altman, CEO Create New Persona" at bounding box center [189, 240] width 123 height 395
click at [164, 195] on div "Personas 1 Persona SA Sam Altman, CEO Create New Persona" at bounding box center [189, 240] width 123 height 395
click at [357, 60] on input "**********" at bounding box center [355, 63] width 118 height 12
click at [356, 63] on input "**********" at bounding box center [355, 63] width 118 height 12
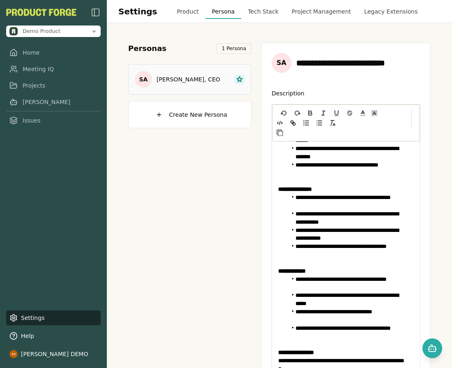
type input "**********"
click at [431, 109] on div "**********" at bounding box center [279, 195] width 322 height 325
click at [267, 14] on button "Tech Stack" at bounding box center [263, 11] width 44 height 15
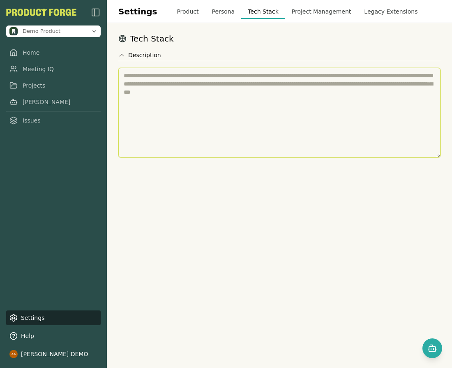
click at [269, 103] on textarea at bounding box center [279, 113] width 322 height 90
click at [263, 92] on textarea at bounding box center [279, 113] width 322 height 90
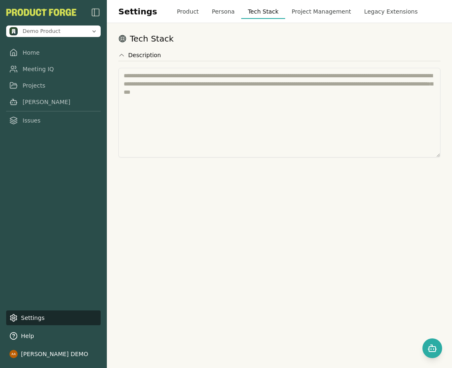
click at [294, 11] on button "Project Management" at bounding box center [321, 11] width 73 height 15
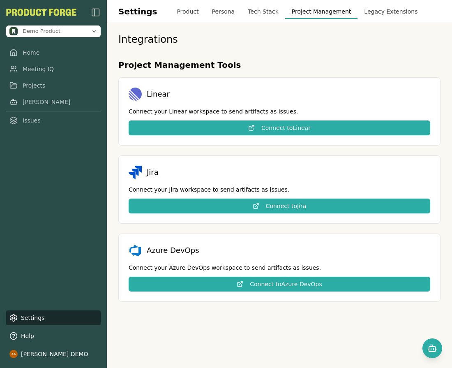
click at [288, 7] on button "Project Management" at bounding box center [321, 11] width 73 height 15
click at [246, 11] on button "Tech Stack" at bounding box center [263, 11] width 44 height 15
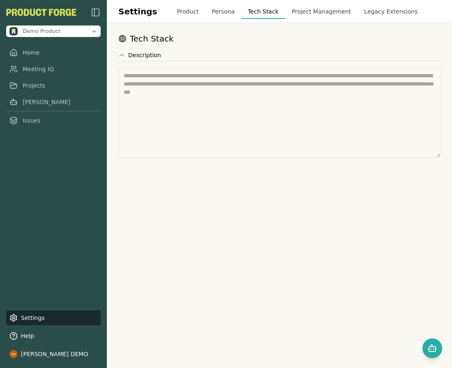
click at [302, 12] on button "Project Management" at bounding box center [321, 11] width 73 height 15
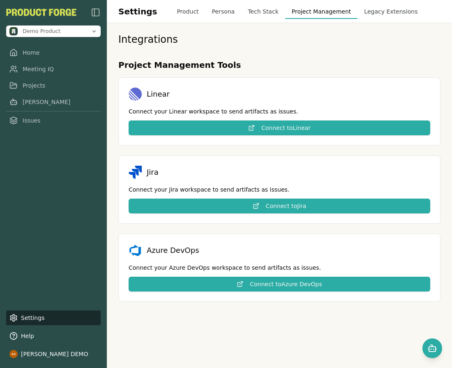
click at [373, 9] on button "Legacy Extensions" at bounding box center [390, 11] width 67 height 15
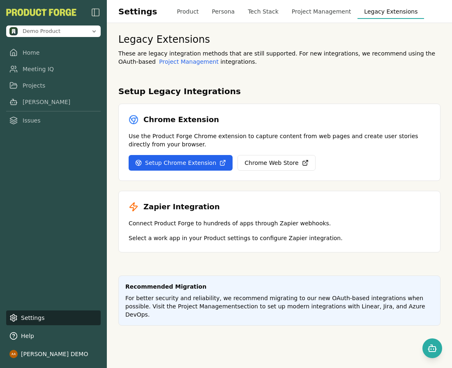
click at [260, 53] on p "These are legacy integration methods that are still supported. For new integrat…" at bounding box center [279, 57] width 322 height 16
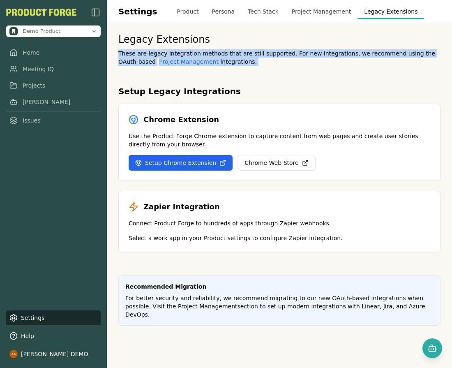
click at [260, 53] on p "These are legacy integration methods that are still supported. For new integrat…" at bounding box center [279, 57] width 322 height 16
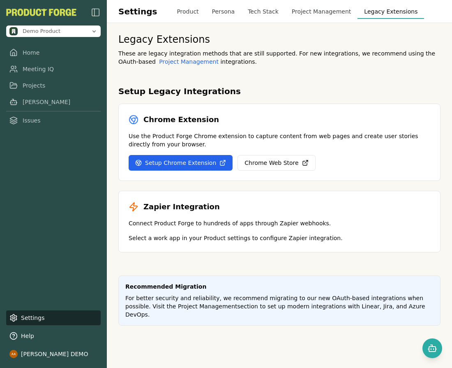
click at [190, 134] on p "Use the Product Forge Chrome extension to capture content from web pages and cr…" at bounding box center [280, 140] width 302 height 16
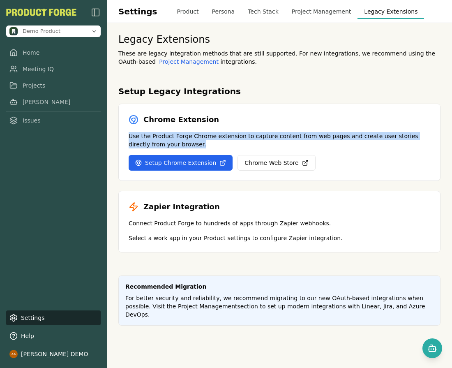
click at [190, 134] on p "Use the Product Forge Chrome extension to capture content from web pages and cr…" at bounding box center [280, 140] width 302 height 16
click at [202, 136] on p "Use the Product Forge Chrome extension to capture content from web pages and cr…" at bounding box center [280, 140] width 302 height 16
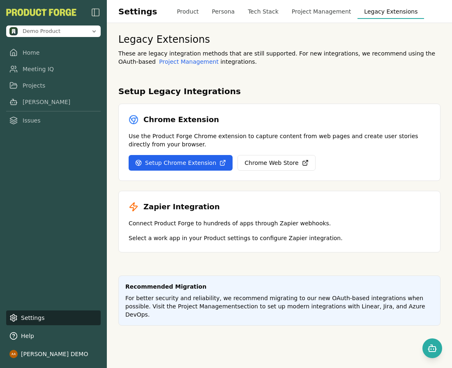
click at [194, 166] on link "Setup Chrome Extension" at bounding box center [181, 163] width 104 height 16
click at [274, 168] on link "Chrome Web Store" at bounding box center [276, 163] width 78 height 16
click at [237, 302] on p "For better security and reliability, we recommend migrating to our new OAuth-ba…" at bounding box center [279, 306] width 308 height 25
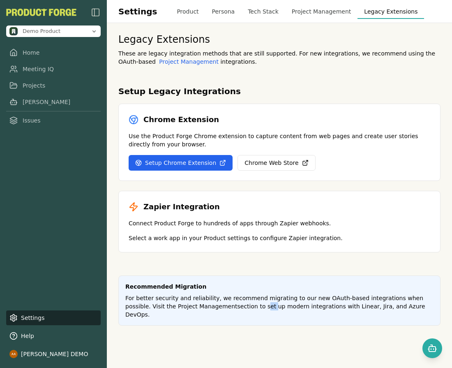
click at [170, 11] on button "Product" at bounding box center [187, 11] width 35 height 15
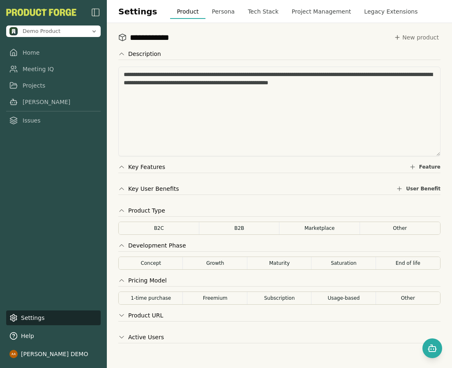
scroll to position [2, 0]
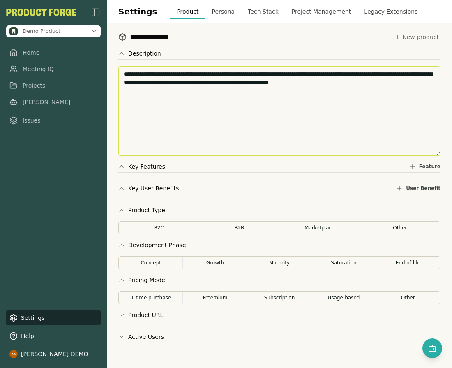
click at [265, 90] on textarea "**********" at bounding box center [279, 111] width 322 height 90
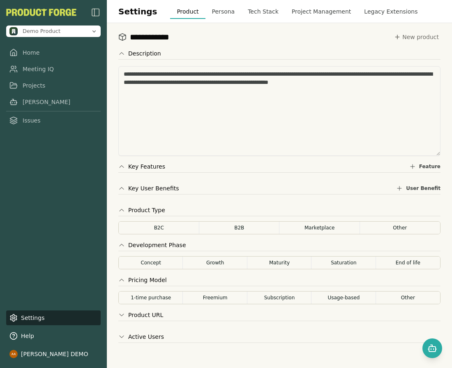
click at [39, 113] on nav "Home Meeting IQ Projects Smith Issues" at bounding box center [53, 86] width 94 height 83
click at [39, 116] on link "Issues" at bounding box center [53, 120] width 94 height 15
click at [23, 122] on link "Issues" at bounding box center [53, 120] width 94 height 15
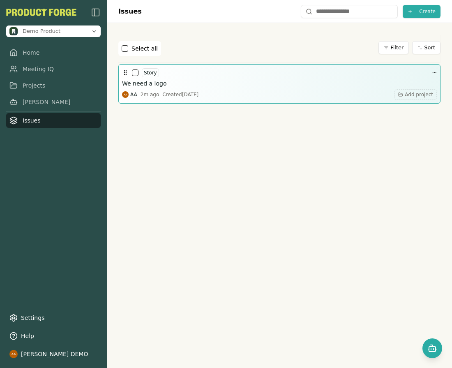
click at [424, 71] on div "Story" at bounding box center [279, 73] width 315 height 10
click at [427, 72] on html "Demo Product Home Meeting IQ Projects Smith Issues Settings Help Alvaro Arteaga…" at bounding box center [226, 184] width 452 height 368
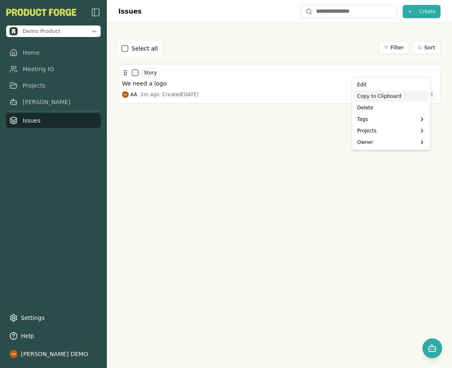
click at [400, 95] on div "Copy to Clipboard" at bounding box center [391, 96] width 75 height 12
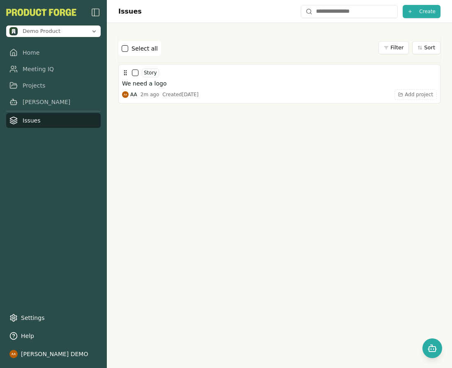
click at [352, 143] on div at bounding box center [279, 183] width 322 height 158
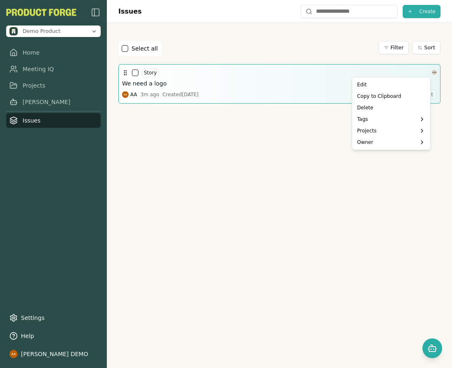
click at [428, 70] on html "Demo Product Home Meeting IQ Projects Smith Issues Settings Help Alvaro Arteaga…" at bounding box center [226, 184] width 452 height 368
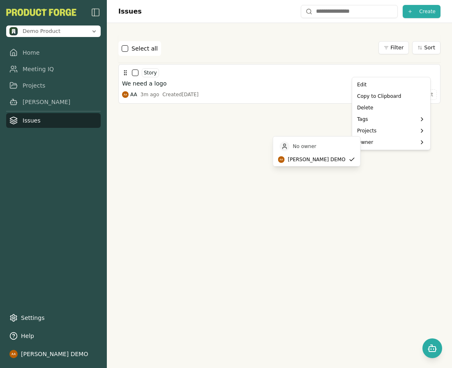
click at [355, 193] on html "Demo Product Home Meeting IQ Projects Smith Issues Settings Help Alvaro Arteaga…" at bounding box center [226, 184] width 452 height 368
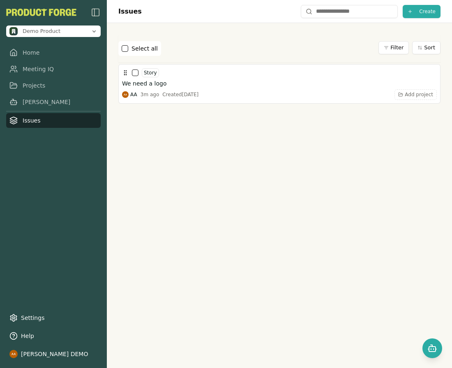
click at [379, 229] on div at bounding box center [279, 183] width 322 height 158
click at [430, 11] on button "Create" at bounding box center [422, 11] width 38 height 13
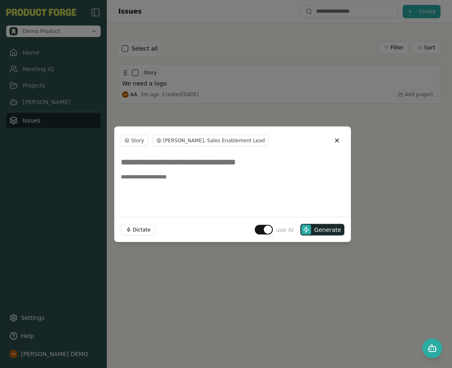
click at [327, 114] on div at bounding box center [226, 184] width 452 height 368
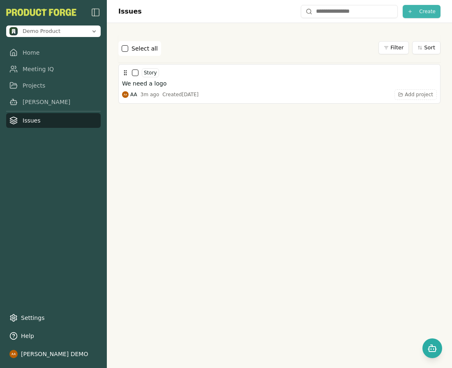
click at [421, 8] on span "Create" at bounding box center [427, 11] width 16 height 7
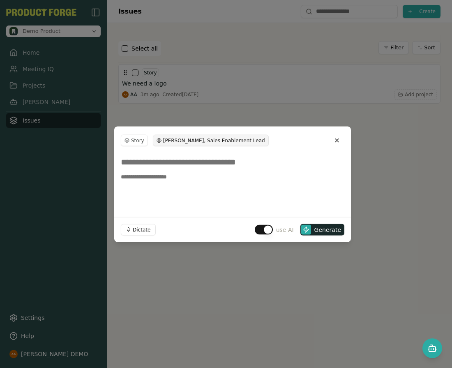
click at [194, 142] on html "Demo Product Home Meeting IQ Projects Smith Issues Settings Help Alvaro Arteaga…" at bounding box center [226, 184] width 452 height 368
click at [192, 159] on div "[PERSON_NAME], Product Manager" at bounding box center [207, 156] width 107 height 13
click at [339, 143] on button "Close" at bounding box center [336, 140] width 15 height 15
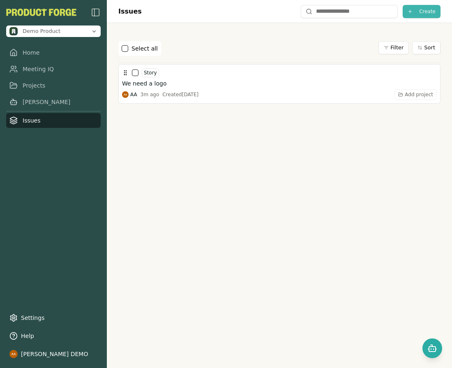
click at [421, 7] on button "Create" at bounding box center [422, 11] width 38 height 13
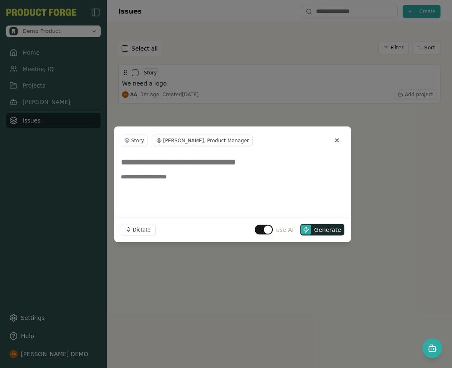
click at [414, 154] on div at bounding box center [226, 184] width 452 height 368
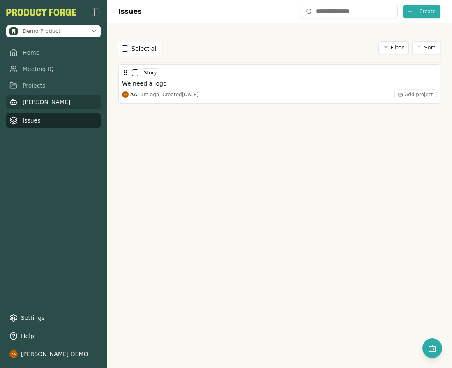
click at [71, 94] on nav "Home Meeting IQ Projects Smith Issues" at bounding box center [53, 86] width 94 height 83
click at [64, 101] on link "[PERSON_NAME]" at bounding box center [53, 101] width 94 height 15
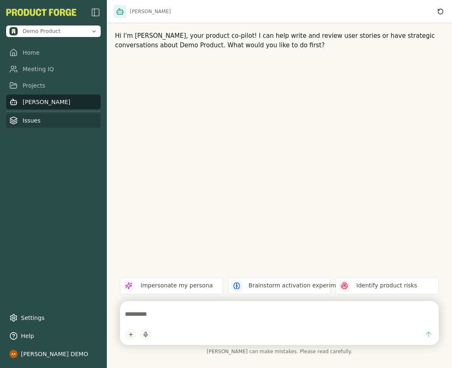
click at [49, 125] on link "Issues" at bounding box center [53, 120] width 94 height 15
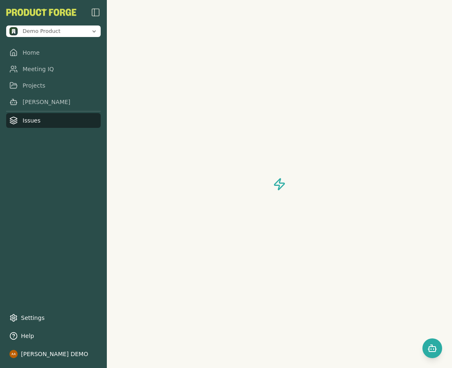
click at [49, 125] on link "Issues" at bounding box center [53, 120] width 94 height 15
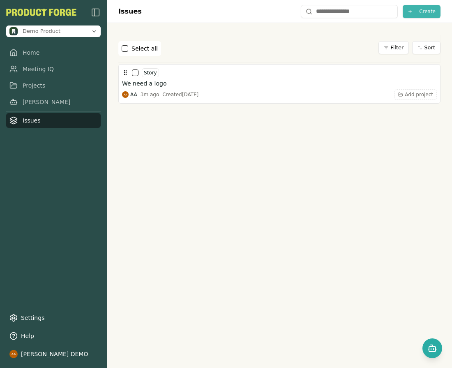
click at [421, 8] on span "Create" at bounding box center [427, 11] width 16 height 7
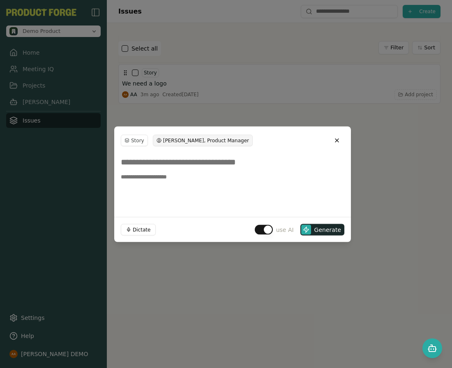
click at [222, 141] on html "Demo Product Home Meeting IQ Projects Smith Issues Settings Help Alvaro Arteaga…" at bounding box center [226, 184] width 452 height 368
click at [130, 142] on html "Demo Product Home Meeting IQ Projects Smith Issues Settings Help Alvaro Arteaga…" at bounding box center [226, 184] width 452 height 368
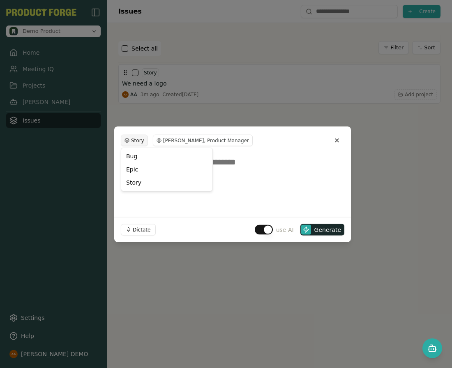
click at [131, 140] on html "Demo Product Home Meeting IQ Projects Smith Issues Settings Help Alvaro Arteaga…" at bounding box center [226, 184] width 452 height 368
click at [148, 181] on div "Story" at bounding box center [167, 182] width 88 height 13
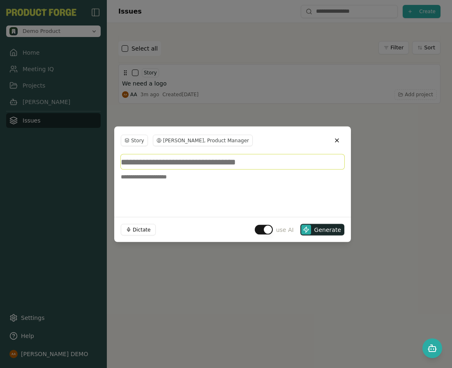
click at [168, 159] on input at bounding box center [232, 161] width 223 height 15
type input "**********"
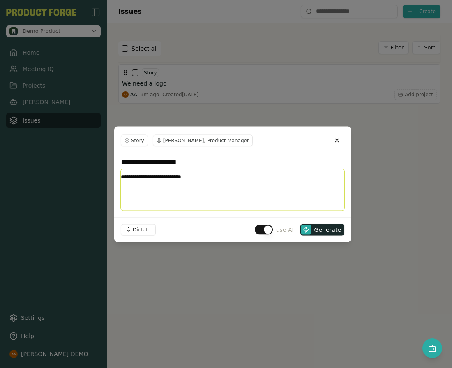
type textarea "**********"
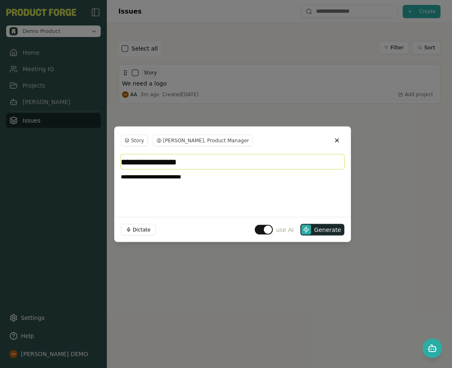
click at [172, 165] on input "**********" at bounding box center [232, 161] width 223 height 15
type input "**********"
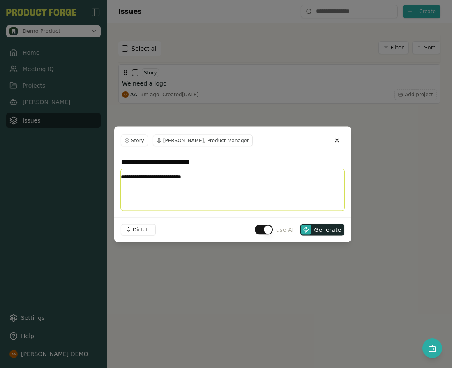
click at [193, 180] on textarea "**********" at bounding box center [232, 189] width 223 height 41
type textarea "**********"
click at [280, 230] on span "use AI" at bounding box center [285, 229] width 18 height 8
click at [273, 230] on button "button" at bounding box center [264, 229] width 18 height 10
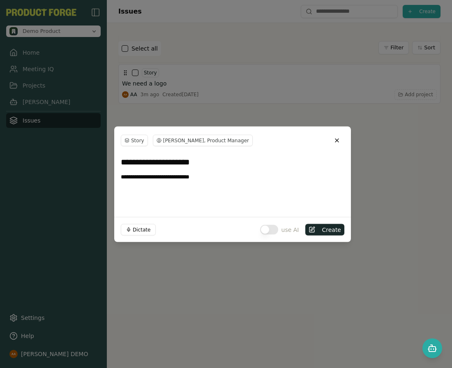
click at [272, 230] on button "button" at bounding box center [269, 229] width 18 height 10
click at [323, 230] on span "Generate" at bounding box center [327, 229] width 27 height 8
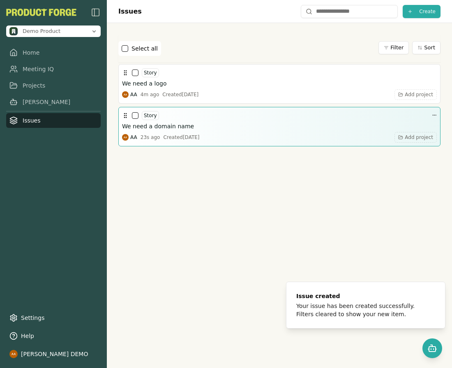
click at [218, 123] on div "We need a domain name" at bounding box center [279, 126] width 315 height 8
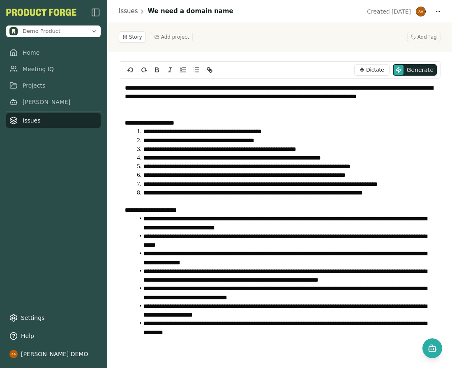
click at [269, 82] on div "**********" at bounding box center [280, 214] width 322 height 272
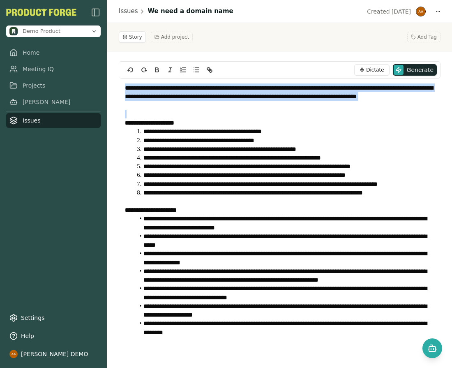
click at [269, 82] on div "**********" at bounding box center [280, 214] width 322 height 272
click at [281, 88] on p "**********" at bounding box center [279, 96] width 309 height 26
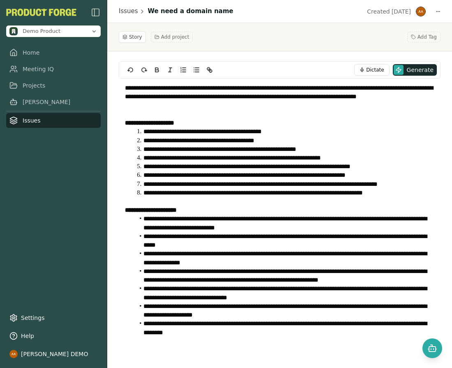
click at [435, 6] on div "Created Sep 18 Created by Alvaro A . Sep 18" at bounding box center [401, 12] width 78 height 12
click at [437, 7] on div "Created Sep 18" at bounding box center [401, 12] width 78 height 12
click at [439, 9] on html "**********" at bounding box center [226, 184] width 452 height 368
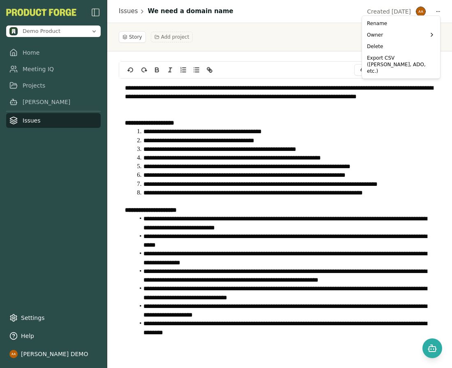
click at [358, 13] on html "**********" at bounding box center [226, 184] width 452 height 368
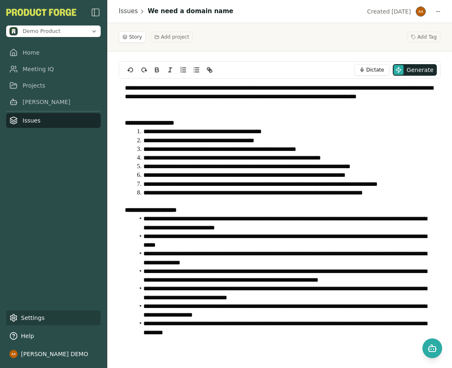
click at [43, 319] on link "Settings" at bounding box center [53, 317] width 94 height 15
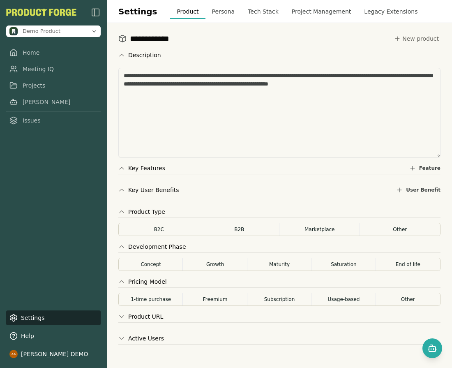
click at [216, 5] on button "Persona" at bounding box center [223, 11] width 36 height 15
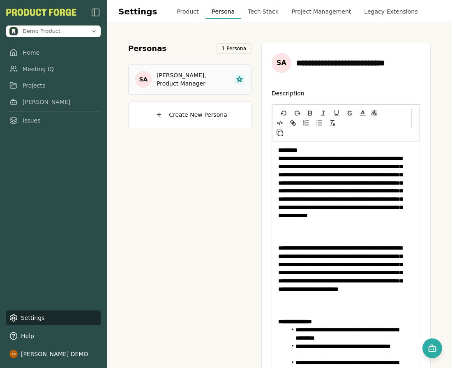
click at [283, 159] on p "**********" at bounding box center [339, 195] width 123 height 82
click at [235, 45] on span "1 Persona" at bounding box center [234, 48] width 35 height 11
click at [253, 10] on button "Tech Stack" at bounding box center [263, 11] width 44 height 15
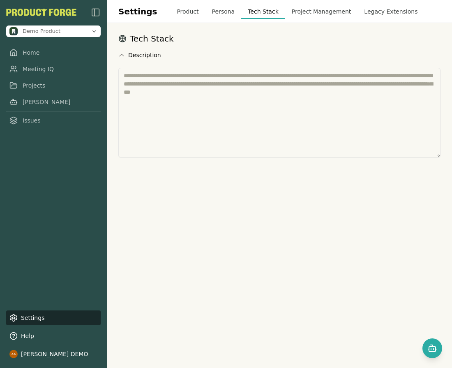
click at [218, 11] on button "Persona" at bounding box center [223, 11] width 36 height 15
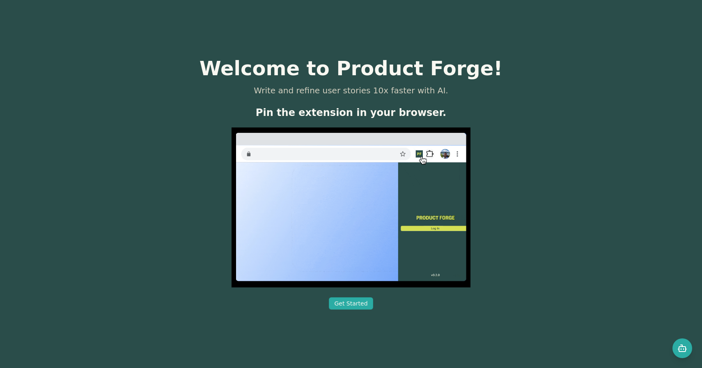
click at [564, 98] on div "Welcome to Product Forge! Write and refine user stories 10x faster with AI. Pin…" at bounding box center [351, 184] width 702 height 368
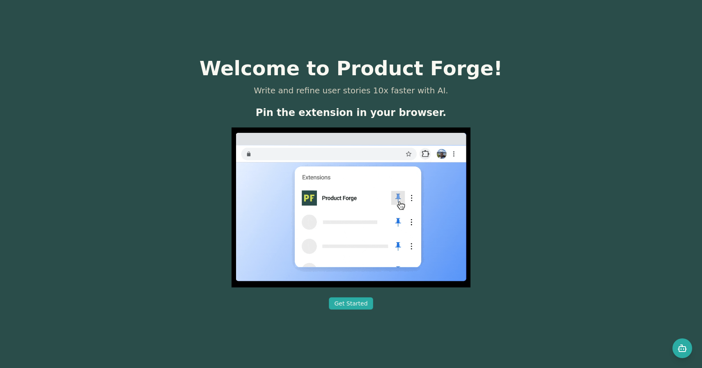
click at [564, 94] on div "Welcome to Product Forge! Write and refine user stories 10x faster with AI. Pin…" at bounding box center [351, 184] width 702 height 368
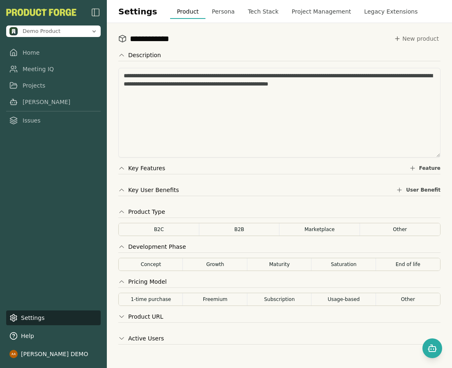
click at [219, 12] on button "Persona" at bounding box center [223, 11] width 36 height 15
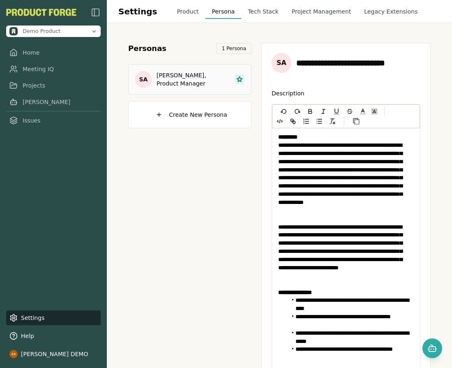
click at [384, 84] on div "**********" at bounding box center [345, 365] width 169 height 645
click at [327, 161] on p "**********" at bounding box center [342, 178] width 129 height 74
click at [375, 194] on p "**********" at bounding box center [342, 178] width 129 height 74
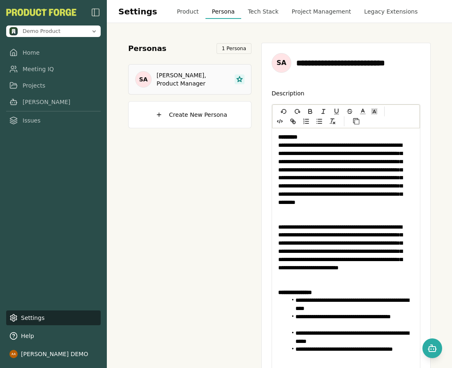
click at [287, 230] on p "**********" at bounding box center [342, 251] width 129 height 57
click at [294, 230] on p "**********" at bounding box center [342, 251] width 129 height 57
drag, startPoint x: 293, startPoint y: 228, endPoint x: 278, endPoint y: 228, distance: 15.6
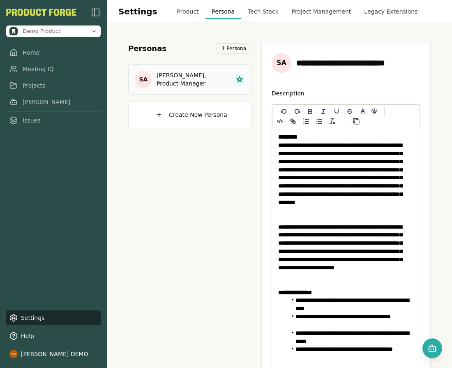
click at [338, 259] on p "**********" at bounding box center [342, 251] width 129 height 57
click at [352, 257] on p "**********" at bounding box center [342, 251] width 129 height 57
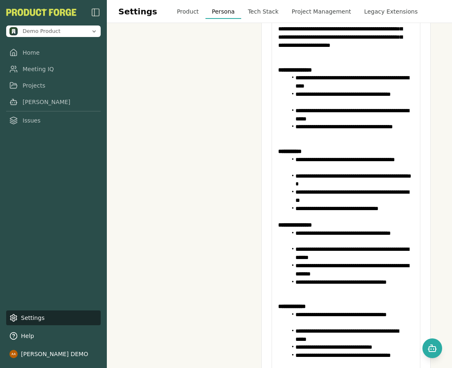
scroll to position [320, 0]
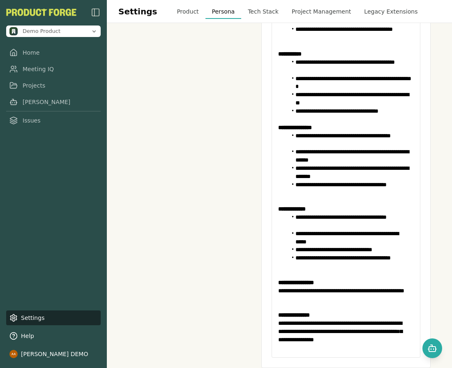
click at [375, 257] on li "**********" at bounding box center [347, 262] width 121 height 16
click at [378, 276] on p at bounding box center [346, 274] width 136 height 8
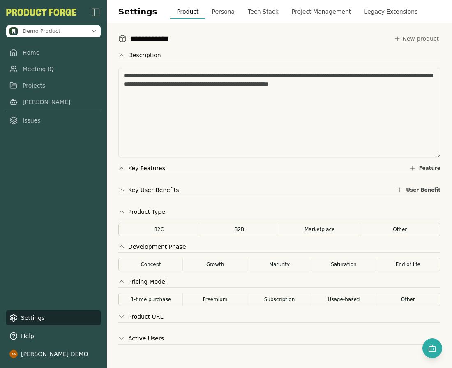
click at [210, 9] on button "Persona" at bounding box center [223, 11] width 36 height 15
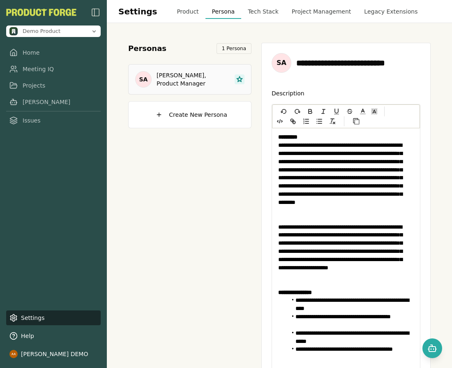
click at [209, 75] on h3 "[PERSON_NAME], Product Manager" at bounding box center [193, 79] width 73 height 16
click at [278, 227] on p "**********" at bounding box center [342, 251] width 129 height 57
click at [430, 183] on div "**********" at bounding box center [279, 195] width 322 height 325
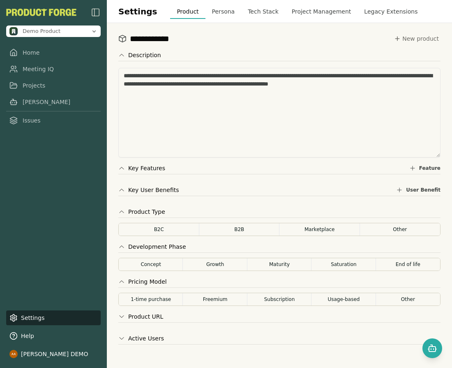
click at [209, 9] on button "Persona" at bounding box center [223, 11] width 36 height 15
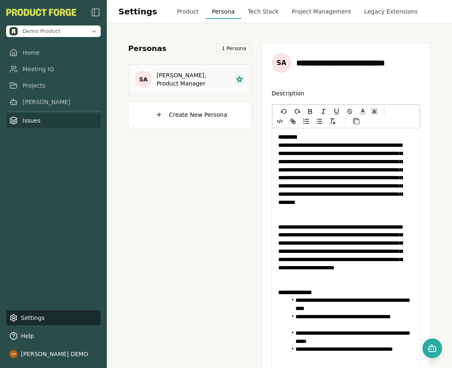
click at [42, 120] on link "Issues" at bounding box center [53, 120] width 94 height 15
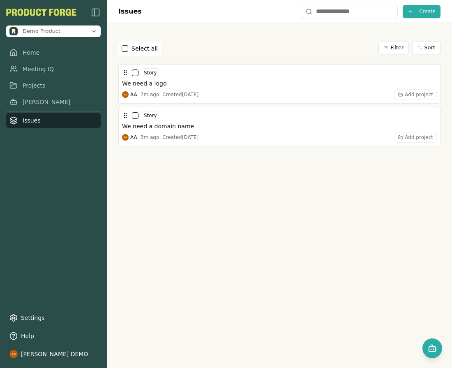
click at [368, 318] on div "Select all Filter Sort Story We need a logo AA 7m ago Created [DATE] Add projec…" at bounding box center [279, 207] width 345 height 368
click at [418, 7] on button "Create" at bounding box center [422, 11] width 38 height 13
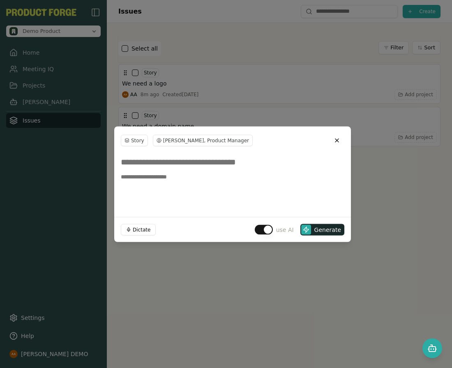
click at [184, 163] on input at bounding box center [232, 161] width 223 height 15
type input "**********"
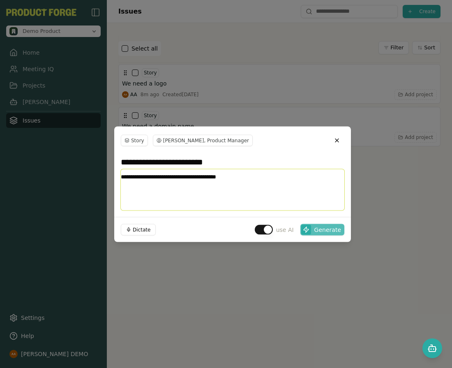
type textarea "**********"
click at [324, 228] on span "Generate" at bounding box center [327, 229] width 27 height 8
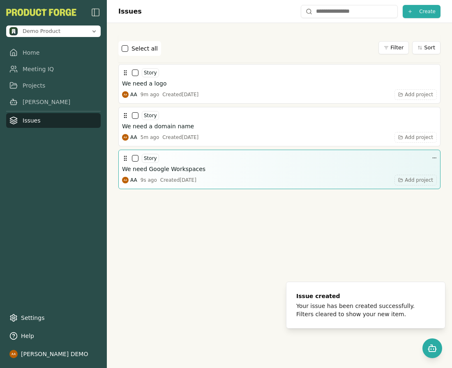
click at [282, 177] on div "AA 9s ago Created [DATE] Add project" at bounding box center [279, 180] width 315 height 11
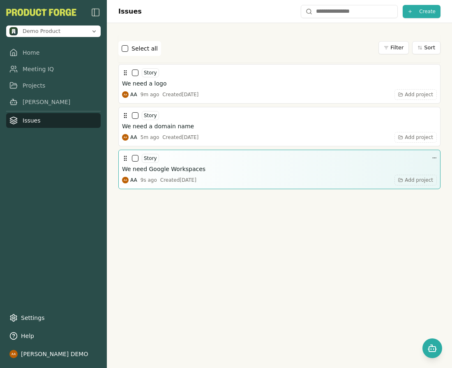
click at [282, 177] on div "AA 9s ago Created [DATE] Add project" at bounding box center [279, 180] width 315 height 11
click at [153, 165] on h3 "We need Google Workspaces" at bounding box center [163, 169] width 83 height 8
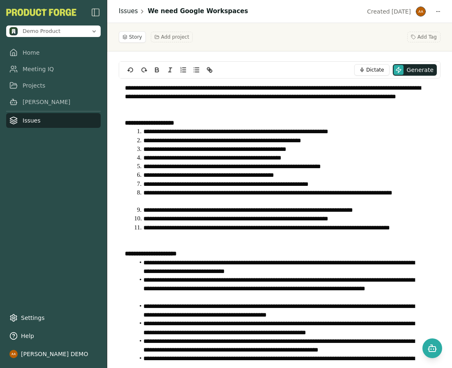
click at [123, 14] on link "Issues" at bounding box center [128, 11] width 19 height 9
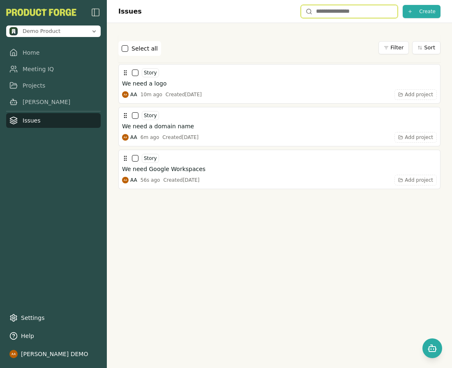
click at [342, 9] on input "text" at bounding box center [349, 11] width 97 height 13
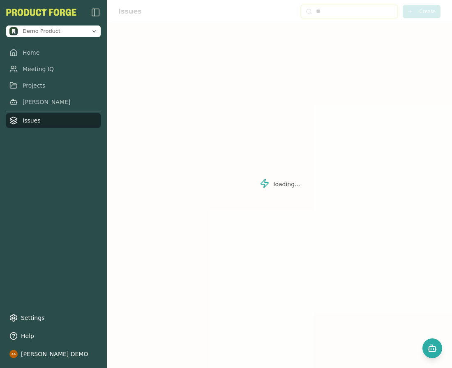
type input "*"
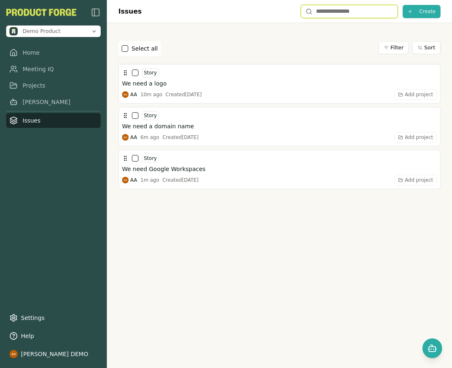
click at [366, 15] on input "text" at bounding box center [349, 11] width 97 height 13
type input "******"
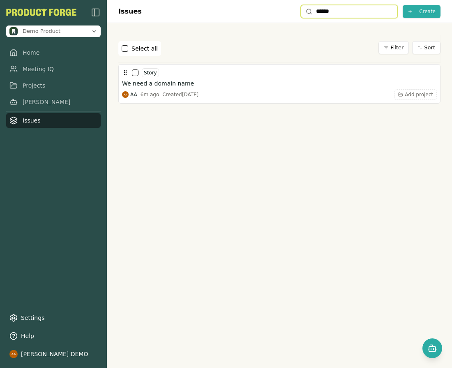
click at [332, 8] on input "******" at bounding box center [349, 11] width 97 height 13
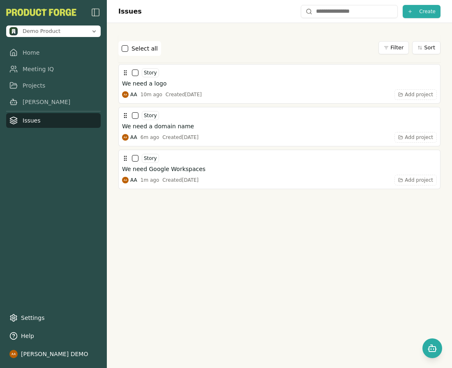
click at [267, 258] on div at bounding box center [279, 268] width 322 height 158
click at [48, 100] on link "[PERSON_NAME]" at bounding box center [53, 101] width 94 height 15
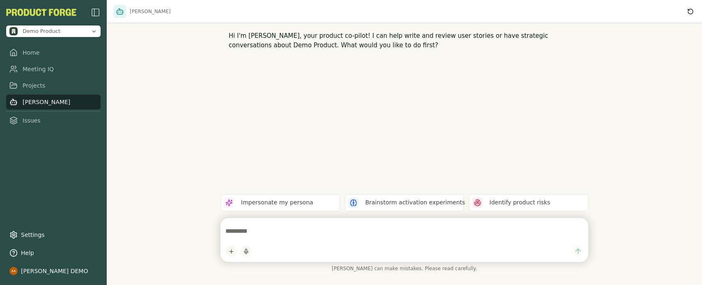
click at [451, 154] on div "Hi I'm [PERSON_NAME], your product co-pilot! I can help write and review user s…" at bounding box center [405, 142] width 368 height 285
click at [350, 245] on div at bounding box center [405, 251] width 358 height 12
click at [394, 205] on p "Brainstorm activation experiments" at bounding box center [416, 202] width 100 height 9
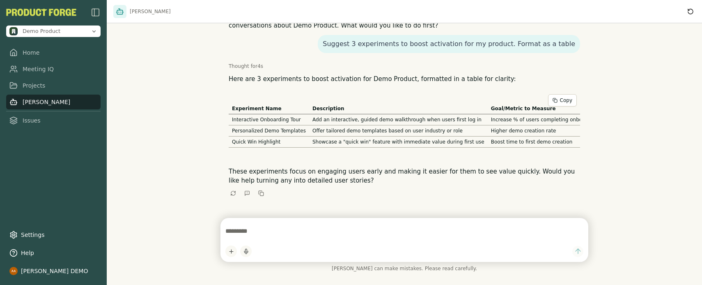
scroll to position [24, 0]
click at [382, 233] on textarea at bounding box center [405, 231] width 358 height 16
click at [330, 233] on textarea at bounding box center [405, 231] width 358 height 16
click at [234, 193] on icon "Retry" at bounding box center [233, 193] width 6 height 6
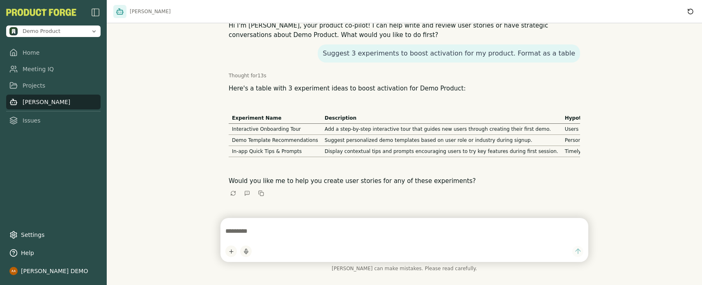
scroll to position [15, 0]
click at [304, 230] on textarea at bounding box center [405, 231] width 358 height 16
type textarea "***"
click at [576, 252] on icon "submit" at bounding box center [578, 251] width 8 height 8
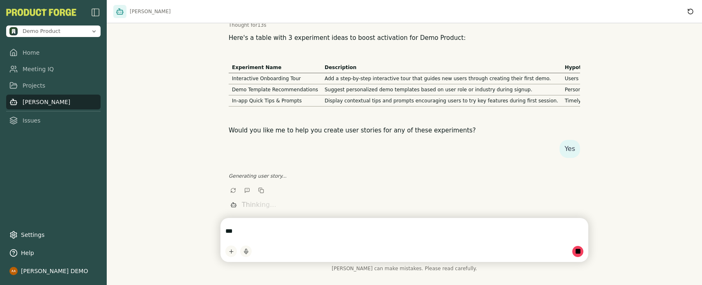
scroll to position [72, 0]
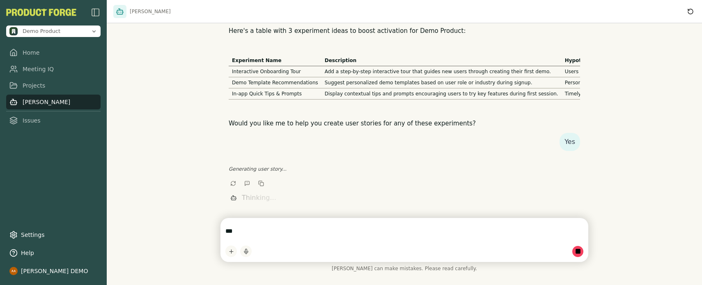
click at [277, 234] on textarea "***" at bounding box center [405, 231] width 358 height 16
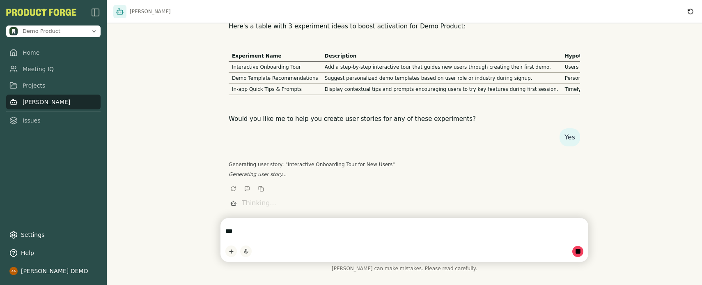
scroll to position [82, 0]
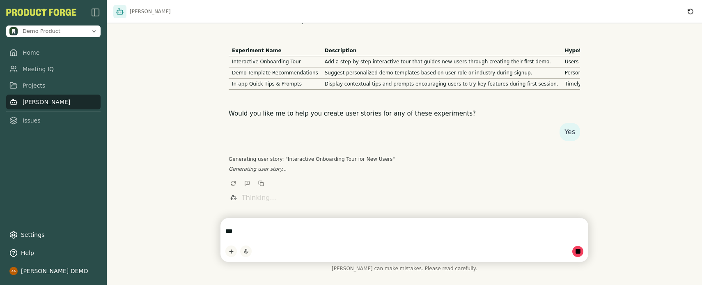
click at [286, 233] on textarea "***" at bounding box center [405, 231] width 358 height 16
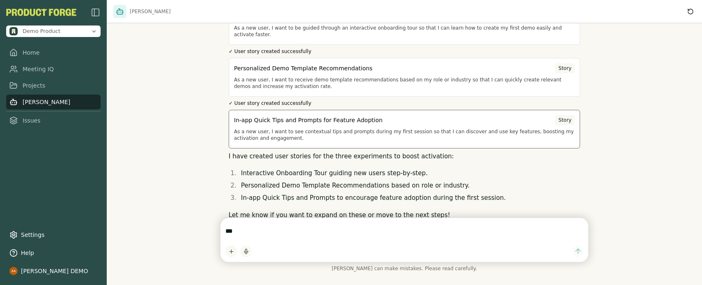
scroll to position [243, 0]
click at [339, 136] on p "As a new user, I want to see contextual tips and prompts during my first sessio…" at bounding box center [404, 135] width 341 height 13
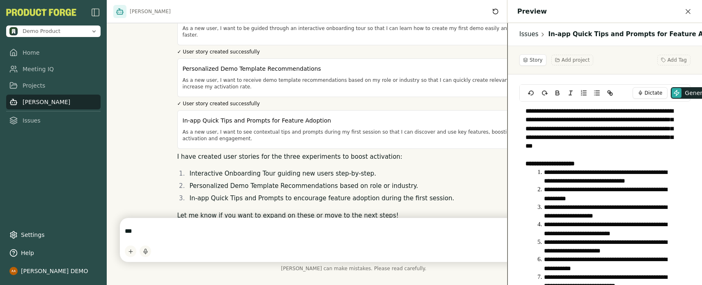
drag, startPoint x: 497, startPoint y: 35, endPoint x: 507, endPoint y: 37, distance: 9.9
click at [507, 37] on div "**********" at bounding box center [604, 142] width 195 height 285
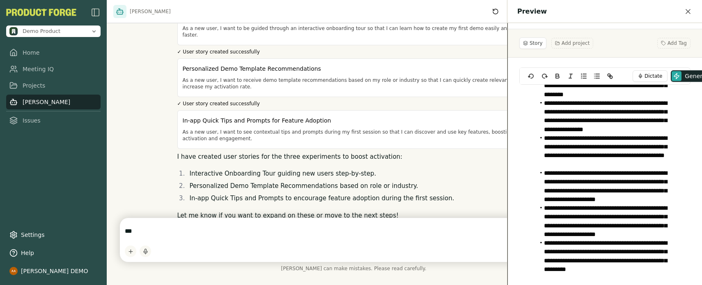
scroll to position [31, 0]
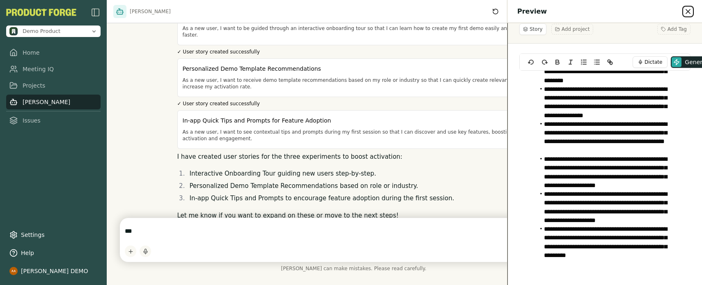
click at [687, 15] on icon at bounding box center [688, 11] width 8 height 8
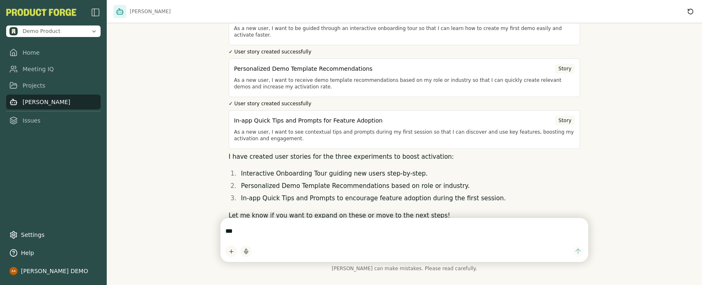
scroll to position [12266, 0]
click at [369, 74] on div "Personalized Demo Template Recommendations Story" at bounding box center [404, 69] width 341 height 10
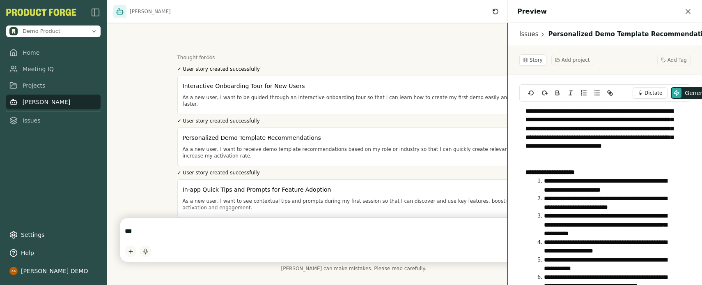
scroll to position [385, 0]
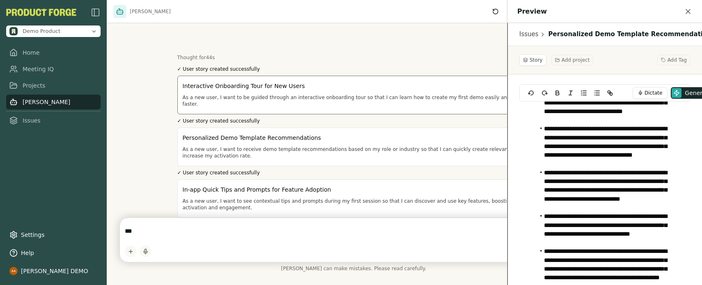
click at [352, 101] on p "As a new user, I want to be guided through an interactive onboarding tour so th…" at bounding box center [361, 100] width 357 height 13
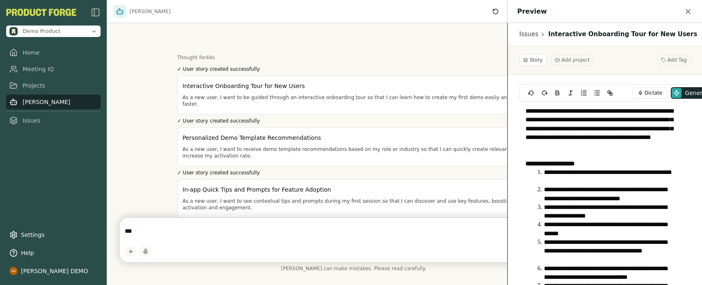
click at [606, 64] on div "Story Add project Add Tag" at bounding box center [605, 60] width 171 height 12
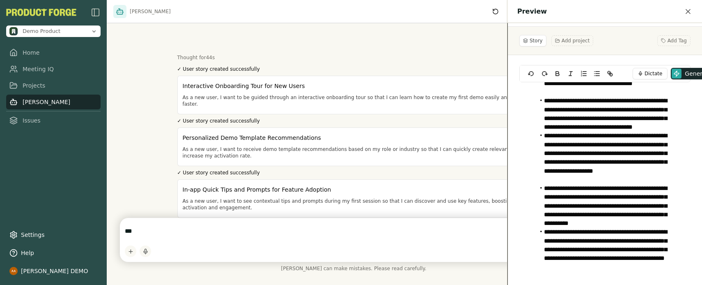
scroll to position [31, 0]
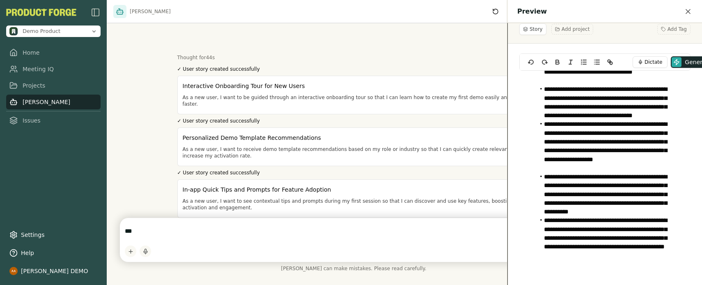
click at [633, 263] on p at bounding box center [602, 264] width 153 height 9
click at [644, 63] on button "Dictate" at bounding box center [650, 62] width 35 height 12
click at [588, 266] on p at bounding box center [602, 264] width 153 height 9
click at [650, 62] on span "Stop" at bounding box center [650, 62] width 11 height 7
click at [592, 268] on p at bounding box center [602, 264] width 153 height 9
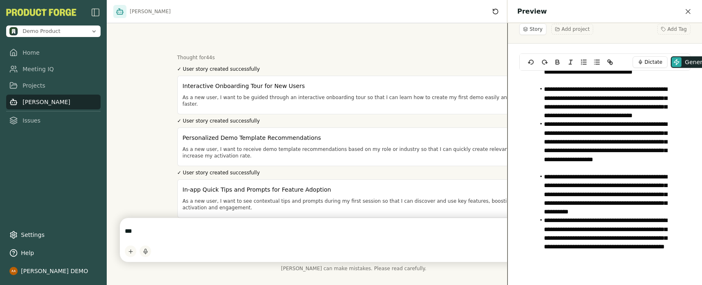
click at [591, 270] on div "**********" at bounding box center [602, 172] width 165 height 203
click at [656, 66] on button "Dictate" at bounding box center [650, 62] width 35 height 12
click at [662, 63] on p "( 4:56 )" at bounding box center [665, 62] width 15 height 7
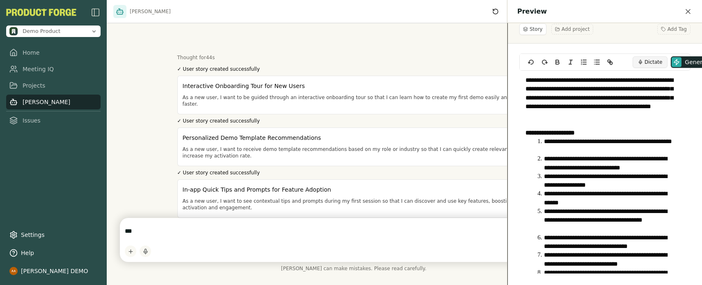
scroll to position [0, 0]
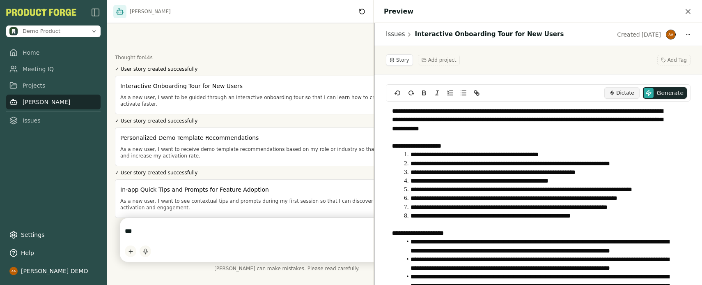
drag, startPoint x: 507, startPoint y: 43, endPoint x: 325, endPoint y: 44, distance: 182.4
click at [325, 44] on div "Smith Hi I'm Smith, your product co-pilot! I can help write and review user sto…" at bounding box center [294, 142] width 374 height 285
click at [668, 61] on span "Add Tag" at bounding box center [677, 60] width 19 height 7
click at [579, 61] on div "Story Add project Add Tag" at bounding box center [538, 60] width 305 height 12
drag, startPoint x: 465, startPoint y: 58, endPoint x: 443, endPoint y: 62, distance: 22.2
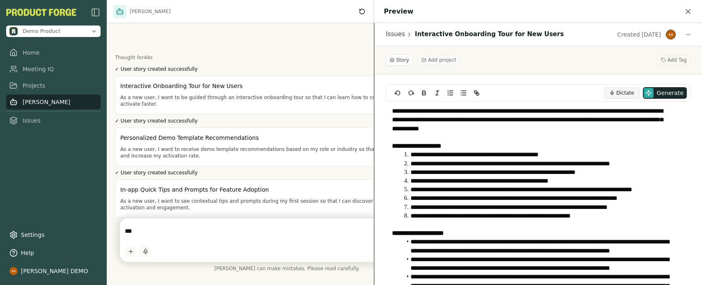
click at [465, 58] on div "Story Add project Add Tag" at bounding box center [538, 60] width 305 height 12
click at [443, 62] on span "Add project" at bounding box center [442, 60] width 28 height 7
click at [389, 61] on button "Story" at bounding box center [399, 60] width 27 height 12
click at [514, 50] on div "Story Add project Add Tag" at bounding box center [539, 60] width 328 height 28
click at [682, 33] on html "Demo Product Home Meeting IQ Projects Smith Issues Settings Help Alvaro Arteaga…" at bounding box center [351, 142] width 702 height 285
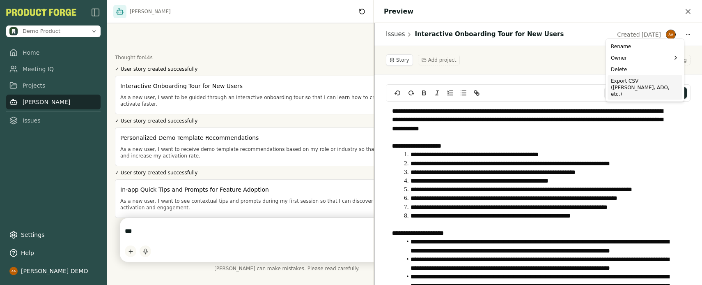
click at [641, 83] on div "Export CSV (Jira, ADO, etc.)" at bounding box center [645, 87] width 75 height 25
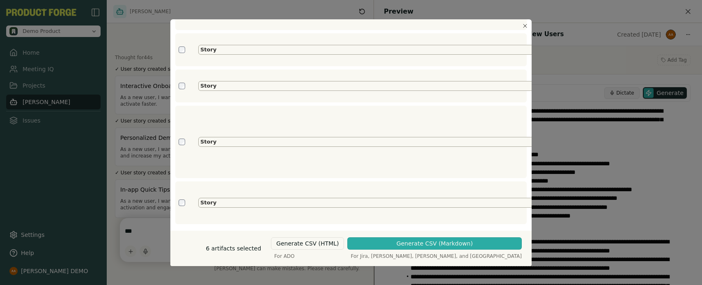
scroll to position [111, 0]
click at [202, 138] on label "Story" at bounding box center [370, 141] width 341 height 7
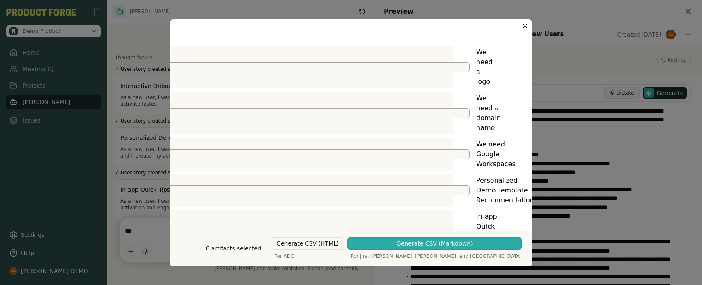
scroll to position [0, 0]
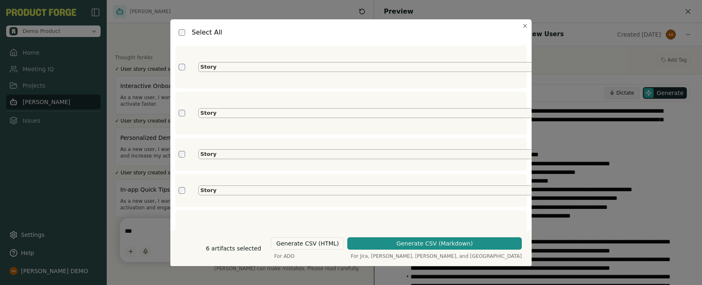
click at [473, 245] on div "Generate CSV (Markdown)" at bounding box center [435, 243] width 76 height 8
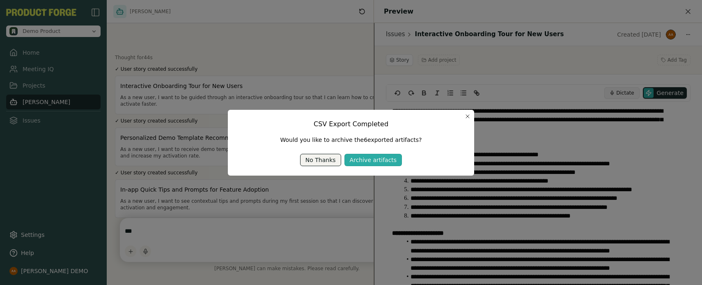
click at [327, 161] on div "No Thanks" at bounding box center [321, 160] width 30 height 8
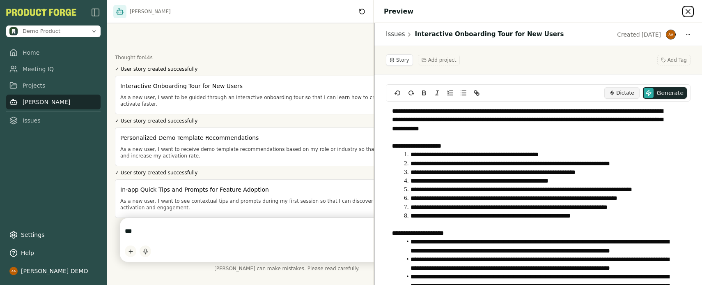
click at [690, 14] on icon at bounding box center [688, 11] width 8 height 8
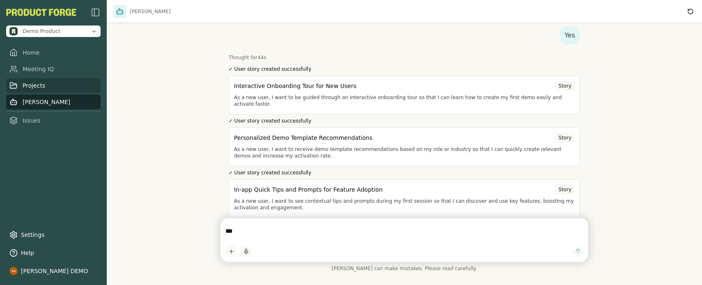
click at [34, 81] on link "Projects" at bounding box center [53, 85] width 94 height 15
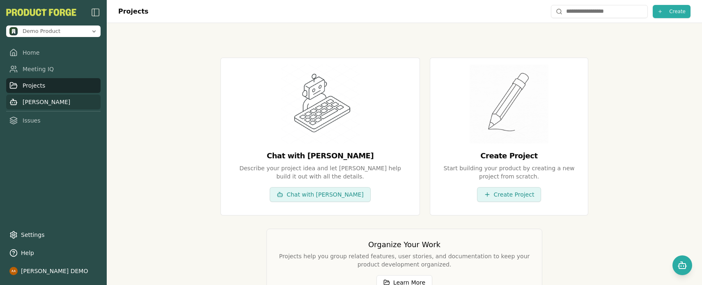
click at [51, 102] on link "[PERSON_NAME]" at bounding box center [53, 101] width 94 height 15
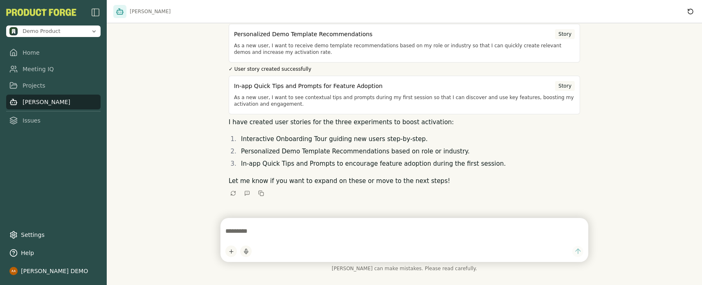
scroll to position [132, 0]
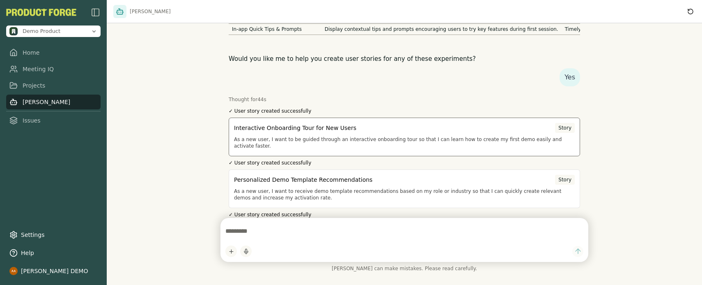
click at [492, 141] on p "As a new user, I want to be guided through an interactive onboarding tour so th…" at bounding box center [404, 142] width 341 height 13
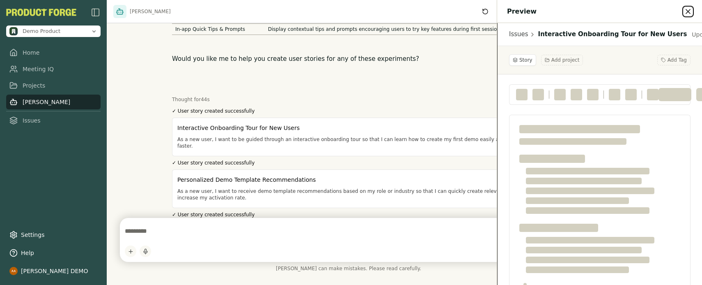
click at [691, 9] on icon at bounding box center [688, 11] width 8 height 8
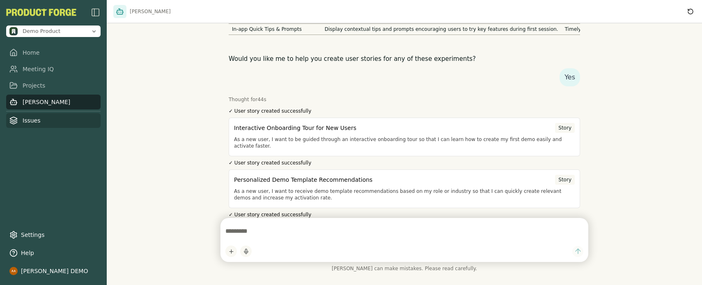
drag, startPoint x: 36, startPoint y: 131, endPoint x: 41, endPoint y: 115, distance: 17.2
click at [37, 129] on div "Demo Product Home Meeting IQ Projects Smith Issues Settings Help Alvaro Arteaga…" at bounding box center [53, 142] width 107 height 285
click at [41, 115] on link "Issues" at bounding box center [53, 120] width 94 height 15
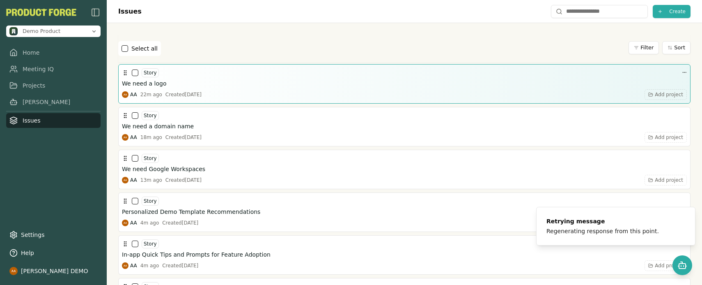
click at [228, 85] on div "We need a logo" at bounding box center [404, 83] width 565 height 8
click at [157, 84] on h3 "We need a logo" at bounding box center [144, 83] width 44 height 8
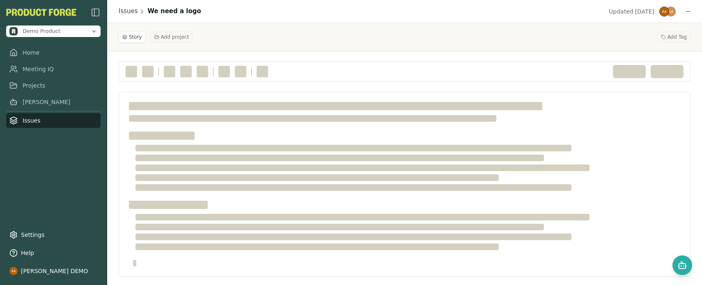
click at [685, 16] on div "Issues We need a logo Updated Sep 18" at bounding box center [404, 11] width 595 height 23
click at [682, 9] on html "Demo Product Home Meeting IQ Projects Smith Issues Settings Help Alvaro Arteaga…" at bounding box center [351, 142] width 702 height 285
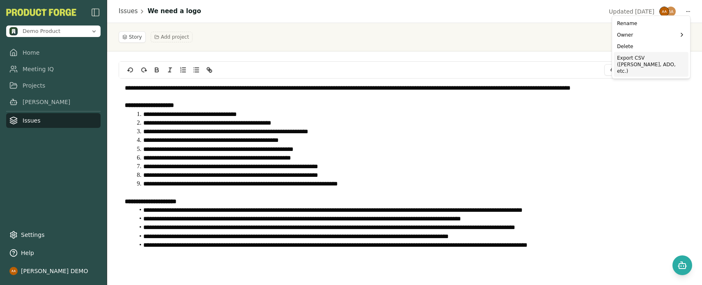
click at [639, 58] on div "Export CSV (Jira, ADO, etc.)" at bounding box center [651, 64] width 75 height 25
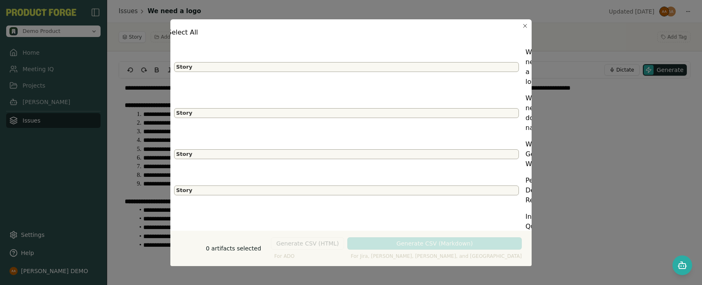
scroll to position [0, 23]
click at [526, 25] on icon "button" at bounding box center [525, 26] width 7 height 7
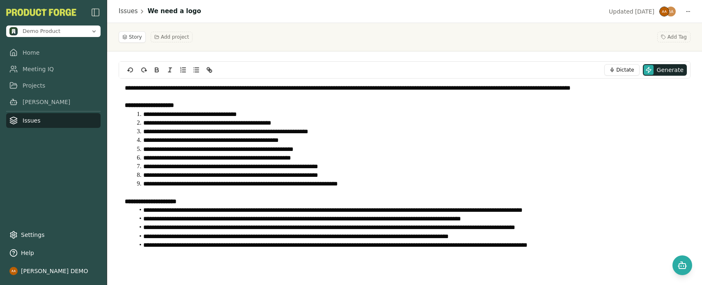
click at [48, 120] on link "Issues" at bounding box center [53, 120] width 94 height 15
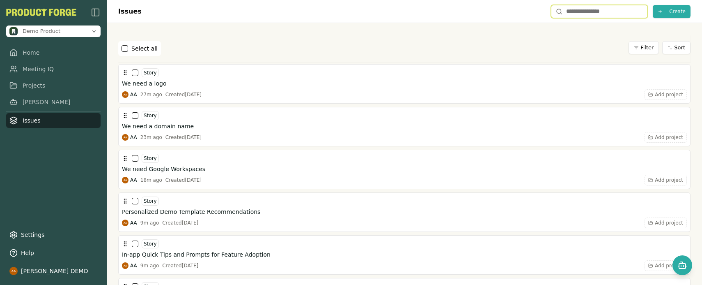
click at [599, 13] on input "text" at bounding box center [599, 11] width 97 height 13
click at [669, 17] on button "Create" at bounding box center [672, 11] width 38 height 13
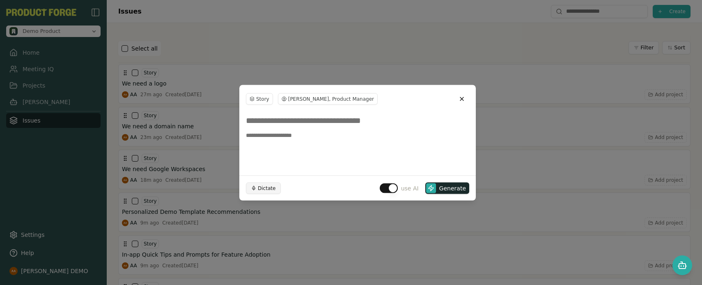
click at [267, 185] on span "Dictate" at bounding box center [267, 187] width 18 height 7
click at [316, 120] on input at bounding box center [357, 120] width 223 height 15
type textarea "**********"
click at [271, 189] on p "( 4:45 )" at bounding box center [278, 187] width 15 height 7
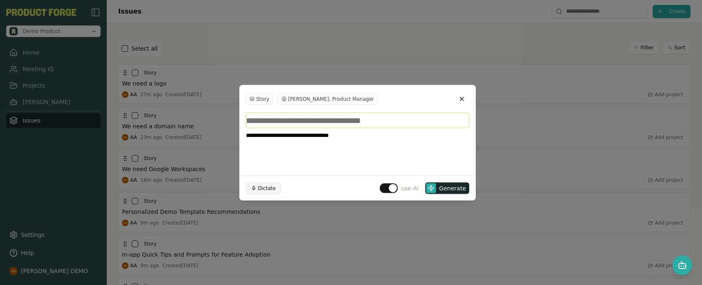
click at [310, 120] on input at bounding box center [357, 120] width 223 height 15
type input "**********"
click at [456, 185] on span "Generate" at bounding box center [453, 188] width 27 height 8
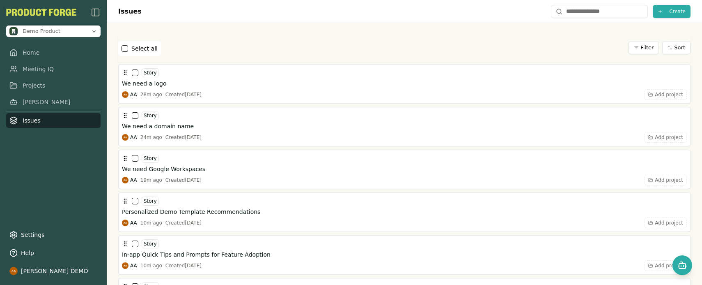
click at [291, 43] on div "Select all Filter Sort" at bounding box center [404, 48] width 573 height 15
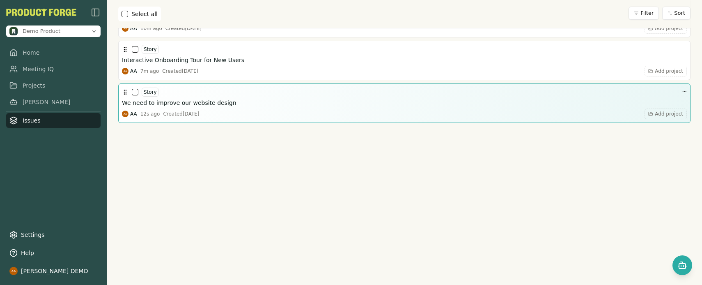
scroll to position [230, 0]
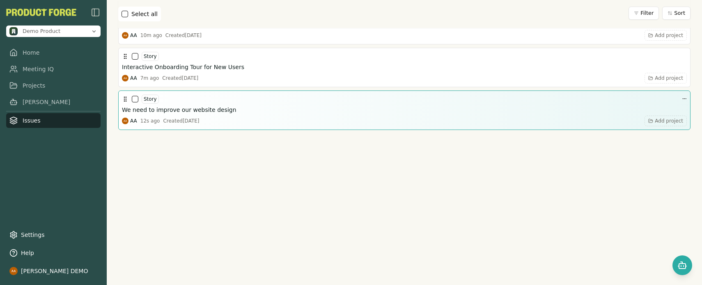
click at [173, 111] on h3 "We need to improve our website design" at bounding box center [179, 110] width 115 height 8
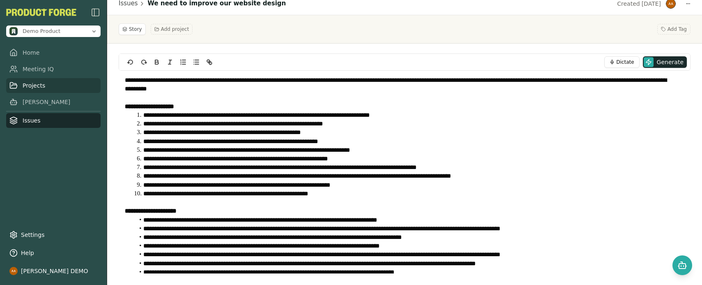
click at [53, 84] on link "Projects" at bounding box center [53, 85] width 94 height 15
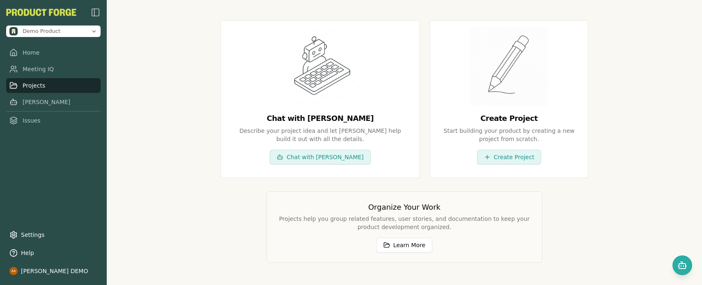
scroll to position [50, 0]
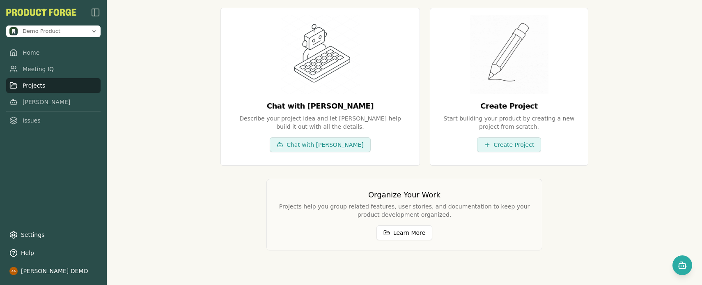
click at [298, 204] on p "Projects help you group related features, user stories, and documentation to ke…" at bounding box center [405, 210] width 256 height 16
click at [364, 210] on p "Projects help you group related features, user stories, and documentation to ke…" at bounding box center [405, 210] width 256 height 16
click at [407, 235] on button "Learn More" at bounding box center [405, 232] width 56 height 15
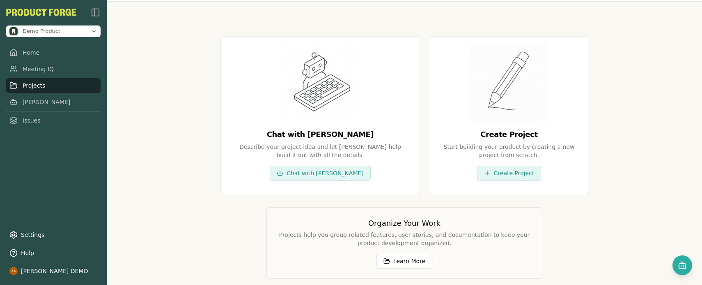
scroll to position [0, 0]
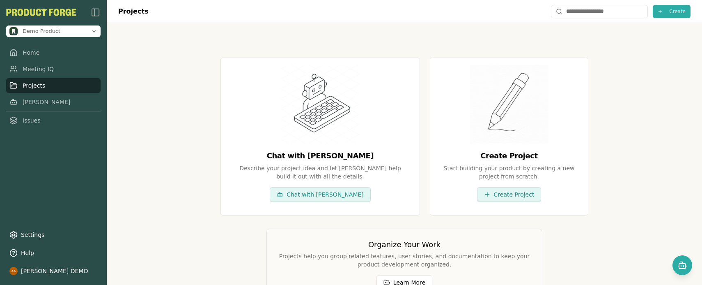
click at [488, 161] on div "Create Project" at bounding box center [509, 156] width 131 height 12
click at [490, 155] on div "Create Project" at bounding box center [509, 156] width 131 height 12
click at [493, 173] on div "Start building your product by creating a new project from scratch." at bounding box center [509, 172] width 131 height 16
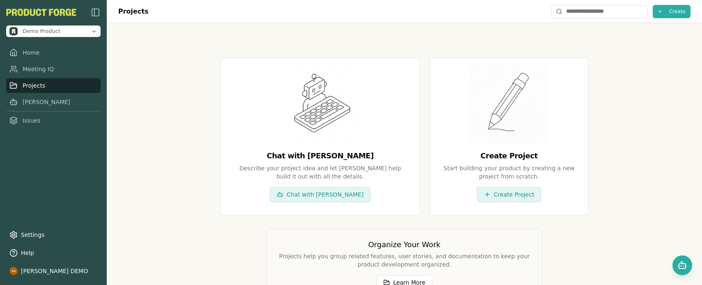
click at [493, 173] on div "Start building your product by creating a new project from scratch." at bounding box center [509, 172] width 131 height 16
click at [496, 178] on div "Start building your product by creating a new project from scratch." at bounding box center [509, 172] width 131 height 16
click at [305, 191] on button "Chat with Smith" at bounding box center [320, 194] width 101 height 15
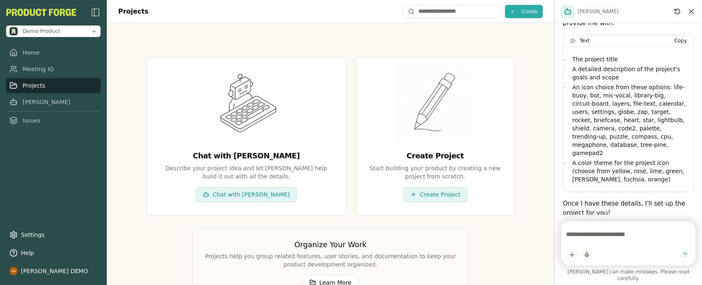
scroll to position [641, 0]
click at [570, 49] on div "The project title A detailed description of the project's goals and scope An ic…" at bounding box center [629, 120] width 130 height 145
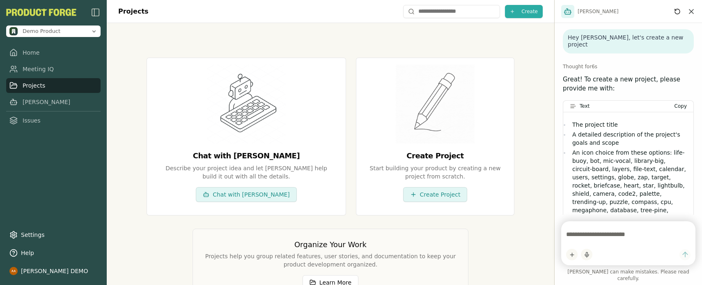
scroll to position [577, 0]
click at [675, 104] on span "Copy" at bounding box center [681, 107] width 12 height 6
click at [610, 241] on textarea at bounding box center [629, 234] width 124 height 16
paste textarea "**********"
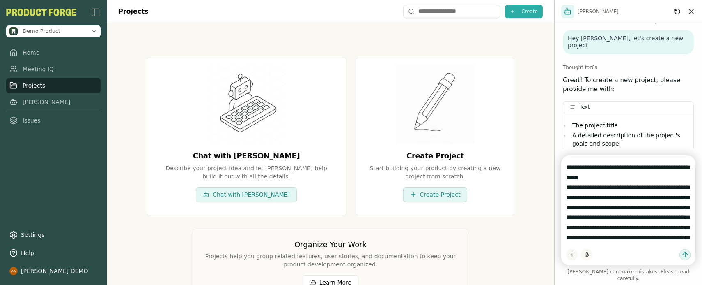
scroll to position [0, 0]
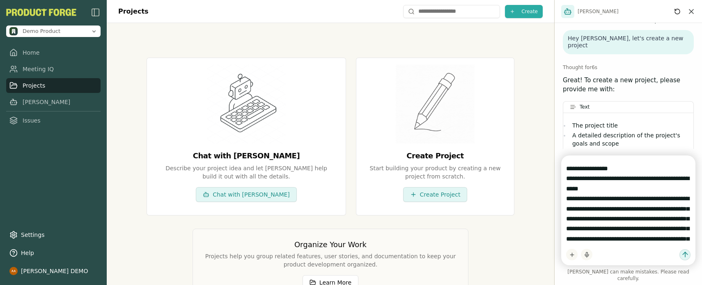
click at [619, 175] on textarea "**********" at bounding box center [629, 201] width 124 height 82
drag, startPoint x: 635, startPoint y: 199, endPoint x: 557, endPoint y: 189, distance: 77.9
click at [557, 189] on div "**********" at bounding box center [628, 217] width 147 height 136
click at [603, 186] on textarea "**********" at bounding box center [629, 201] width 124 height 82
click at [631, 193] on textarea "**********" at bounding box center [629, 201] width 124 height 82
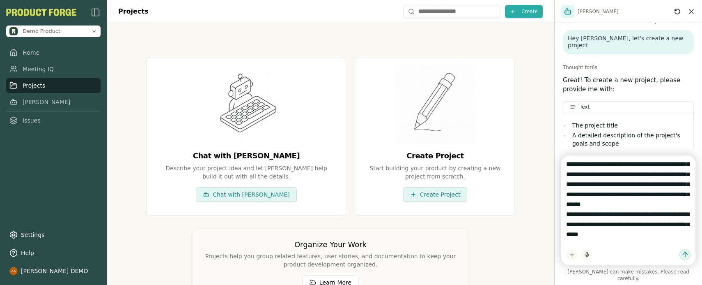
scroll to position [115, 0]
drag, startPoint x: 585, startPoint y: 217, endPoint x: 676, endPoint y: 210, distance: 90.6
click at [676, 210] on textarea "**********" at bounding box center [629, 201] width 124 height 82
click at [625, 212] on textarea "**********" at bounding box center [629, 201] width 124 height 82
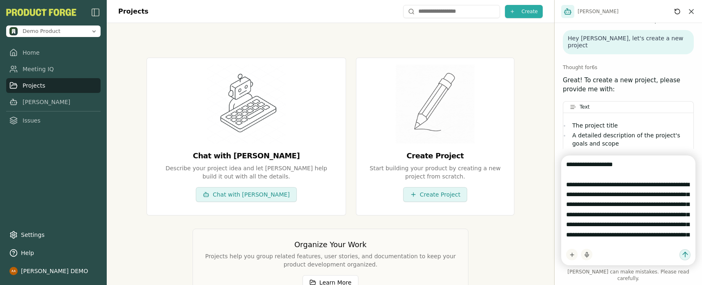
scroll to position [50, 0]
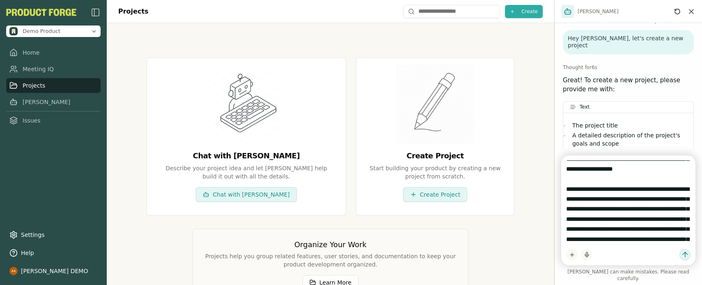
drag, startPoint x: 626, startPoint y: 212, endPoint x: 664, endPoint y: 205, distance: 38.4
click at [664, 205] on textarea "**********" at bounding box center [629, 201] width 124 height 82
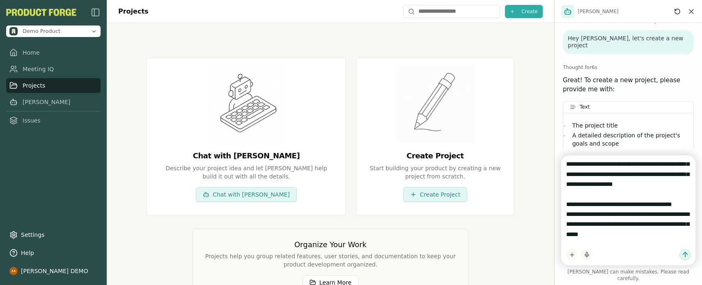
scroll to position [55, 0]
drag, startPoint x: 648, startPoint y: 245, endPoint x: 649, endPoint y: 232, distance: 13.2
click at [621, 242] on textarea "**********" at bounding box center [629, 201] width 124 height 82
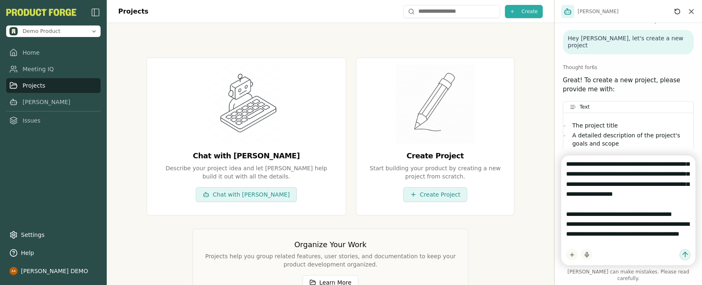
scroll to position [53, 0]
drag, startPoint x: 600, startPoint y: 243, endPoint x: 560, endPoint y: 233, distance: 41.5
click at [560, 233] on div "**********" at bounding box center [628, 217] width 147 height 136
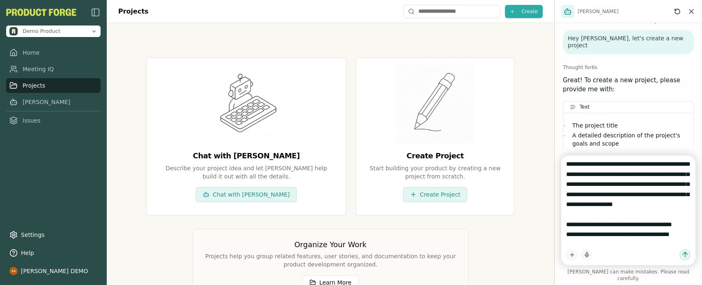
scroll to position [35, 0]
type textarea "**********"
click at [689, 258] on icon "submit" at bounding box center [686, 254] width 8 height 8
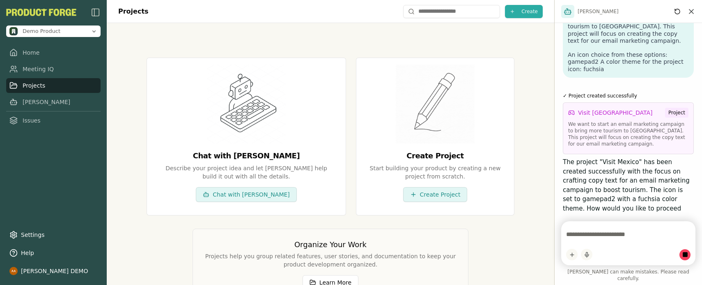
scroll to position [873, 0]
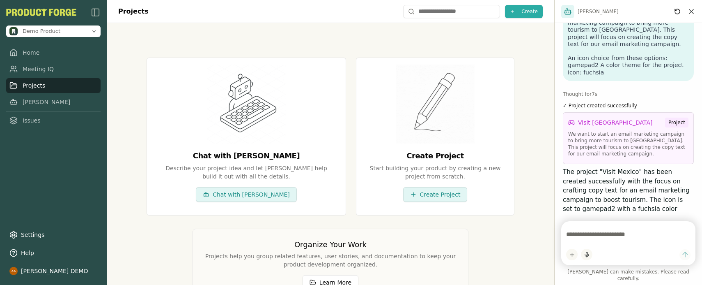
drag, startPoint x: 570, startPoint y: 147, endPoint x: 682, endPoint y: 190, distance: 119.8
click at [682, 190] on p "The project "Visit Mexico" has been created successfully with the focus on craf…" at bounding box center [628, 199] width 131 height 65
click at [670, 172] on p "The project "Visit Mexico" has been created successfully with the focus on craf…" at bounding box center [628, 199] width 131 height 65
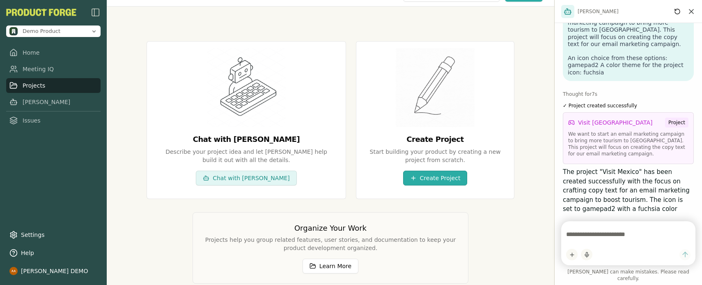
scroll to position [0, 0]
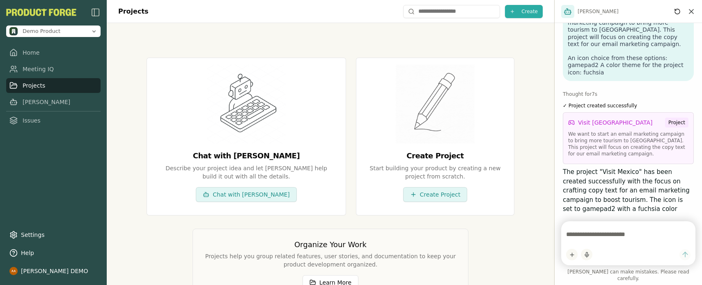
click at [615, 171] on p "The project "Visit Mexico" has been created successfully with the focus on craf…" at bounding box center [628, 199] width 131 height 65
click at [639, 131] on p "We want to start an email marketing campaign to bring more tourism to Mexico. T…" at bounding box center [629, 144] width 120 height 26
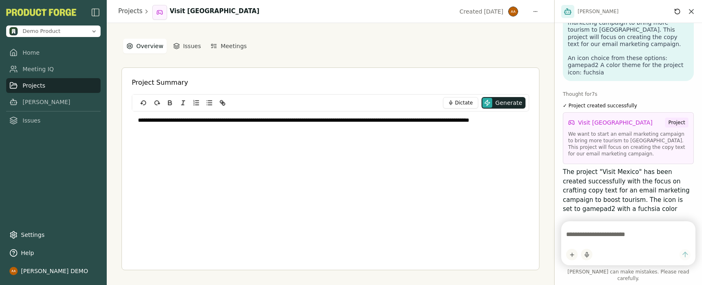
click at [163, 78] on h2 "Project Summary" at bounding box center [160, 83] width 56 height 10
click at [161, 16] on html "**********" at bounding box center [351, 142] width 702 height 285
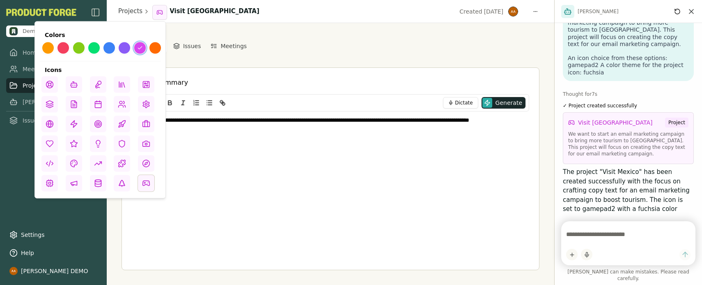
click at [227, 161] on html "**********" at bounding box center [351, 142] width 702 height 285
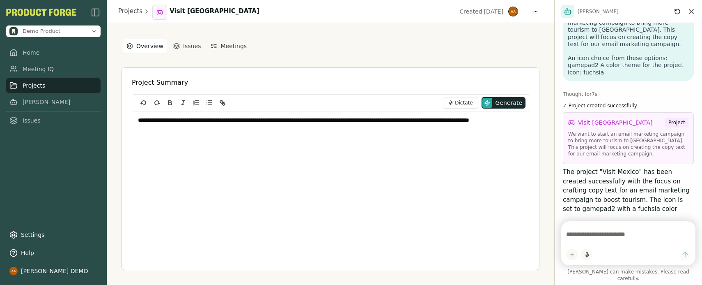
click at [166, 123] on p "**********" at bounding box center [330, 124] width 385 height 16
click at [405, 162] on div "**********" at bounding box center [331, 162] width 398 height 103
click at [614, 167] on p "The project "Visit Mexico" has been created successfully with the focus on craf…" at bounding box center [628, 199] width 131 height 65
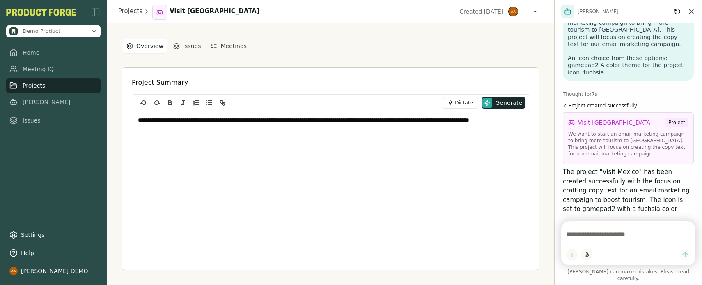
click at [626, 242] on textarea at bounding box center [629, 234] width 124 height 16
click at [627, 242] on textarea at bounding box center [629, 234] width 124 height 16
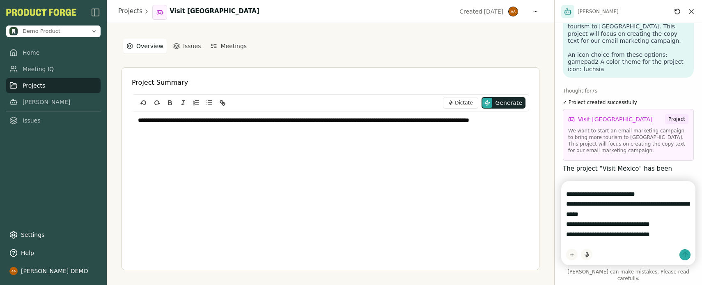
type textarea "**********"
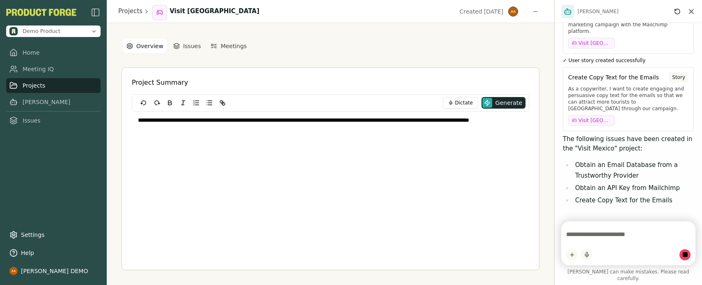
scroll to position [1292, 0]
click at [380, 165] on div "**********" at bounding box center [331, 162] width 398 height 103
